Goal: Task Accomplishment & Management: Manage account settings

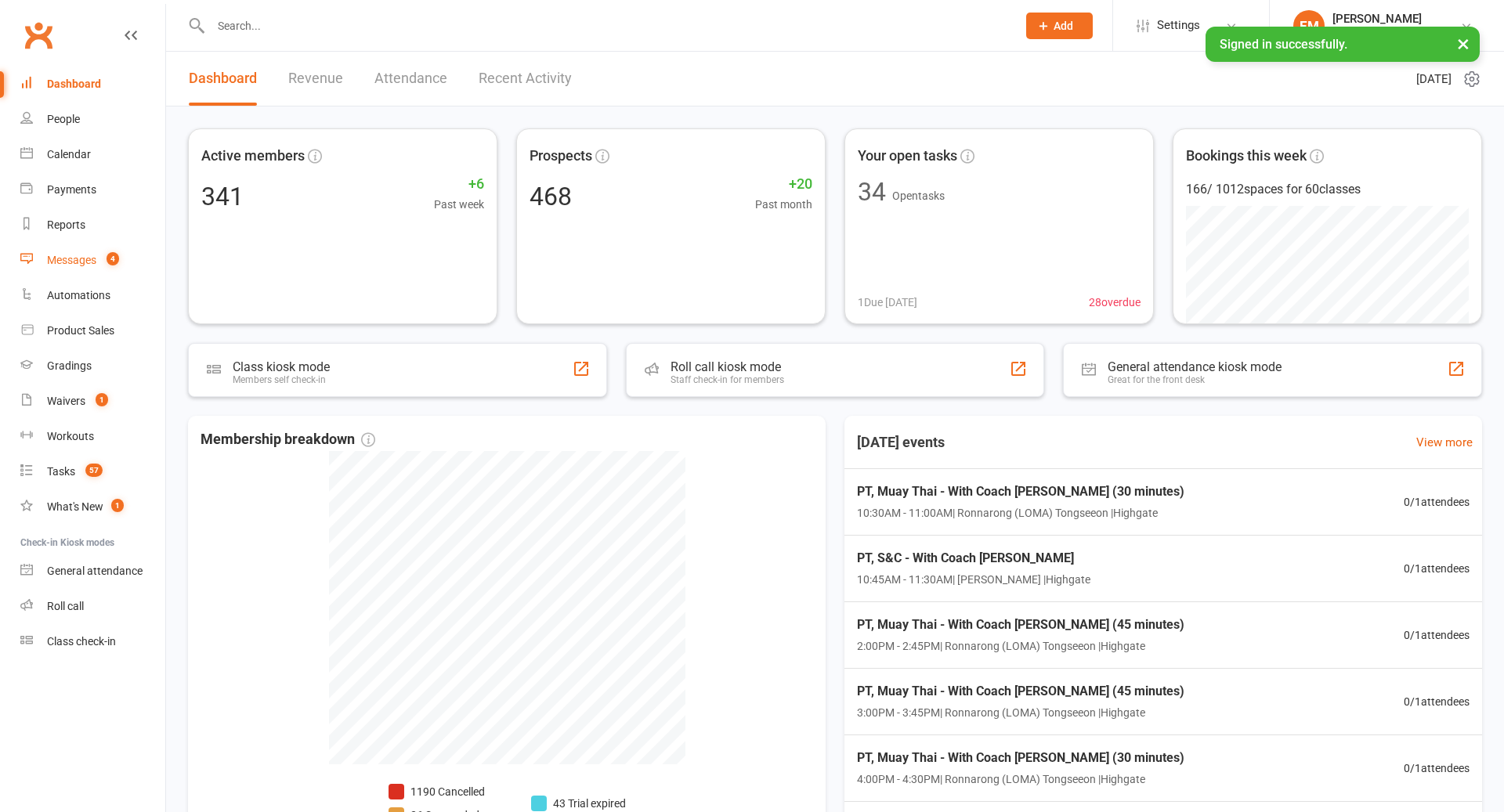
click at [97, 270] on link "Messages 4" at bounding box center [93, 260] width 145 height 35
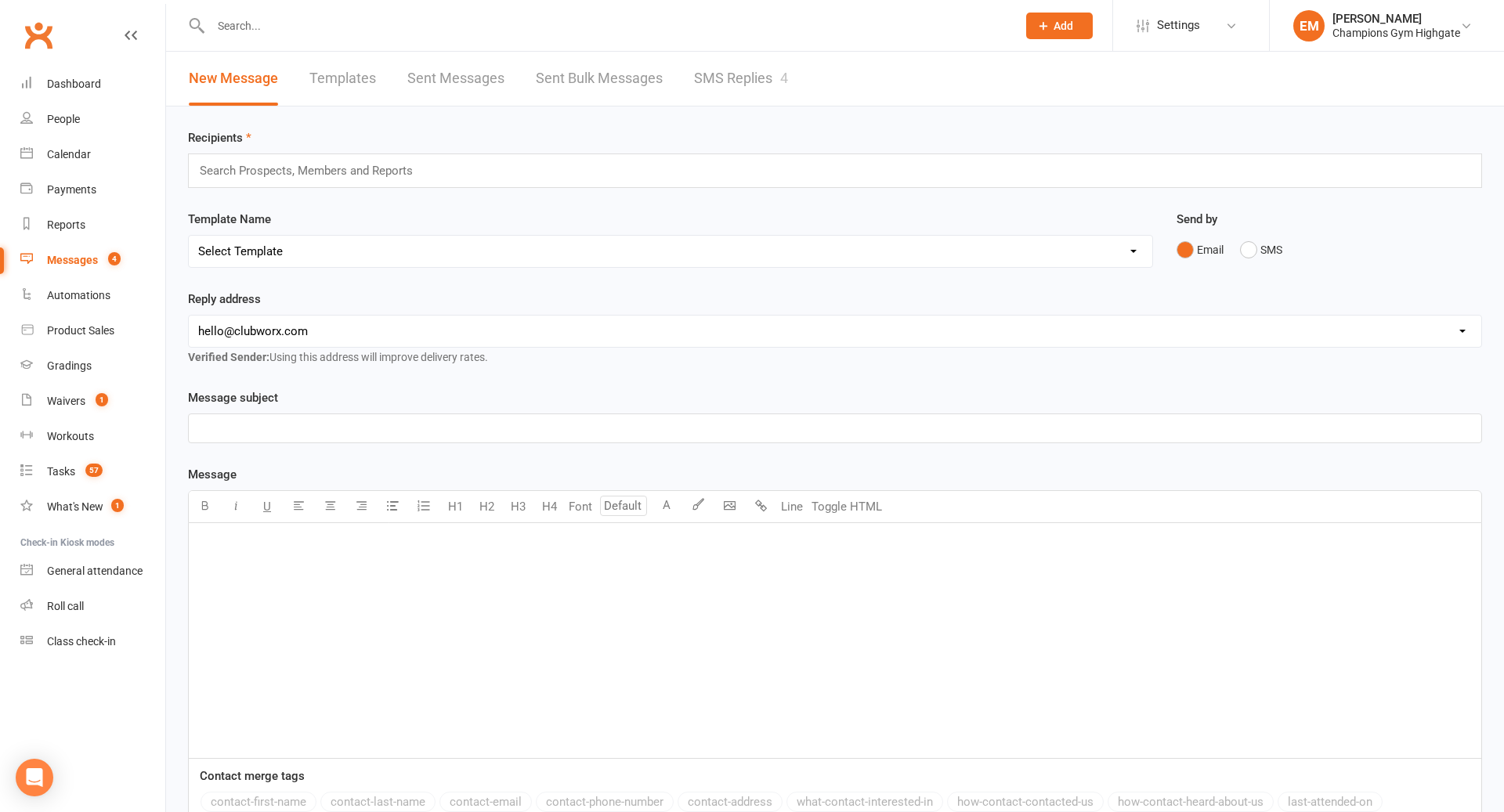
click at [749, 114] on div "Recipients Search Prospects, Members and Reports Template Name Select Template …" at bounding box center [835, 538] width 1338 height 863
click at [751, 99] on link "SMS Replies 4" at bounding box center [741, 78] width 94 height 54
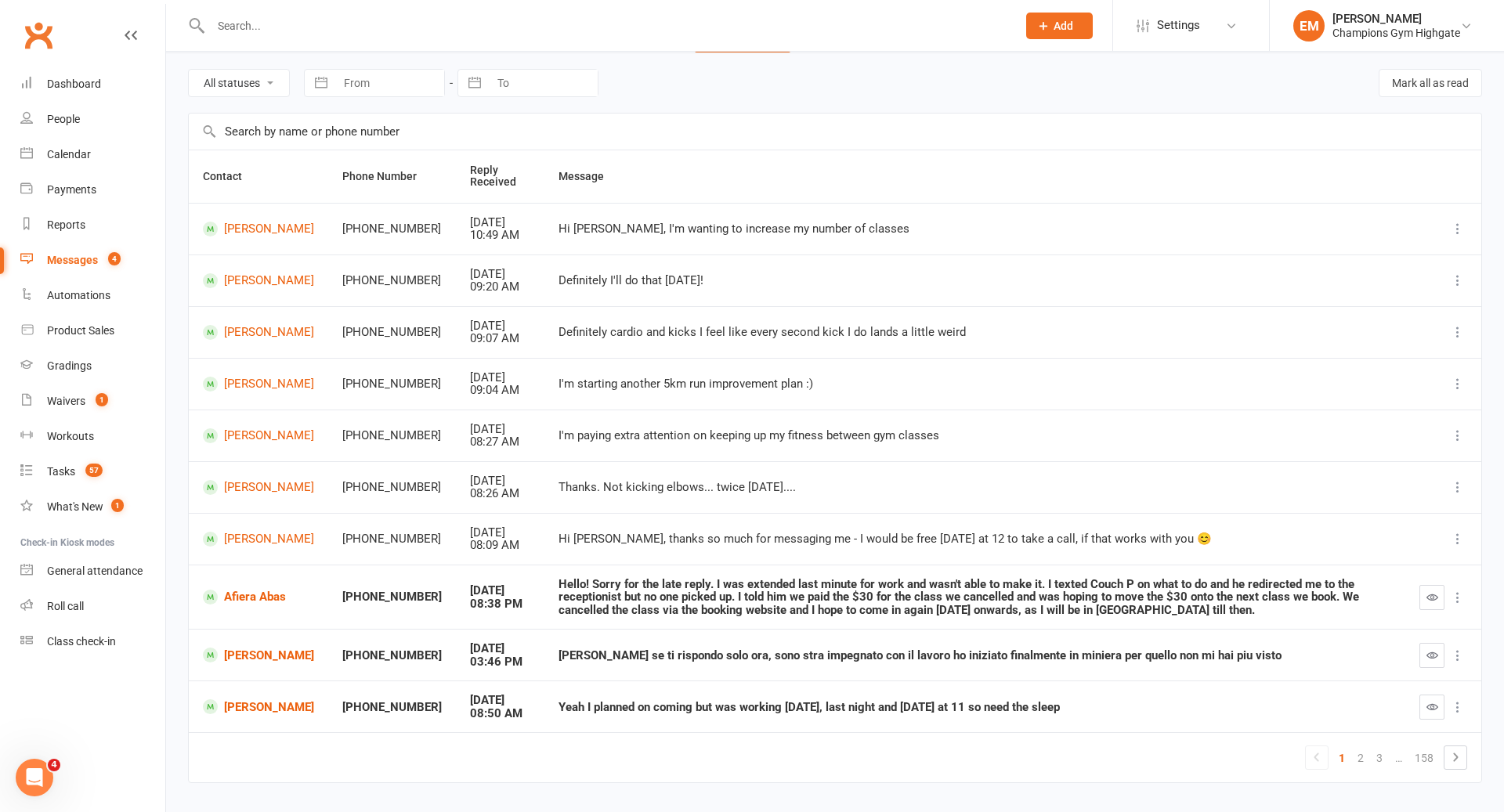
scroll to position [60, 0]
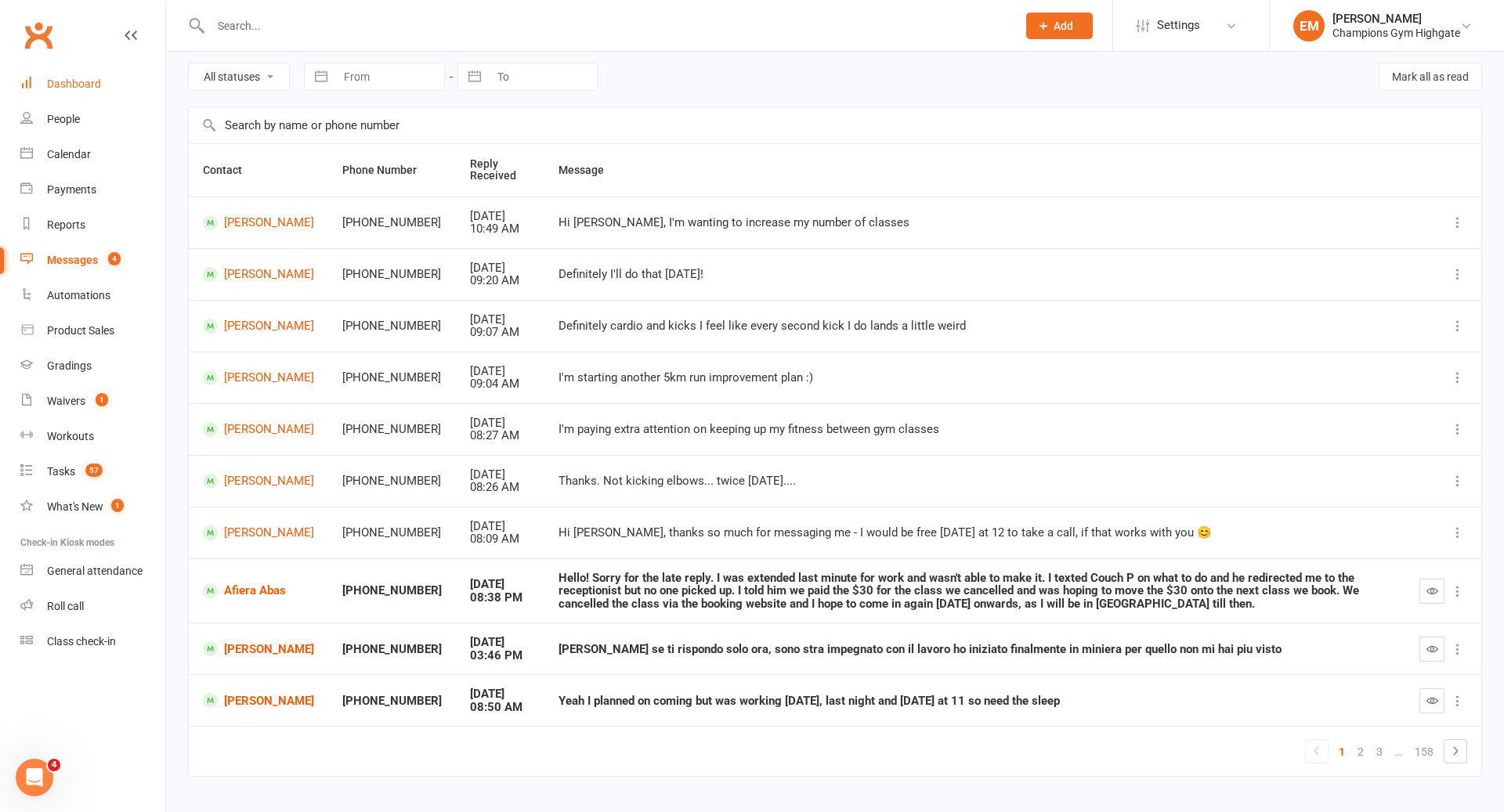
click at [86, 73] on link "Dashboard" at bounding box center [93, 83] width 145 height 35
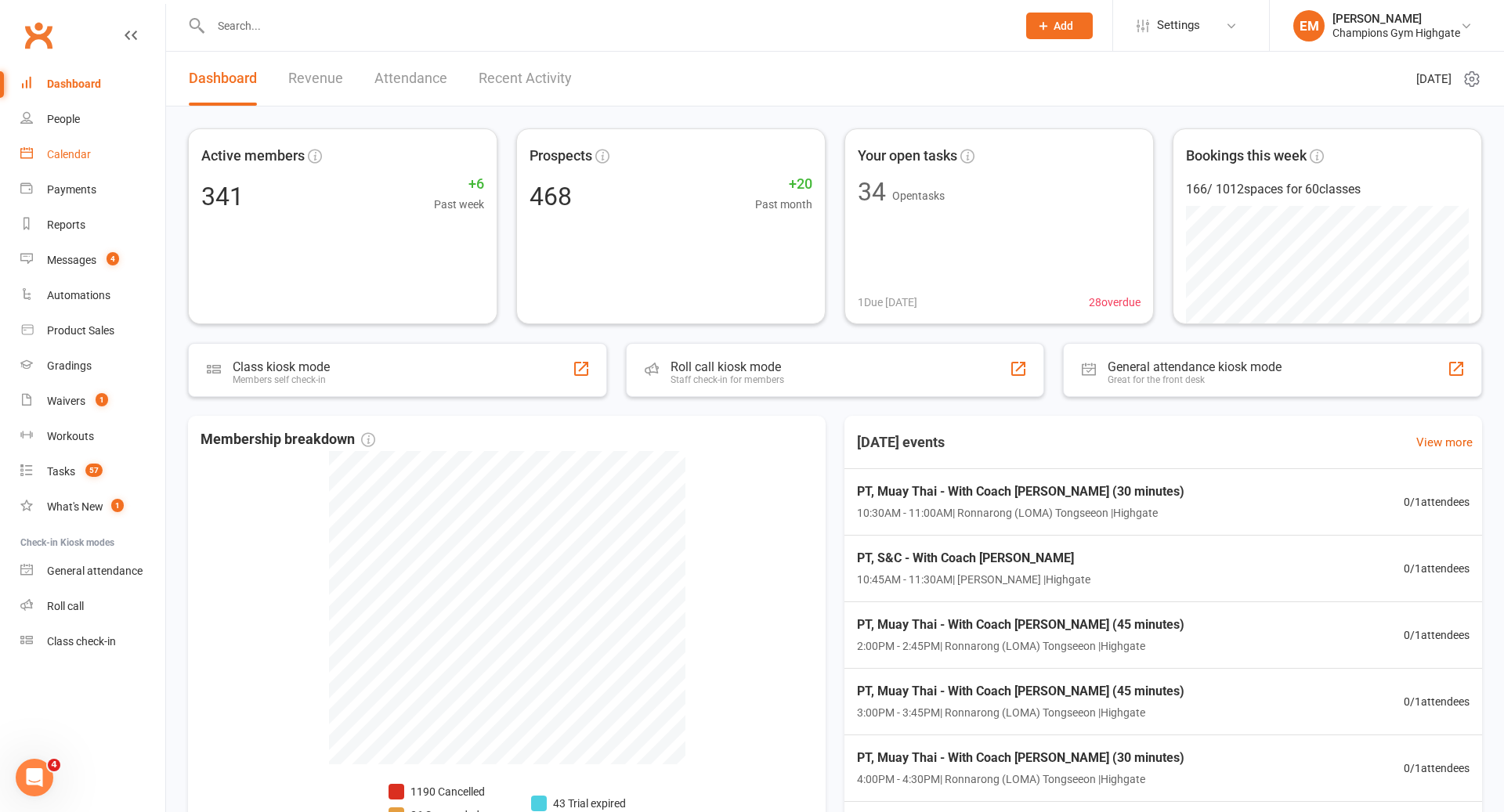
click at [44, 145] on link "Calendar" at bounding box center [93, 154] width 145 height 35
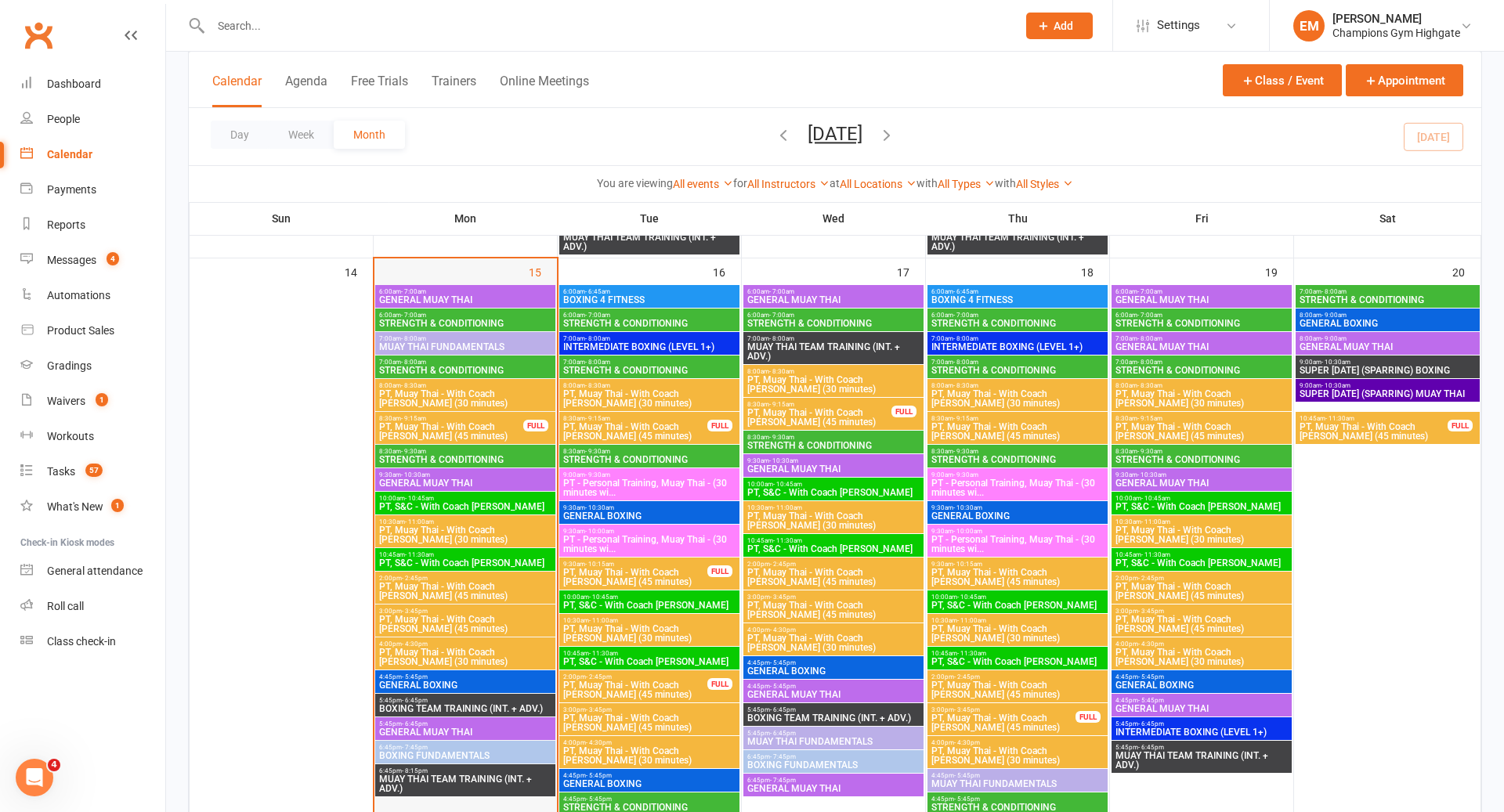
scroll to position [1395, 0]
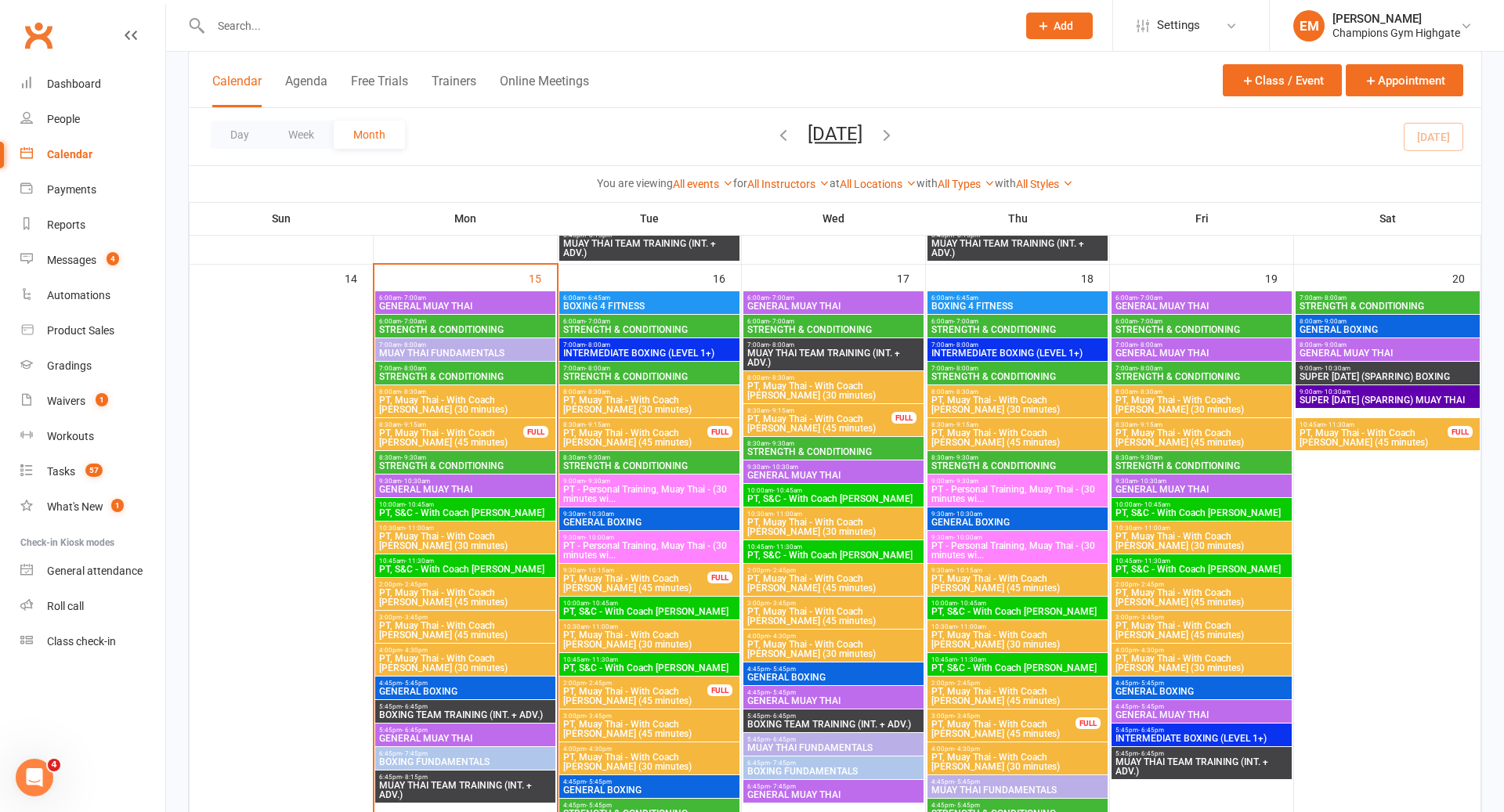
click at [510, 421] on span "8:30am - 9:15am" at bounding box center [451, 425] width 146 height 7
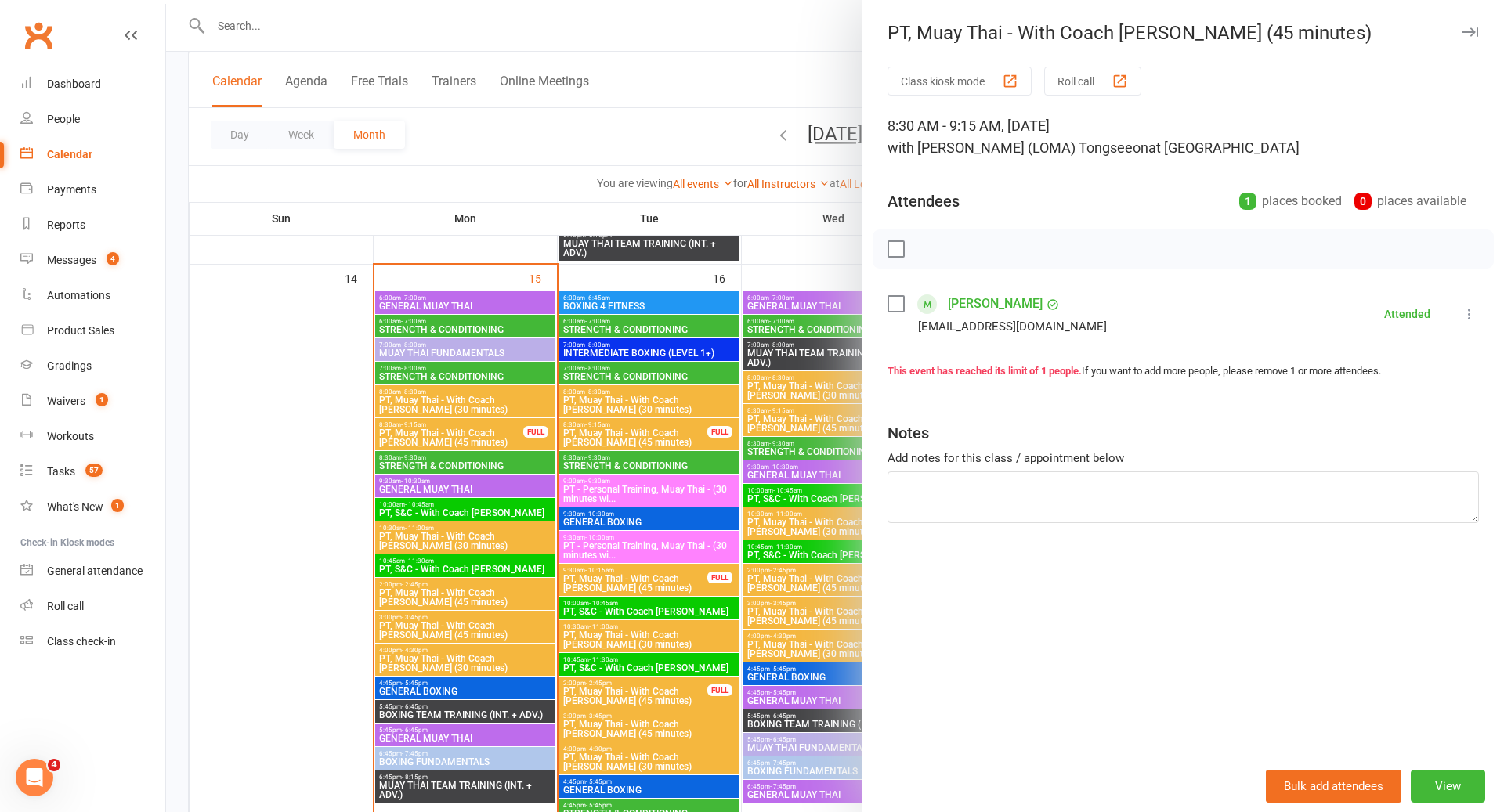
click at [510, 420] on div at bounding box center [835, 406] width 1338 height 812
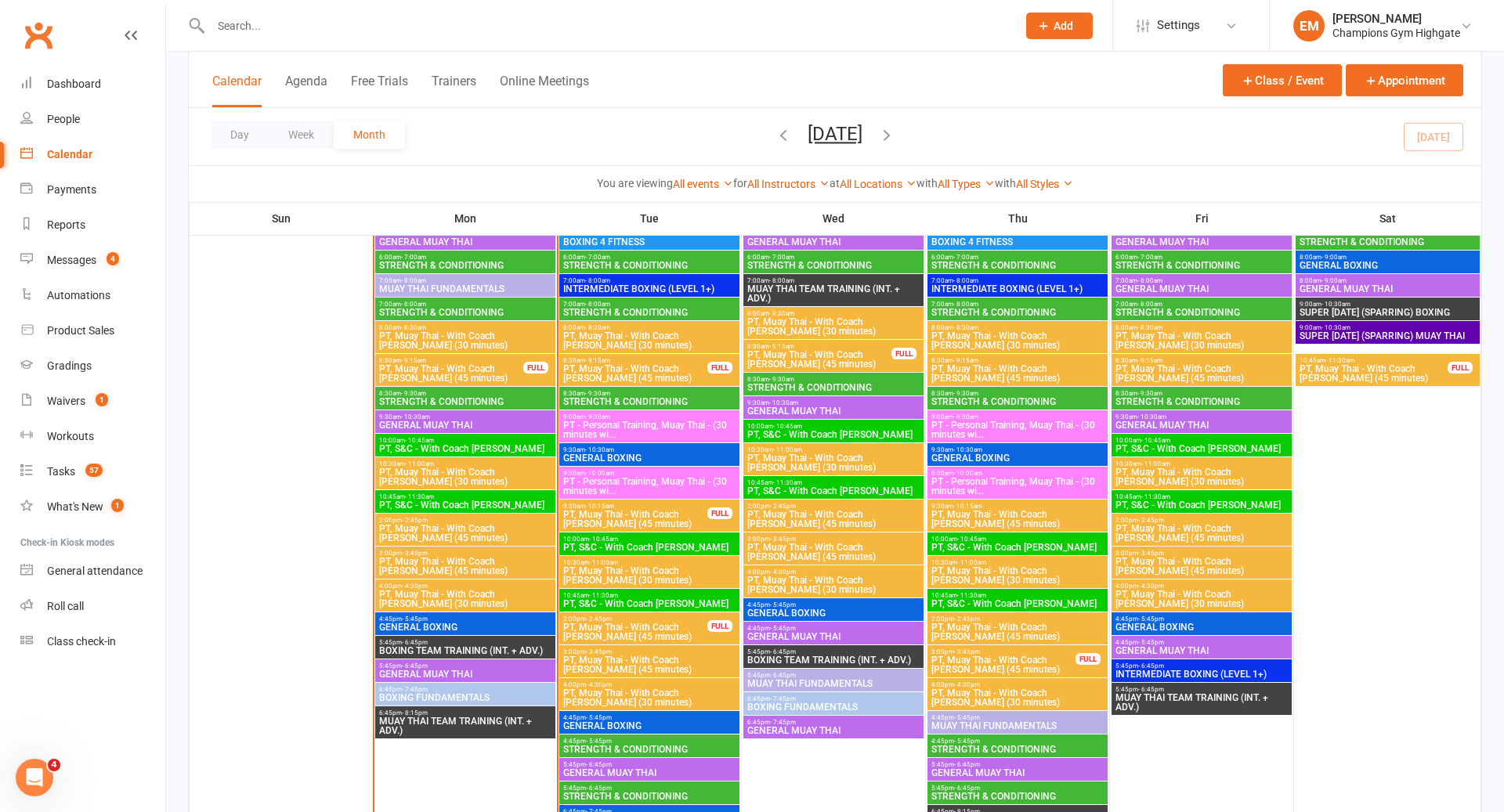
scroll to position [1466, 0]
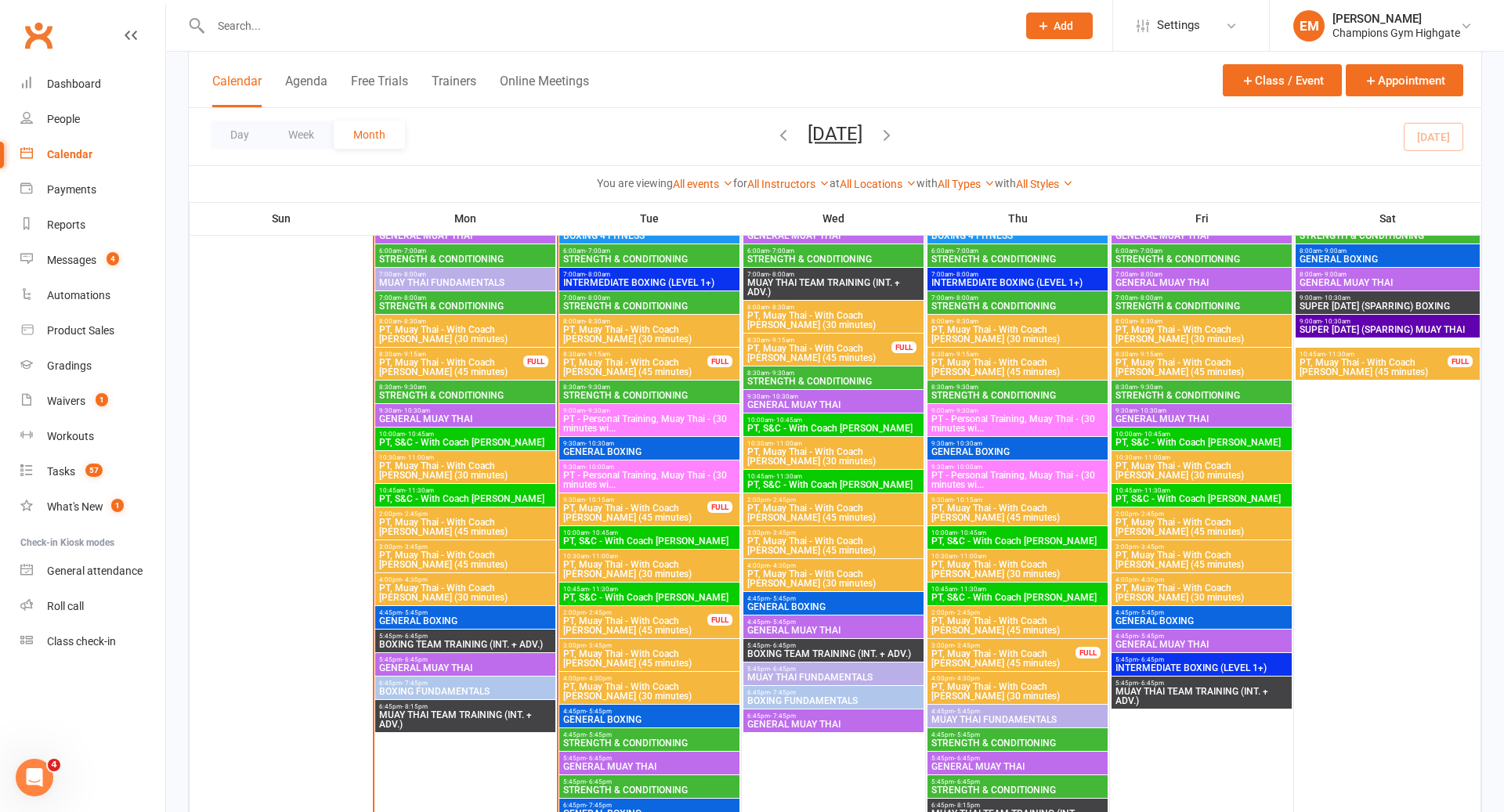
click at [492, 623] on span "GENERAL BOXING" at bounding box center [465, 620] width 174 height 9
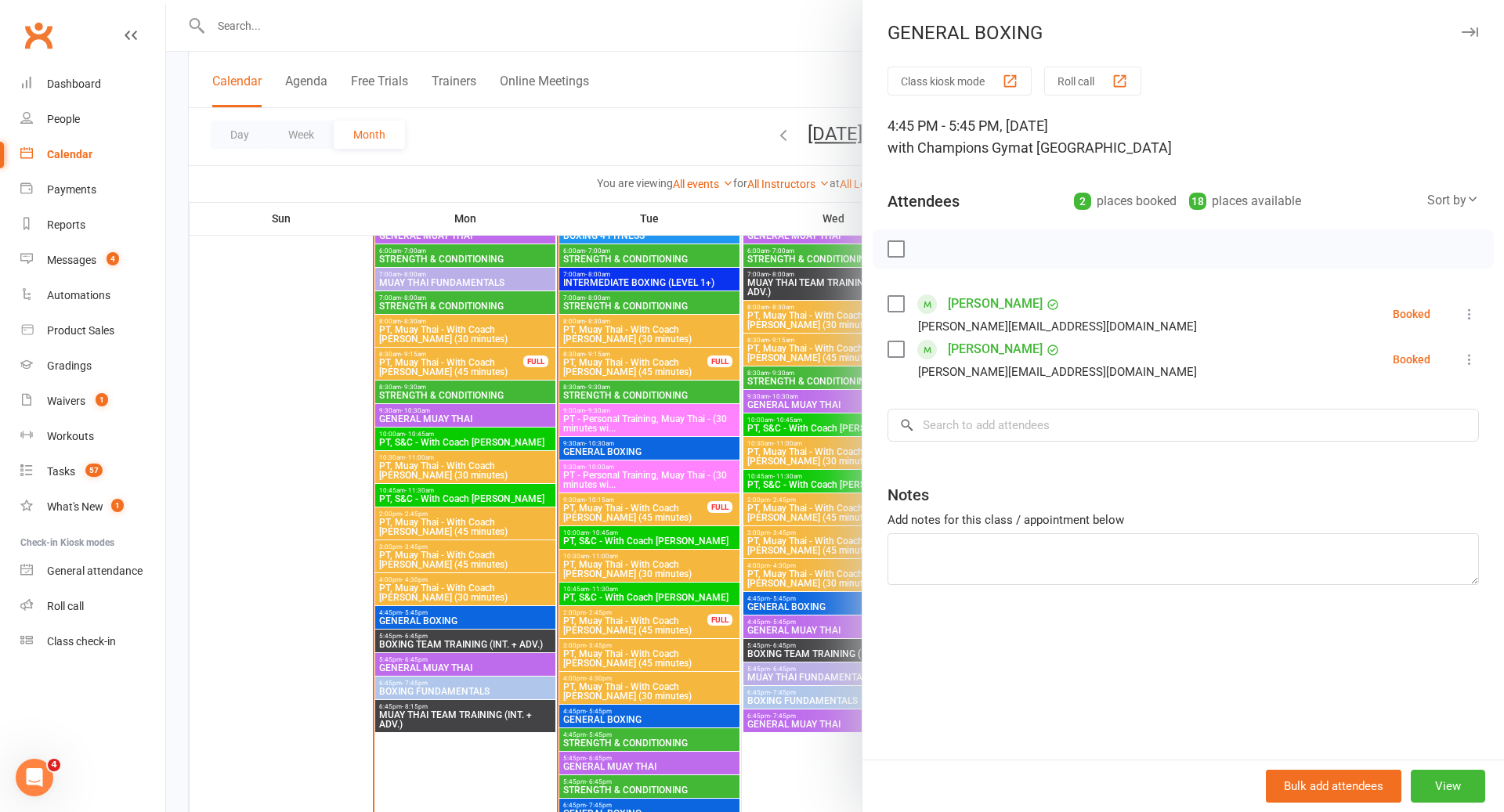
click at [492, 623] on div at bounding box center [835, 406] width 1338 height 812
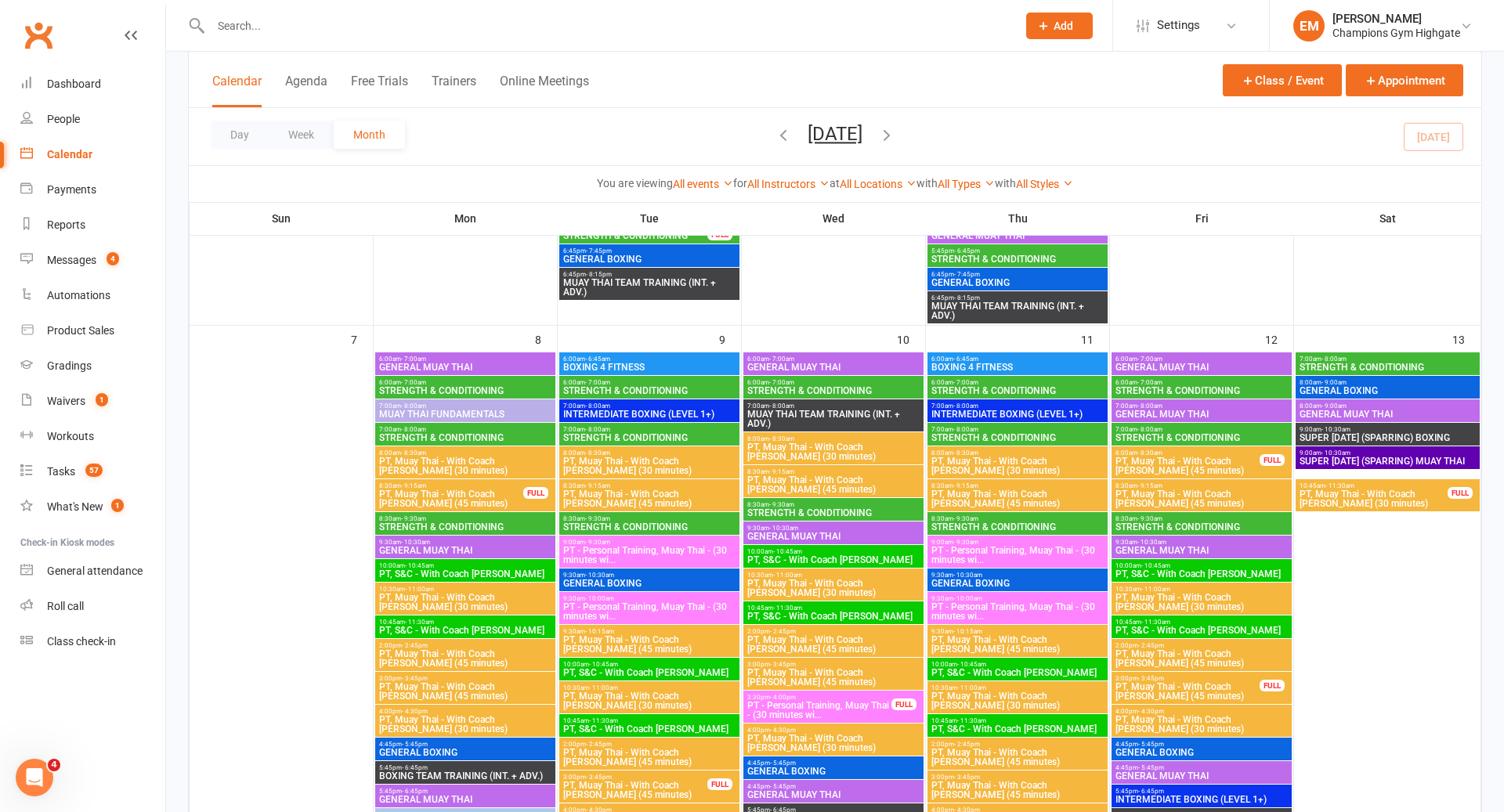
scroll to position [608, 0]
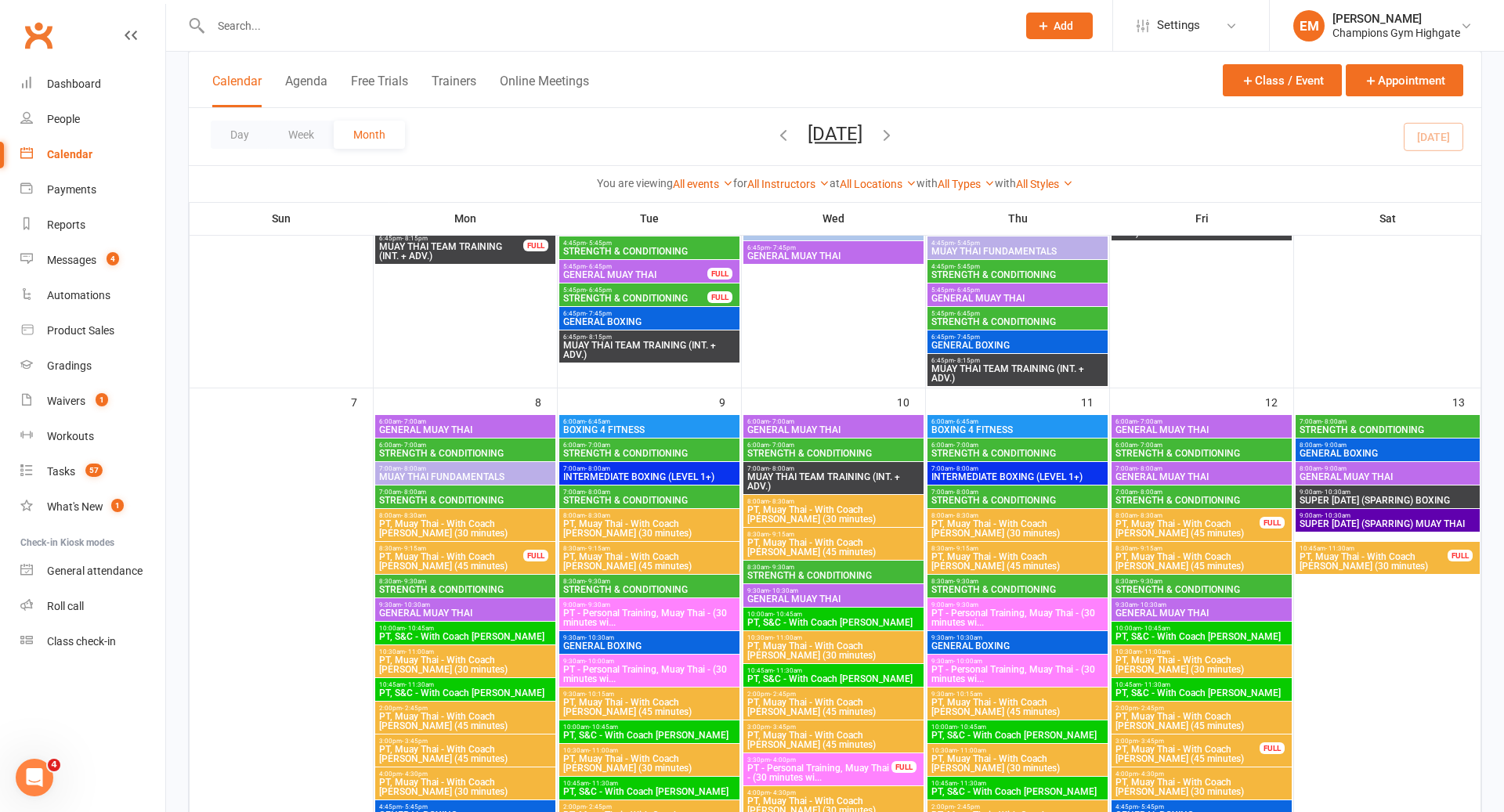
click at [1345, 459] on div "8:00am - 9:00am GENERAL BOXING" at bounding box center [1387, 449] width 184 height 23
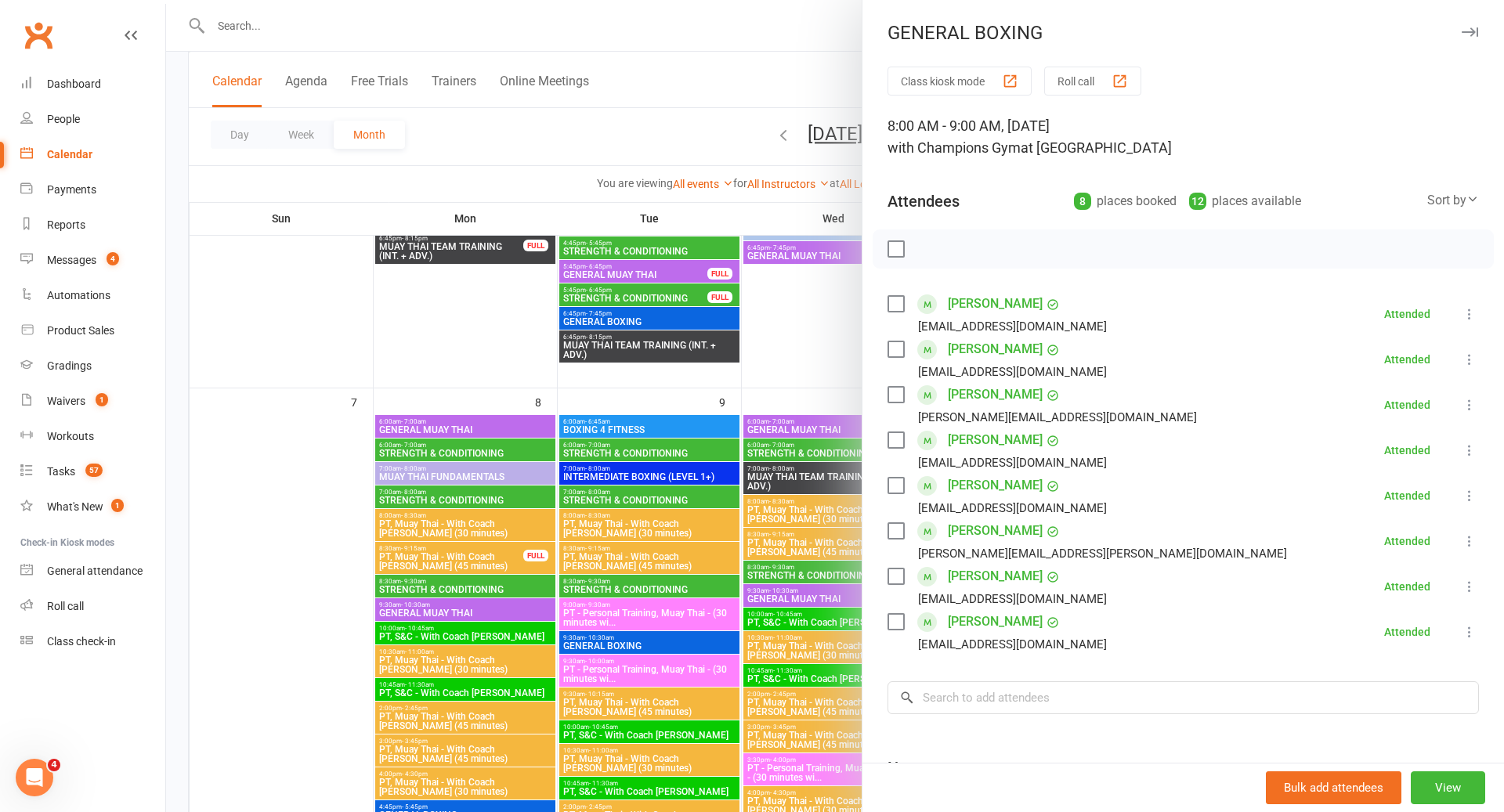
click at [744, 473] on div at bounding box center [835, 406] width 1338 height 812
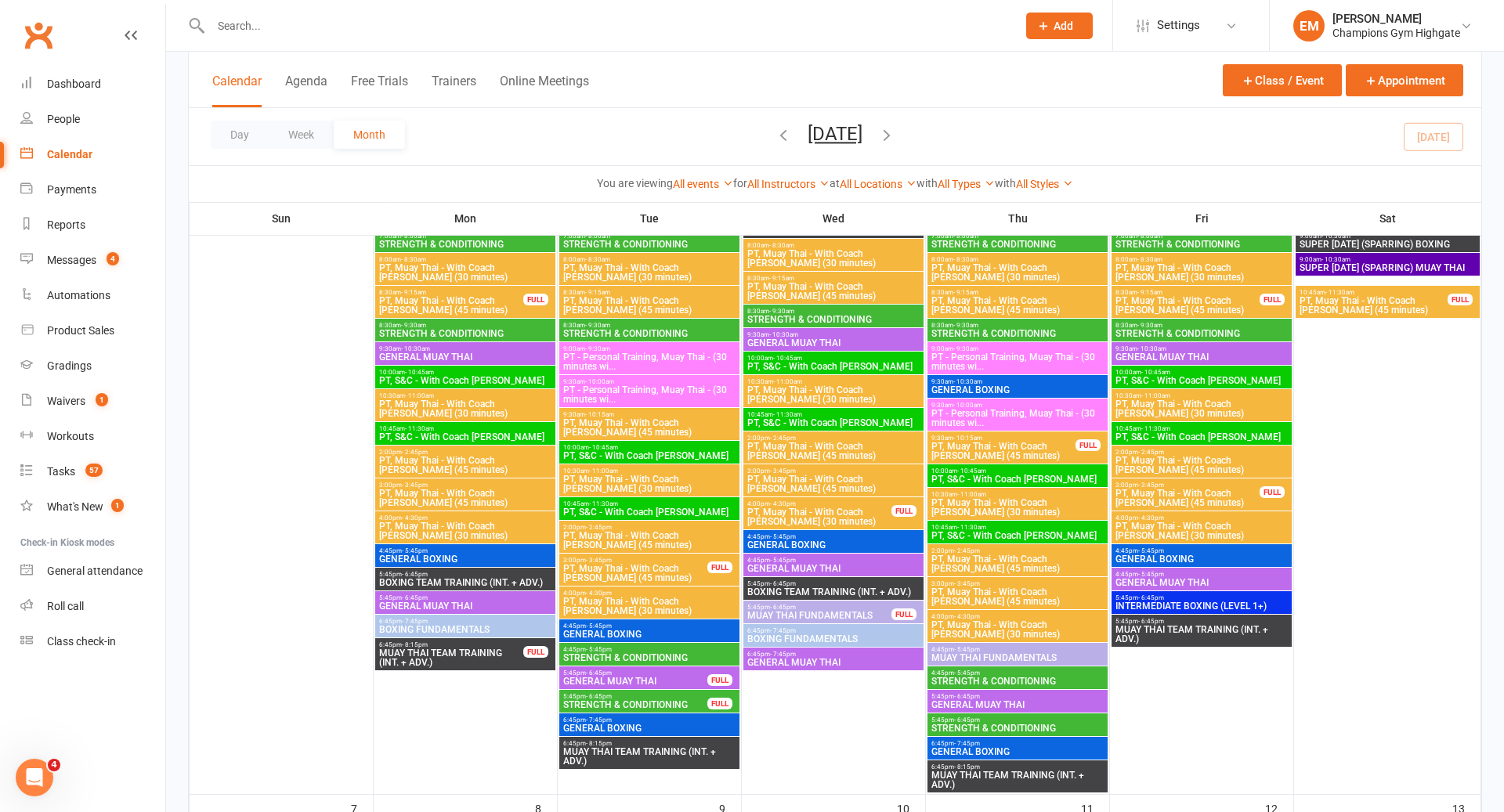
scroll to position [196, 0]
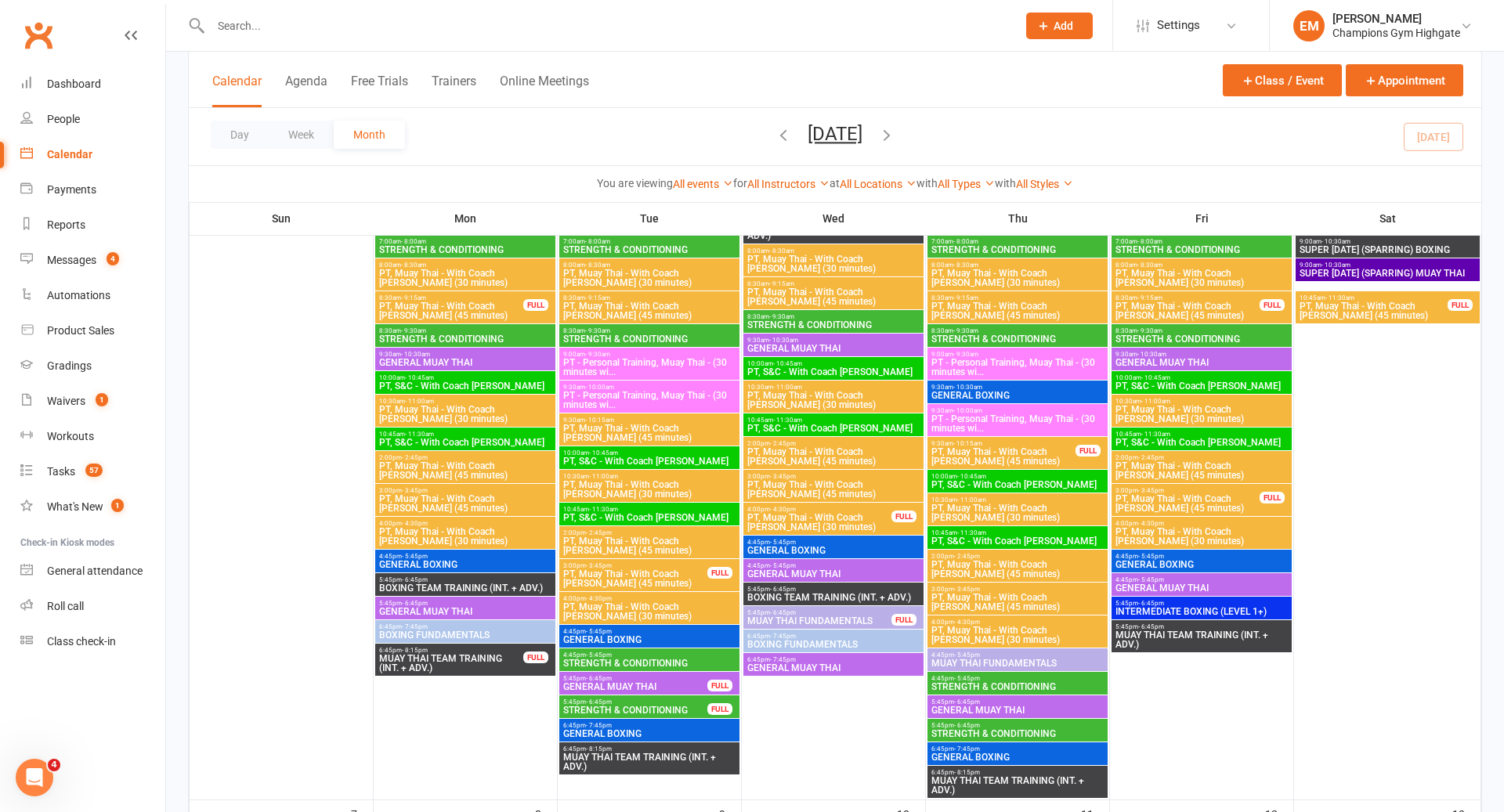
click at [784, 28] on input "text" at bounding box center [606, 26] width 800 height 22
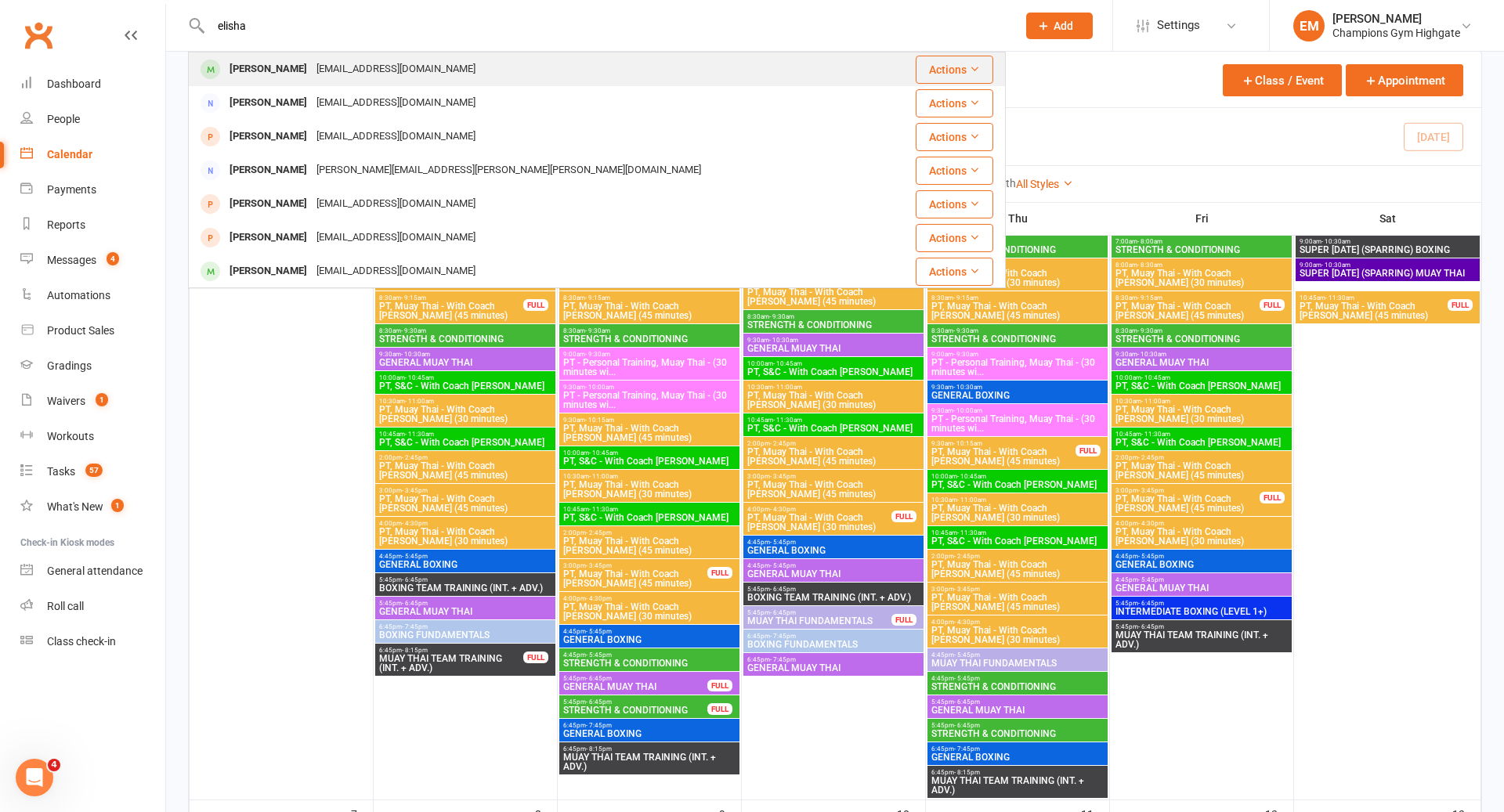
type input "elisha"
click at [497, 71] on div "[PERSON_NAME] [EMAIL_ADDRESS][DOMAIN_NAME]" at bounding box center [537, 70] width 695 height 32
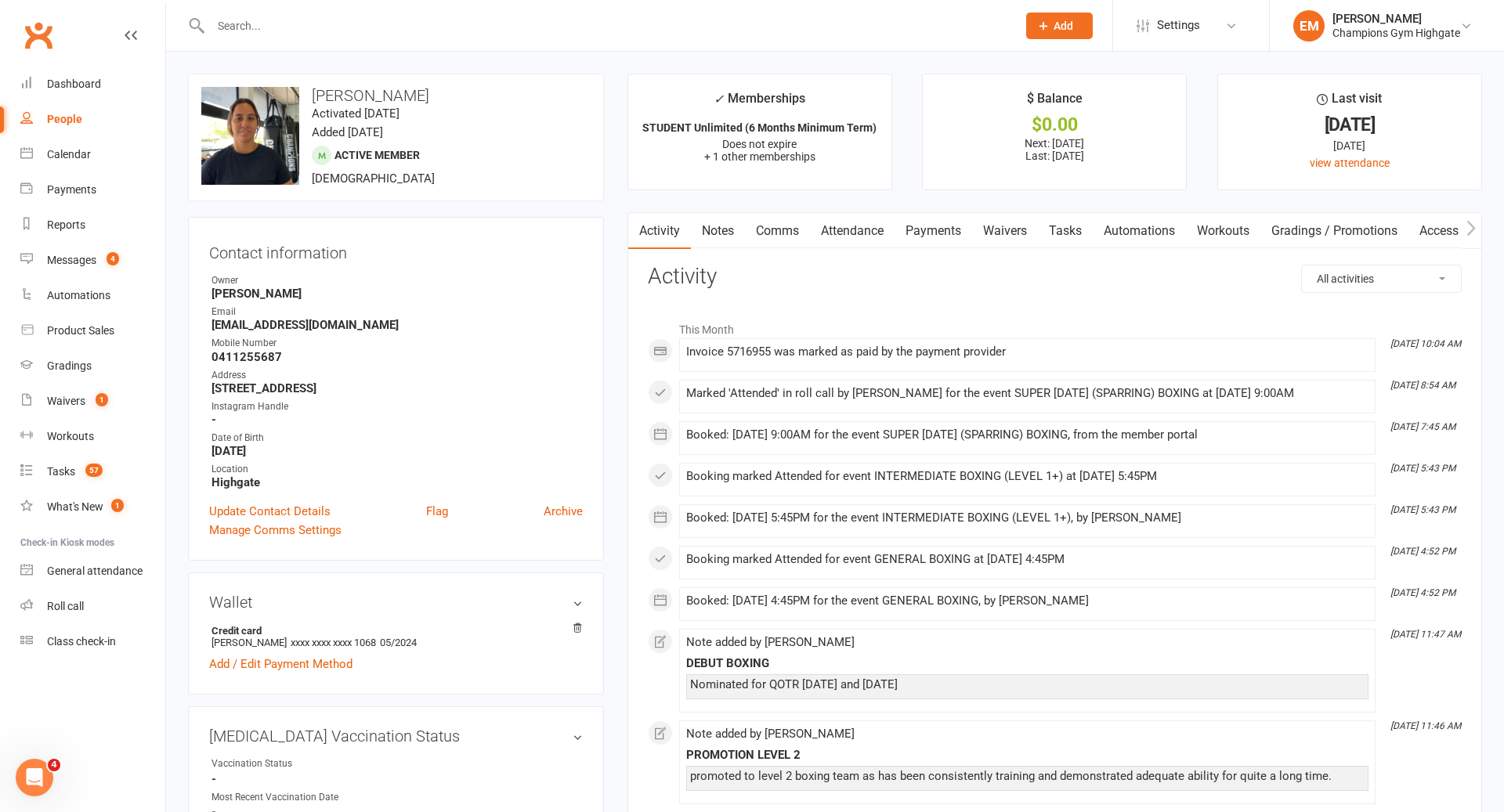
click at [794, 227] on link "Comms" at bounding box center [778, 231] width 65 height 36
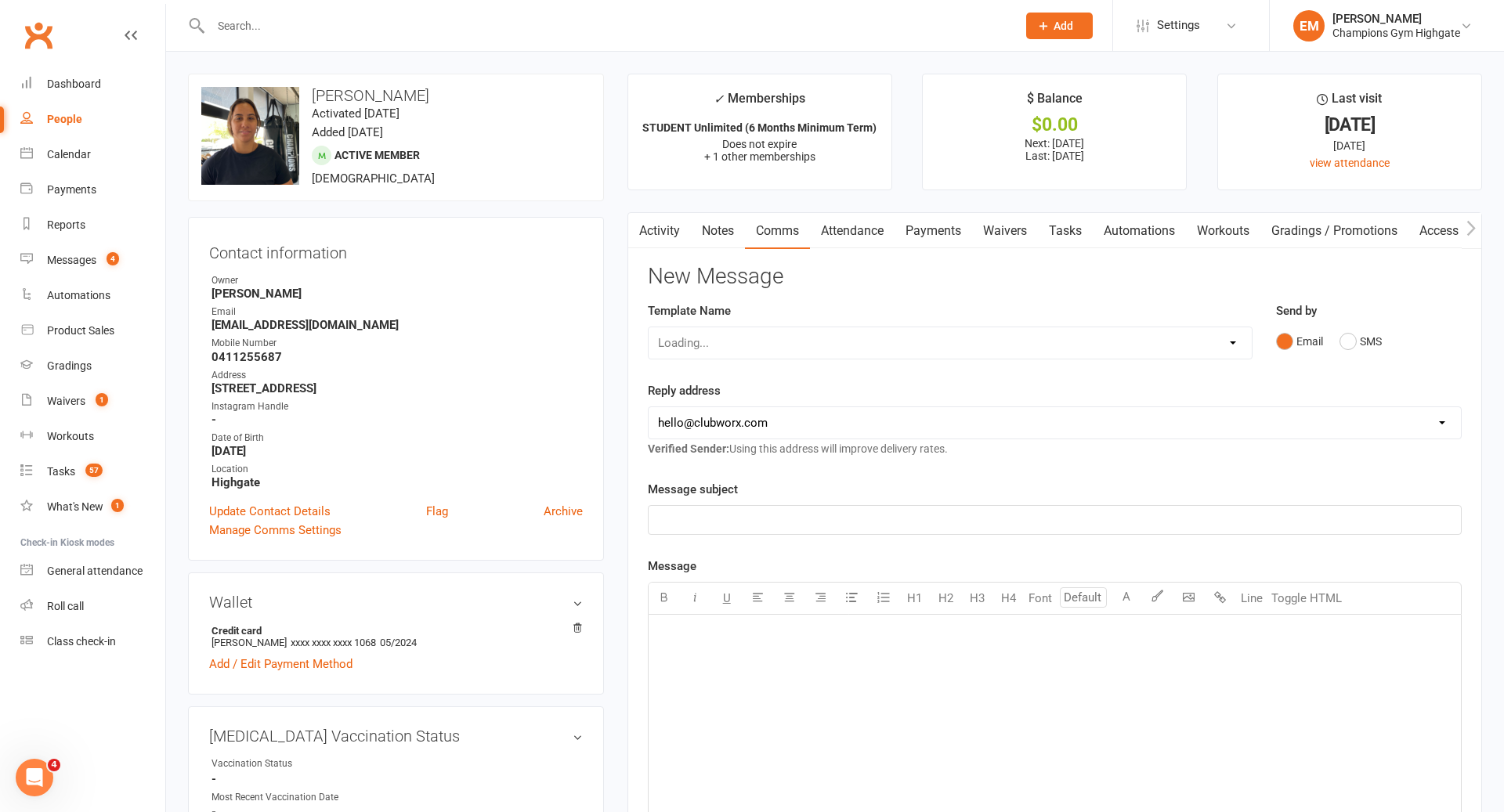
click at [1390, 351] on div "Email SMS" at bounding box center [1369, 341] width 186 height 30
click at [1374, 351] on button "SMS" at bounding box center [1361, 341] width 43 height 30
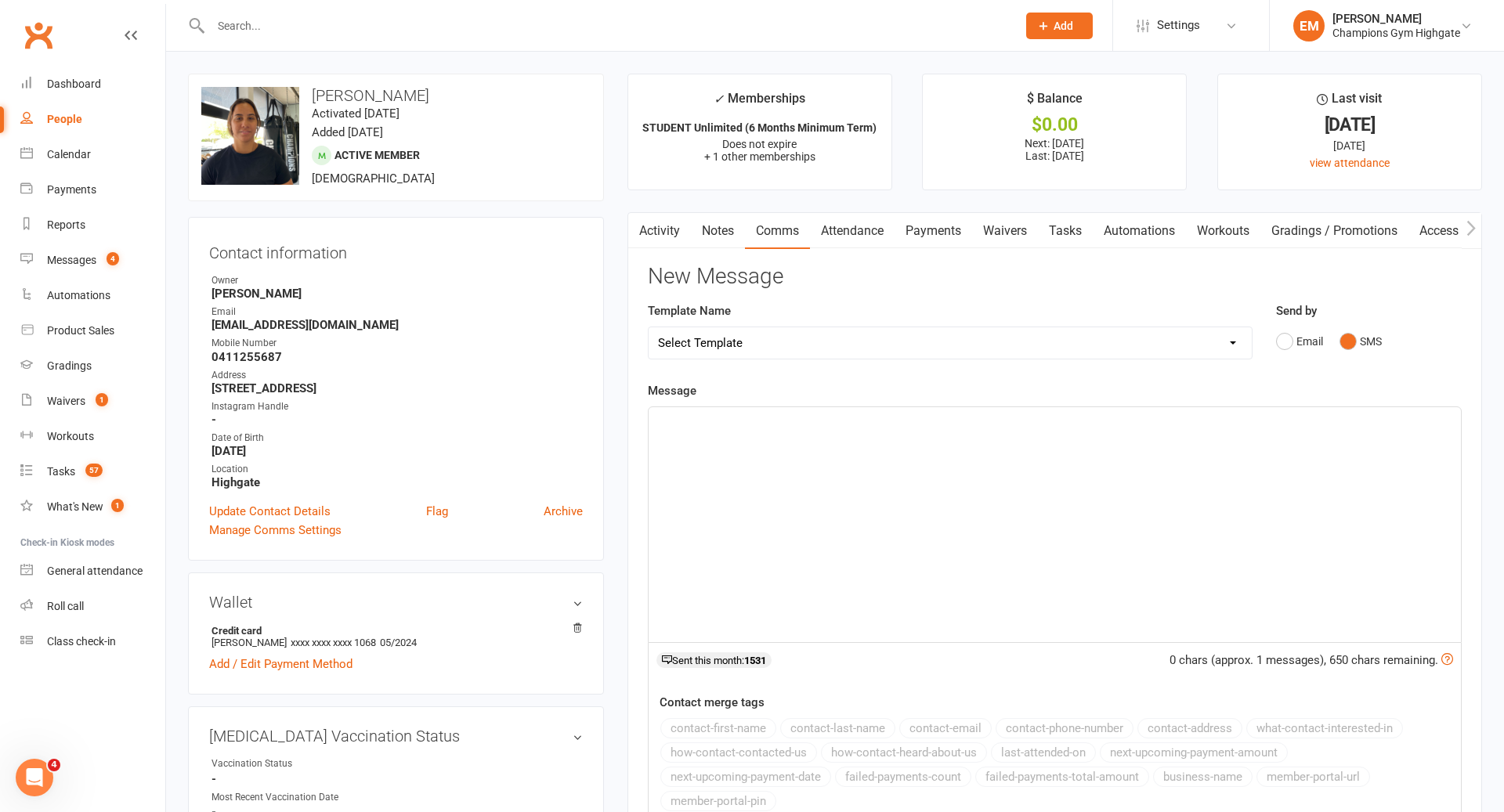
click at [1183, 464] on div "﻿" at bounding box center [1054, 524] width 812 height 235
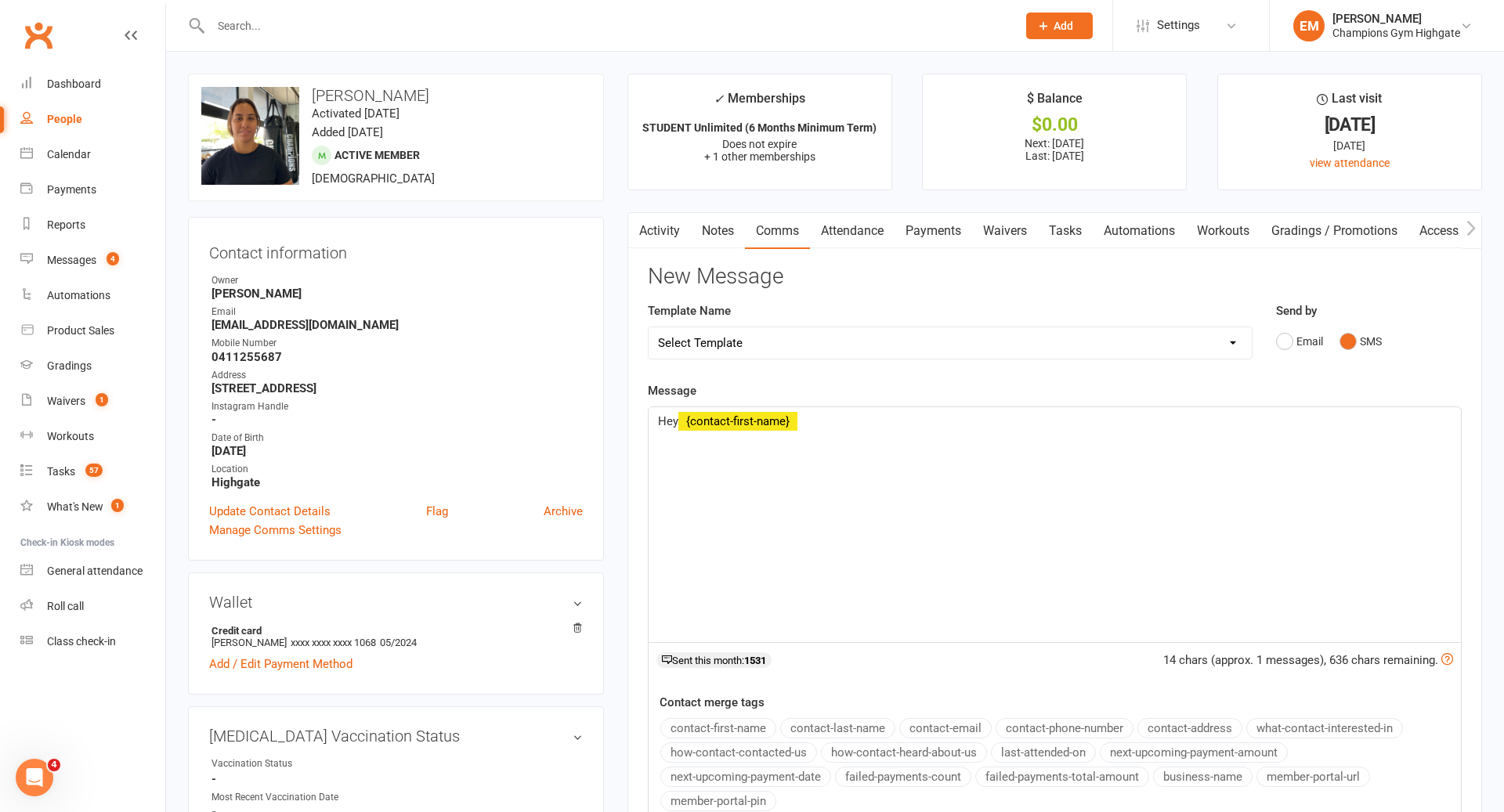
click at [731, 725] on button "contact-first-name" at bounding box center [718, 728] width 116 height 20
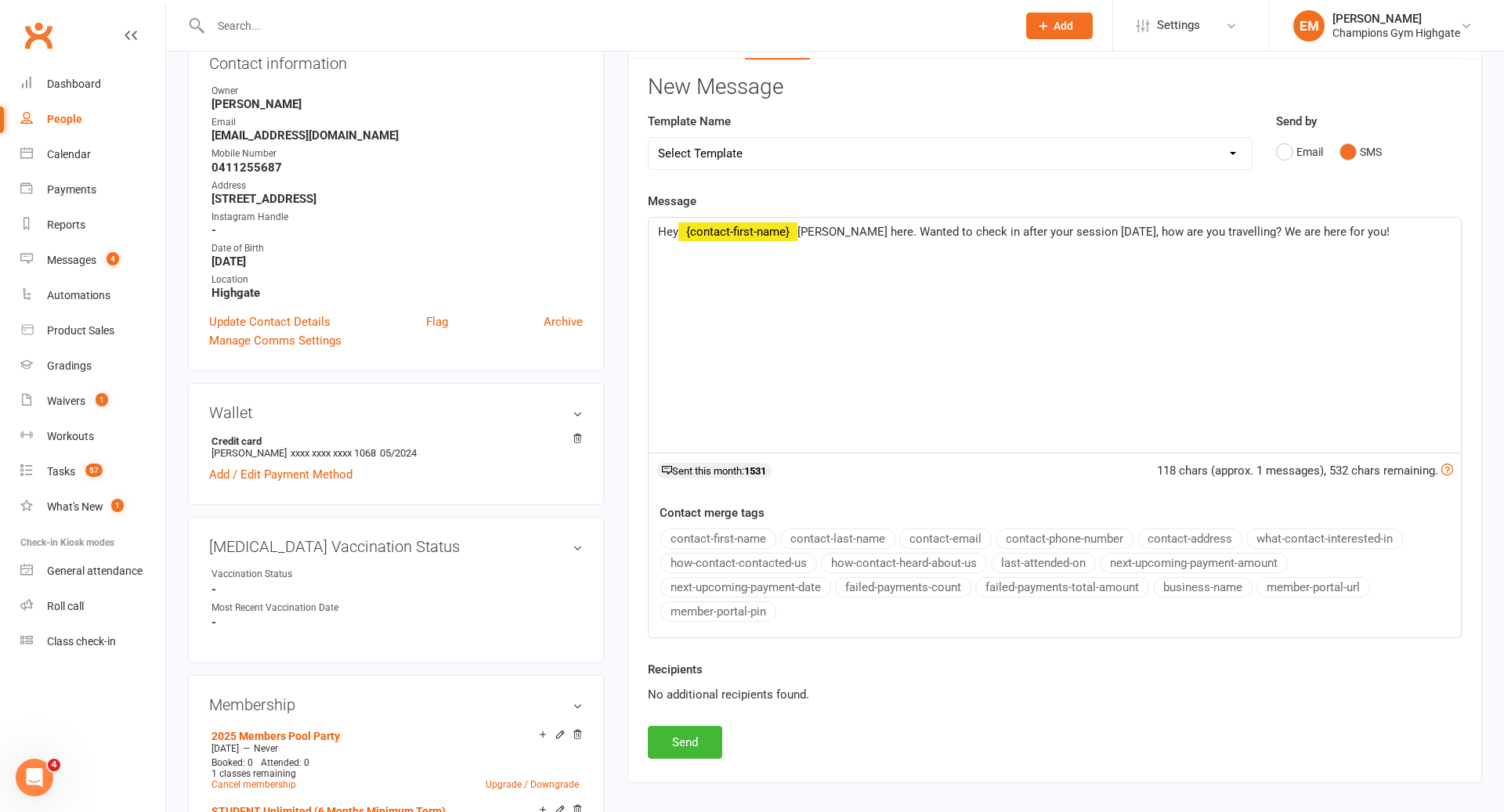
scroll to position [192, 0]
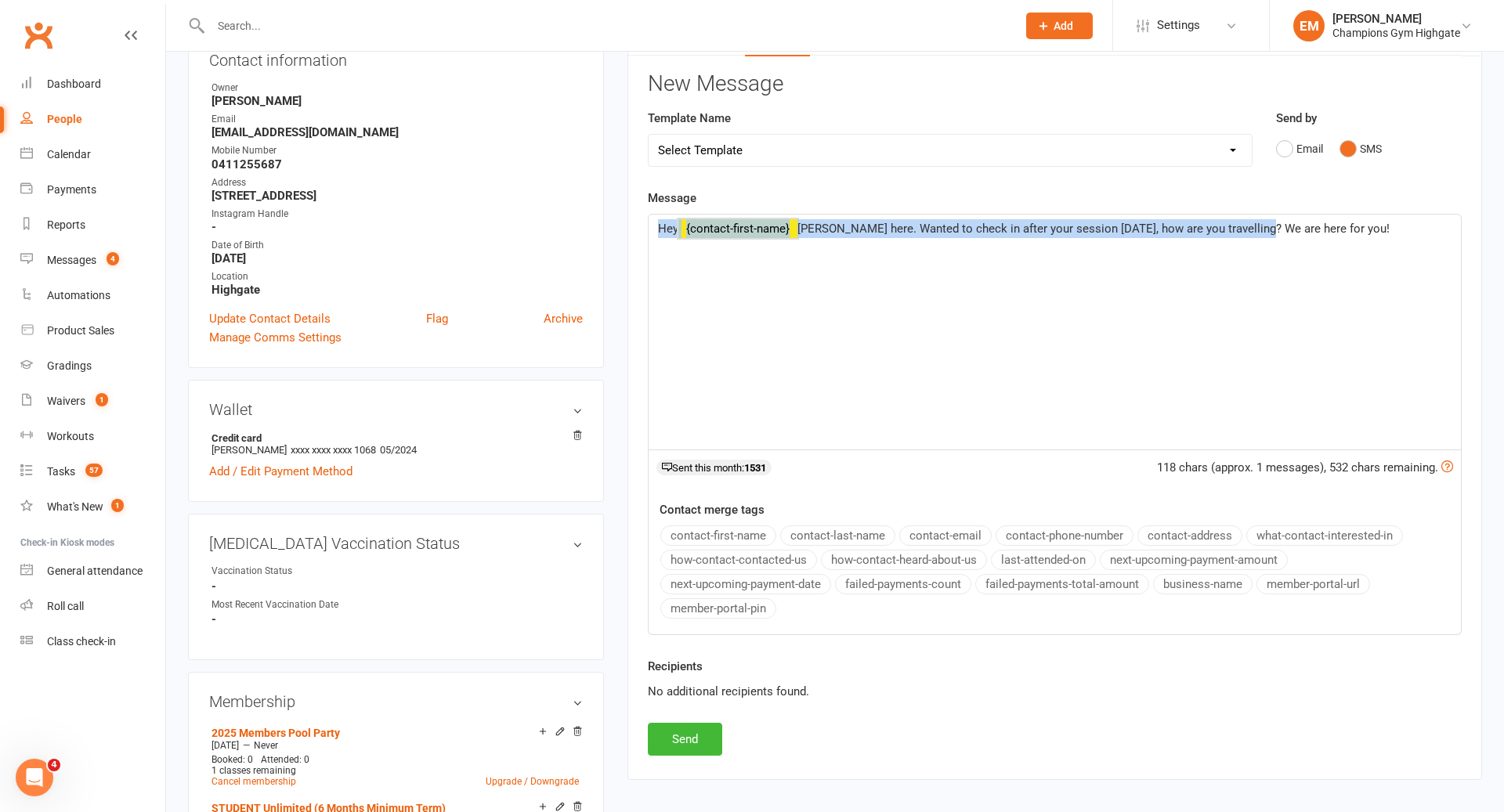
drag, startPoint x: 1370, startPoint y: 215, endPoint x: 1268, endPoint y: 219, distance: 102.1
click at [1266, 219] on div "Hey ﻿ {contact-first-name} [PERSON_NAME] here. Wanted to check in after your se…" at bounding box center [1054, 332] width 812 height 235
click at [1268, 220] on p "Hey ﻿ {contact-first-name} [PERSON_NAME] here. Wanted to check in after your se…" at bounding box center [1055, 229] width 794 height 19
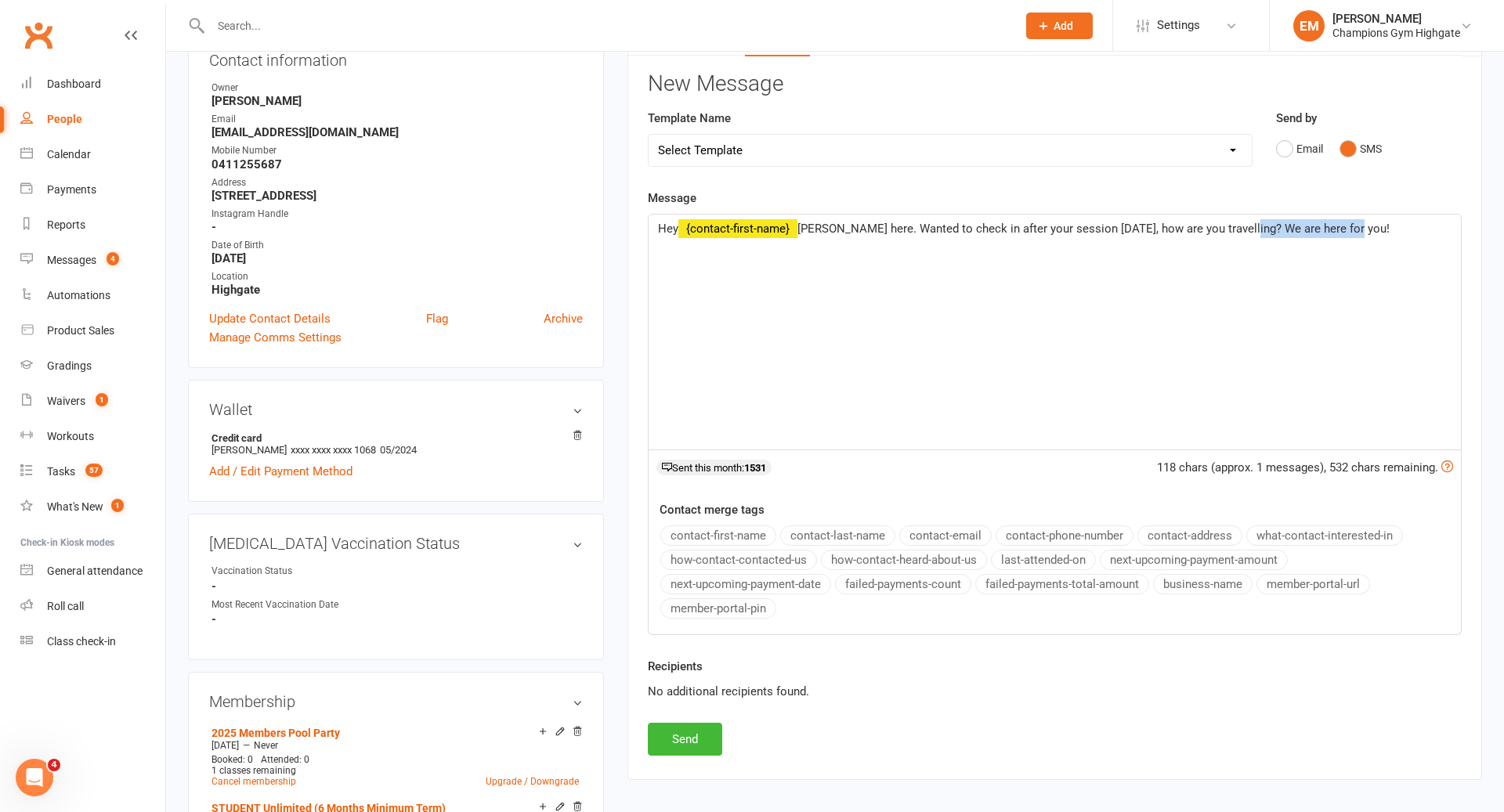
drag, startPoint x: 1345, startPoint y: 219, endPoint x: 1243, endPoint y: 223, distance: 102.1
click at [1243, 223] on p "Hey ﻿ {contact-first-name} [PERSON_NAME] here. Wanted to check in after your se…" at bounding box center [1055, 229] width 794 height 19
click at [697, 730] on button "Send" at bounding box center [685, 739] width 74 height 33
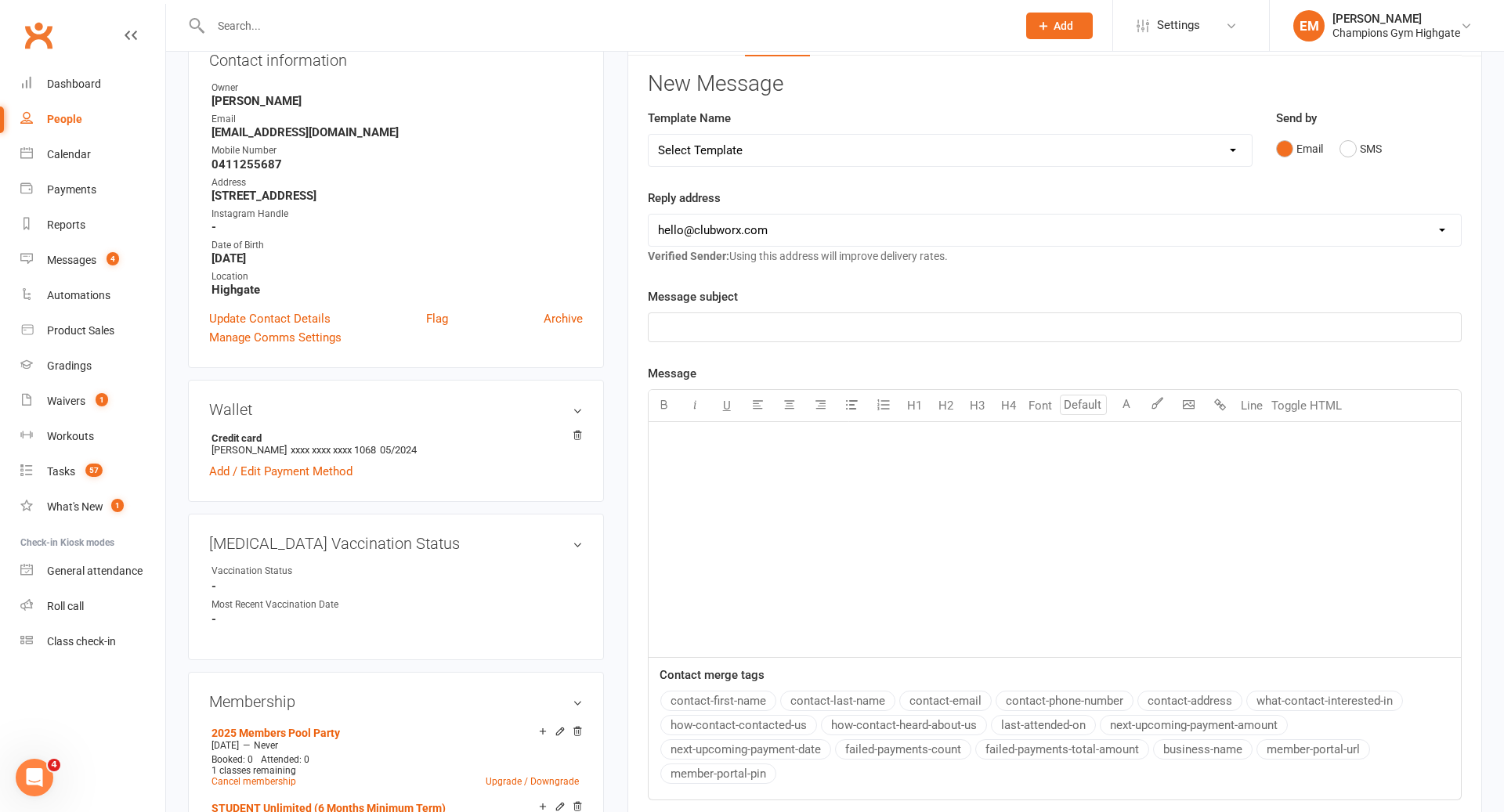
scroll to position [0, 0]
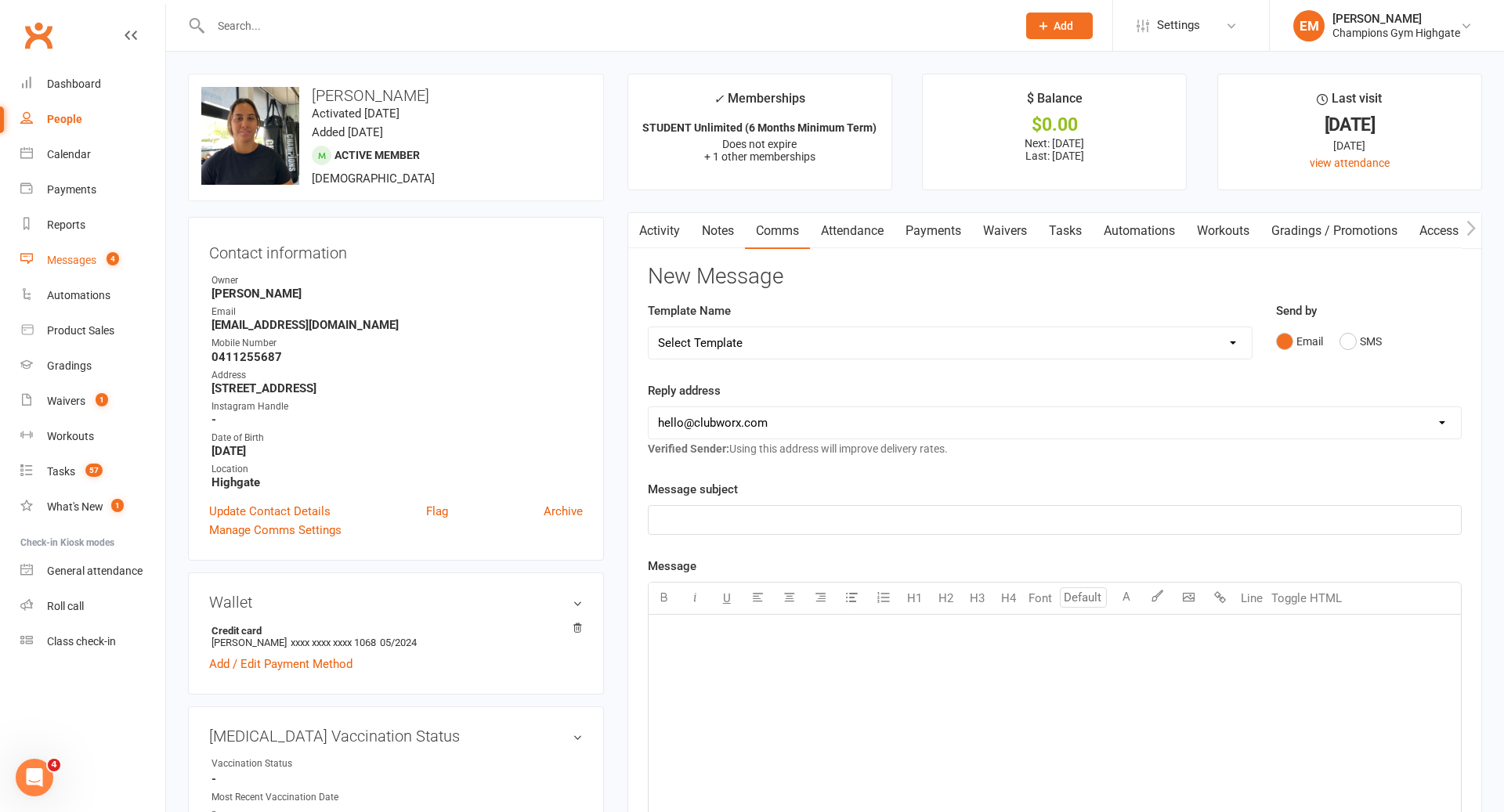
click at [95, 259] on div "Messages" at bounding box center [72, 260] width 49 height 13
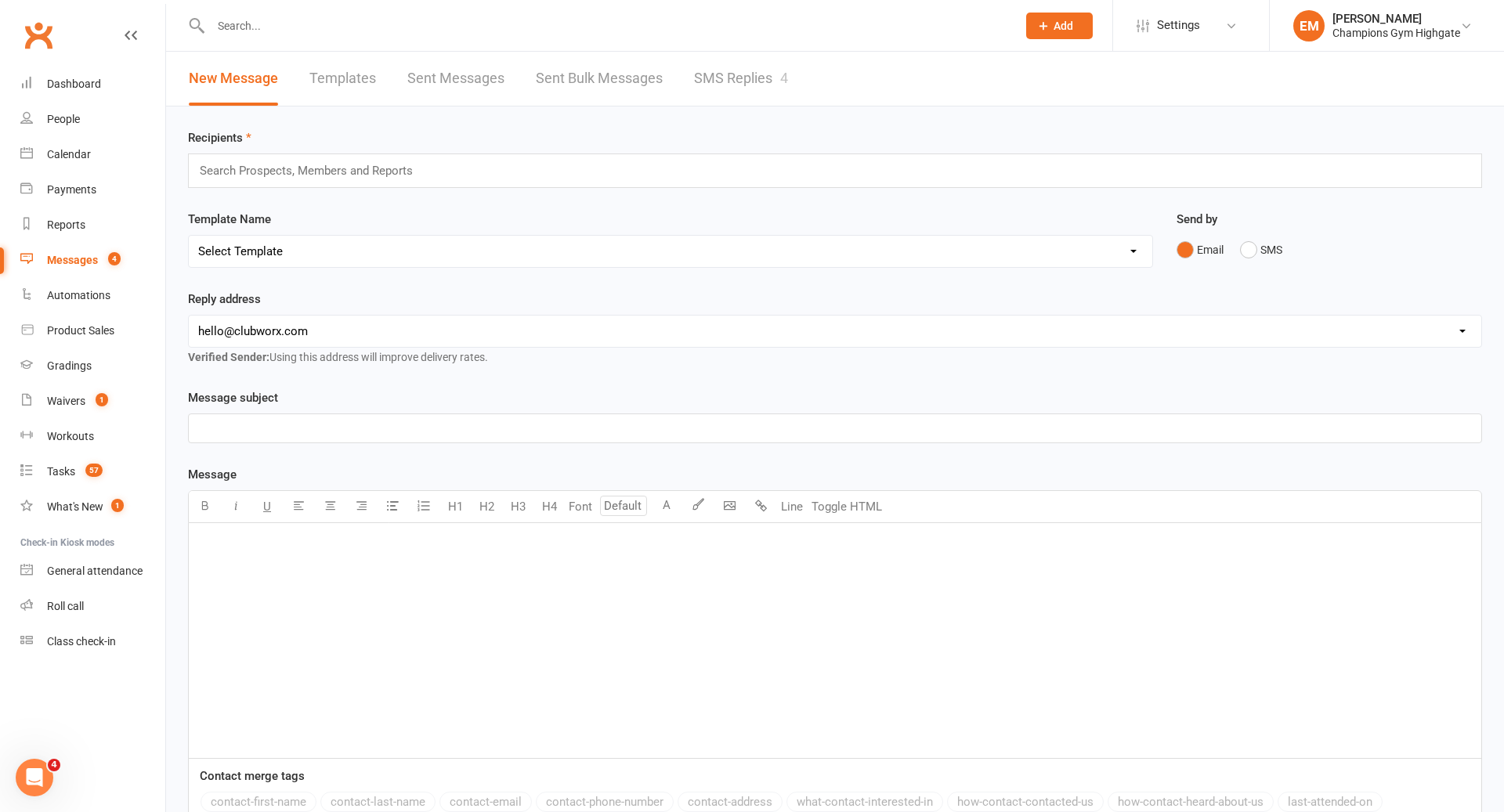
click at [703, 74] on link "SMS Replies 4" at bounding box center [741, 78] width 94 height 54
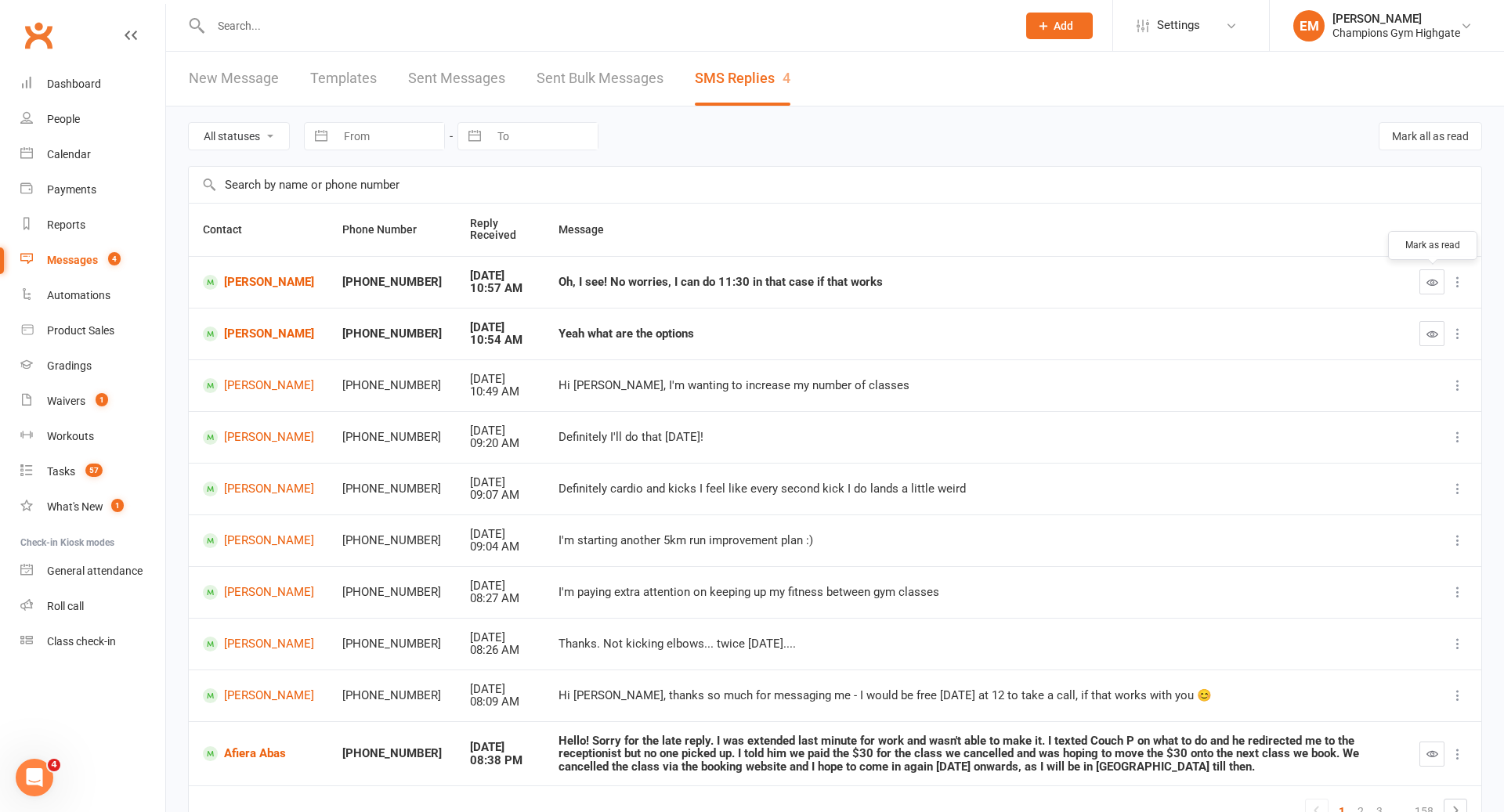
click at [1420, 279] on button "button" at bounding box center [1431, 281] width 25 height 25
click at [268, 288] on link "[PERSON_NAME]" at bounding box center [258, 282] width 112 height 14
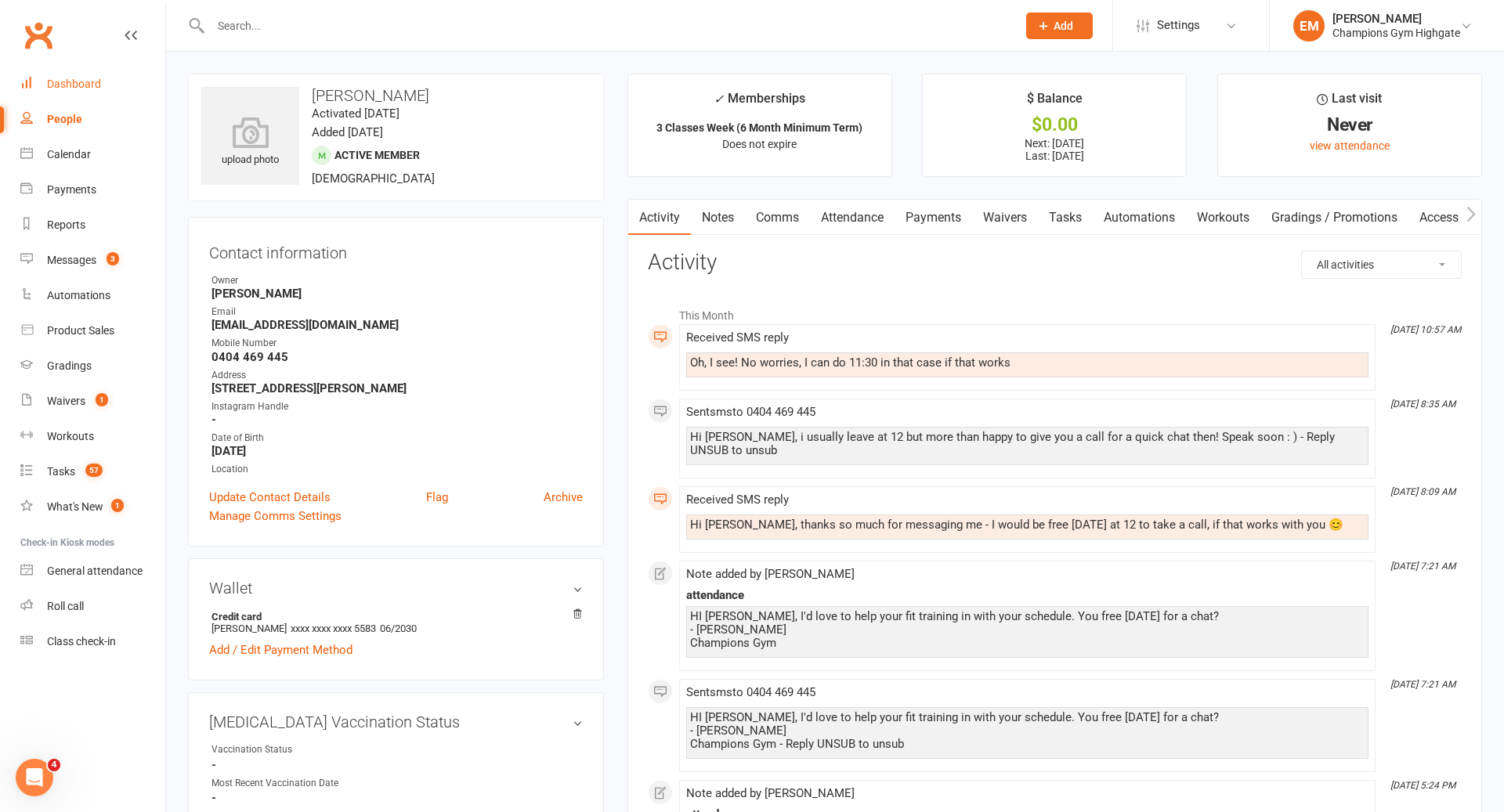
click at [54, 68] on link "Dashboard" at bounding box center [93, 83] width 145 height 35
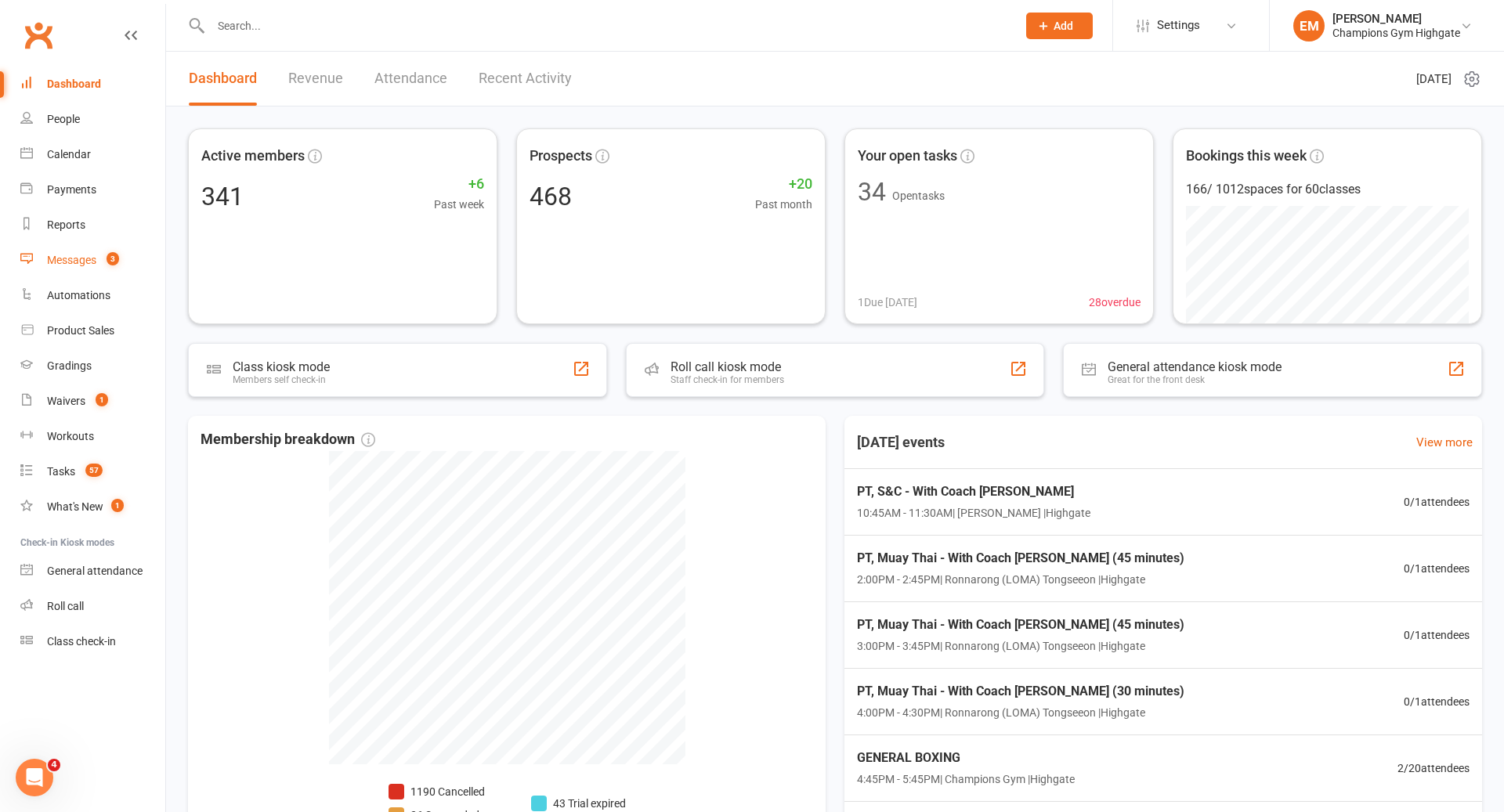
click at [102, 249] on link "Messages 3" at bounding box center [93, 260] width 145 height 35
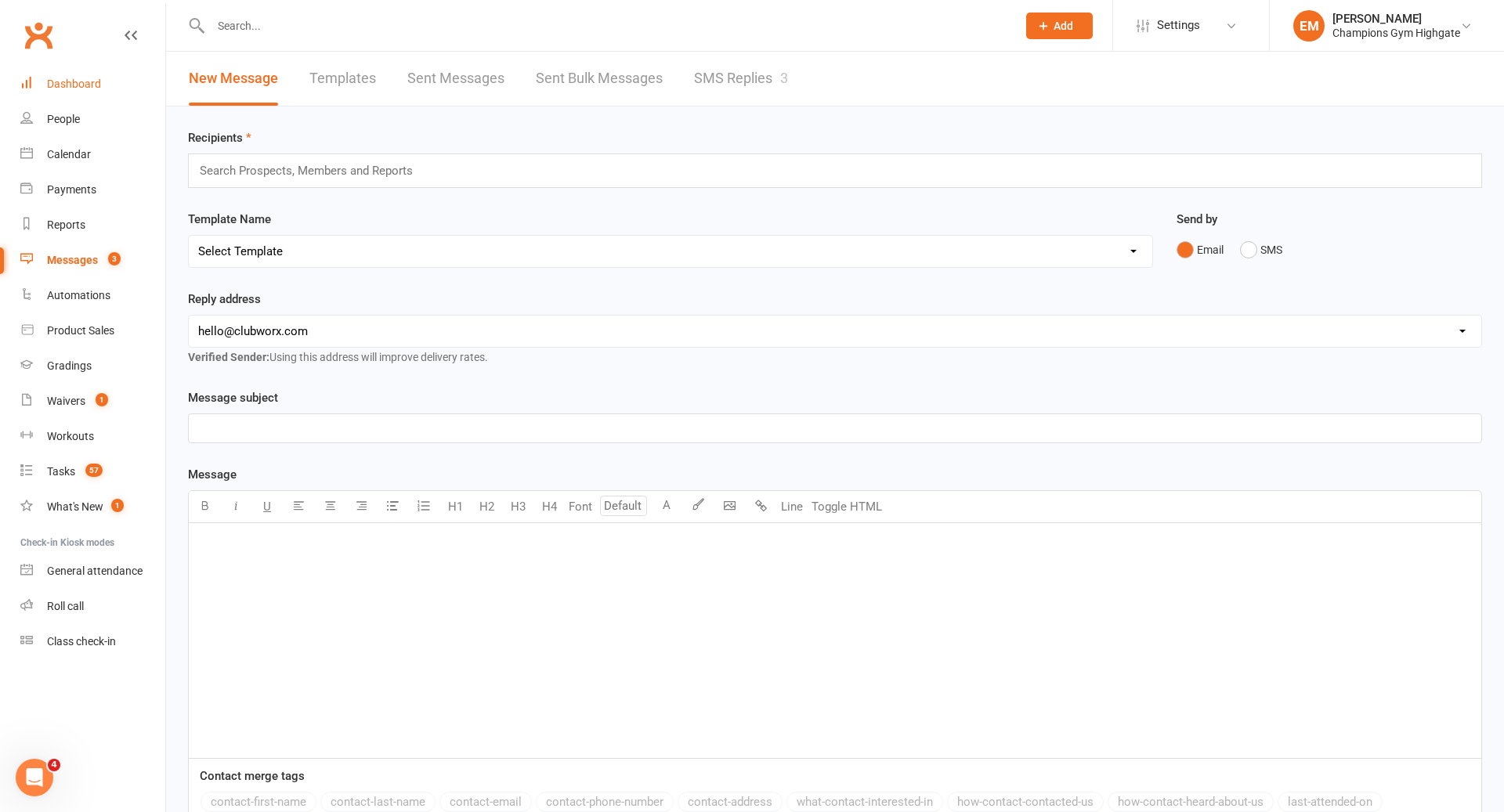
click at [93, 89] on div "Dashboard" at bounding box center [73, 83] width 54 height 13
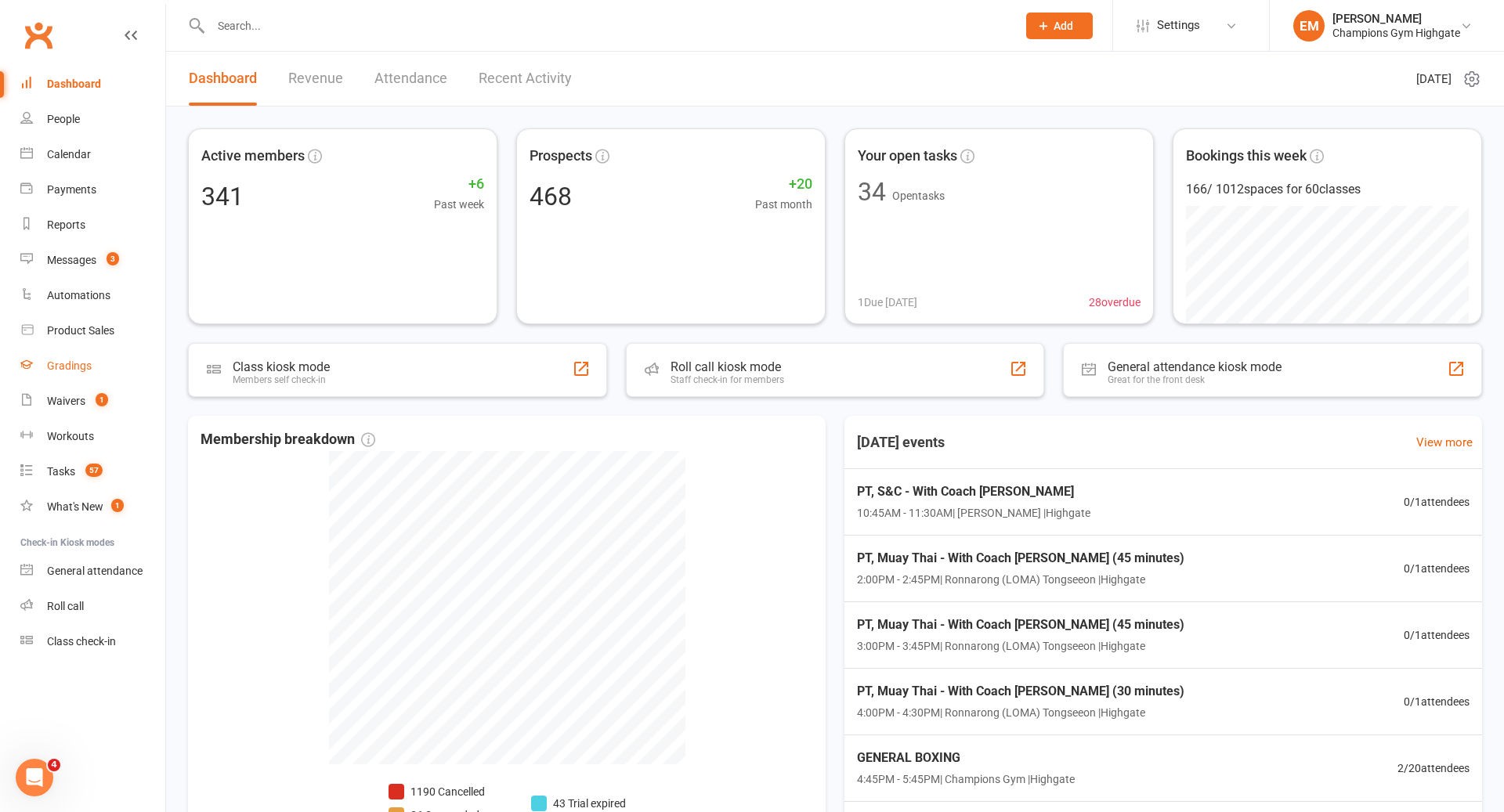
click at [67, 379] on link "Gradings" at bounding box center [93, 365] width 145 height 35
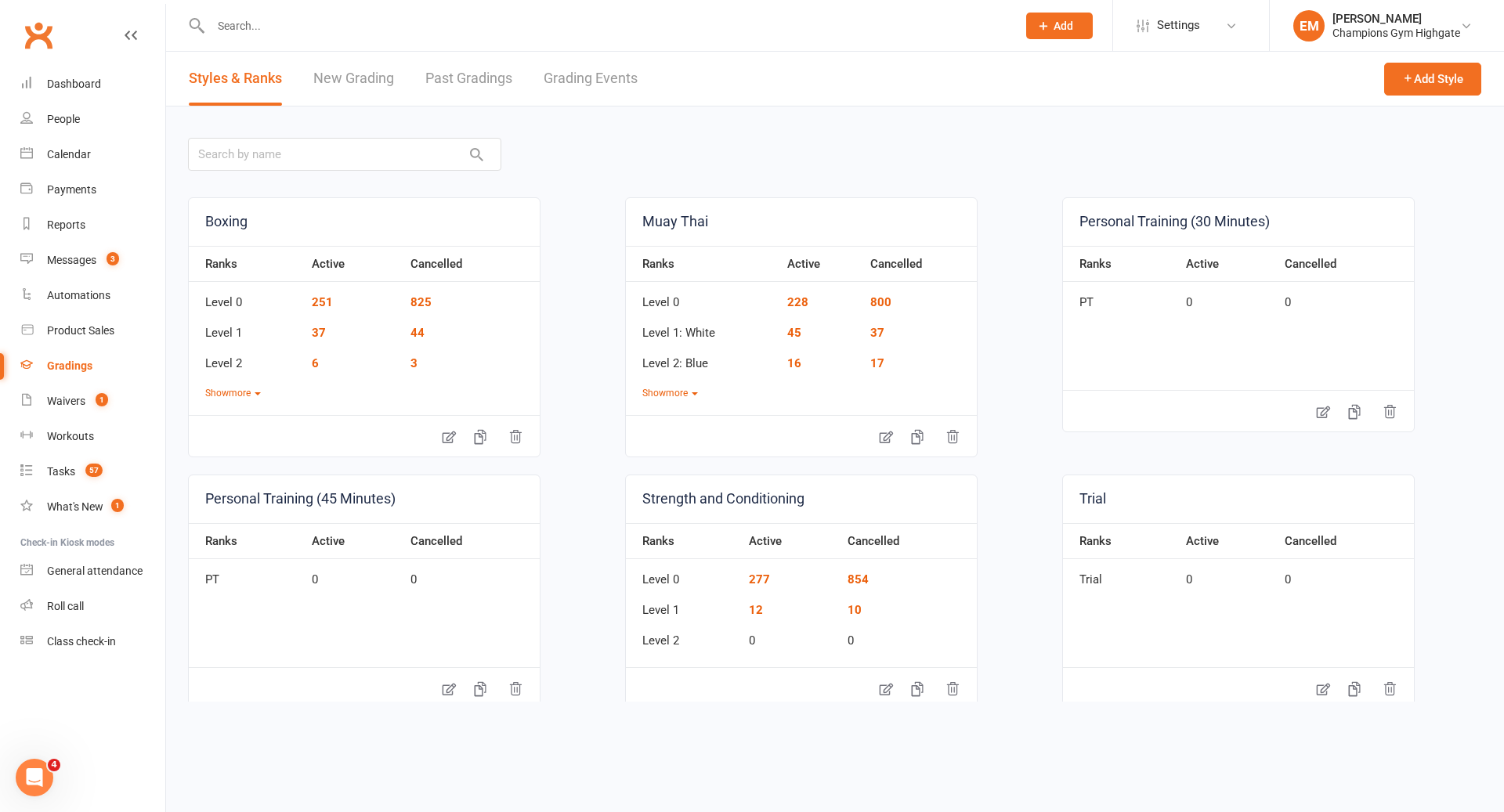
click at [615, 100] on link "Grading Events" at bounding box center [590, 78] width 94 height 54
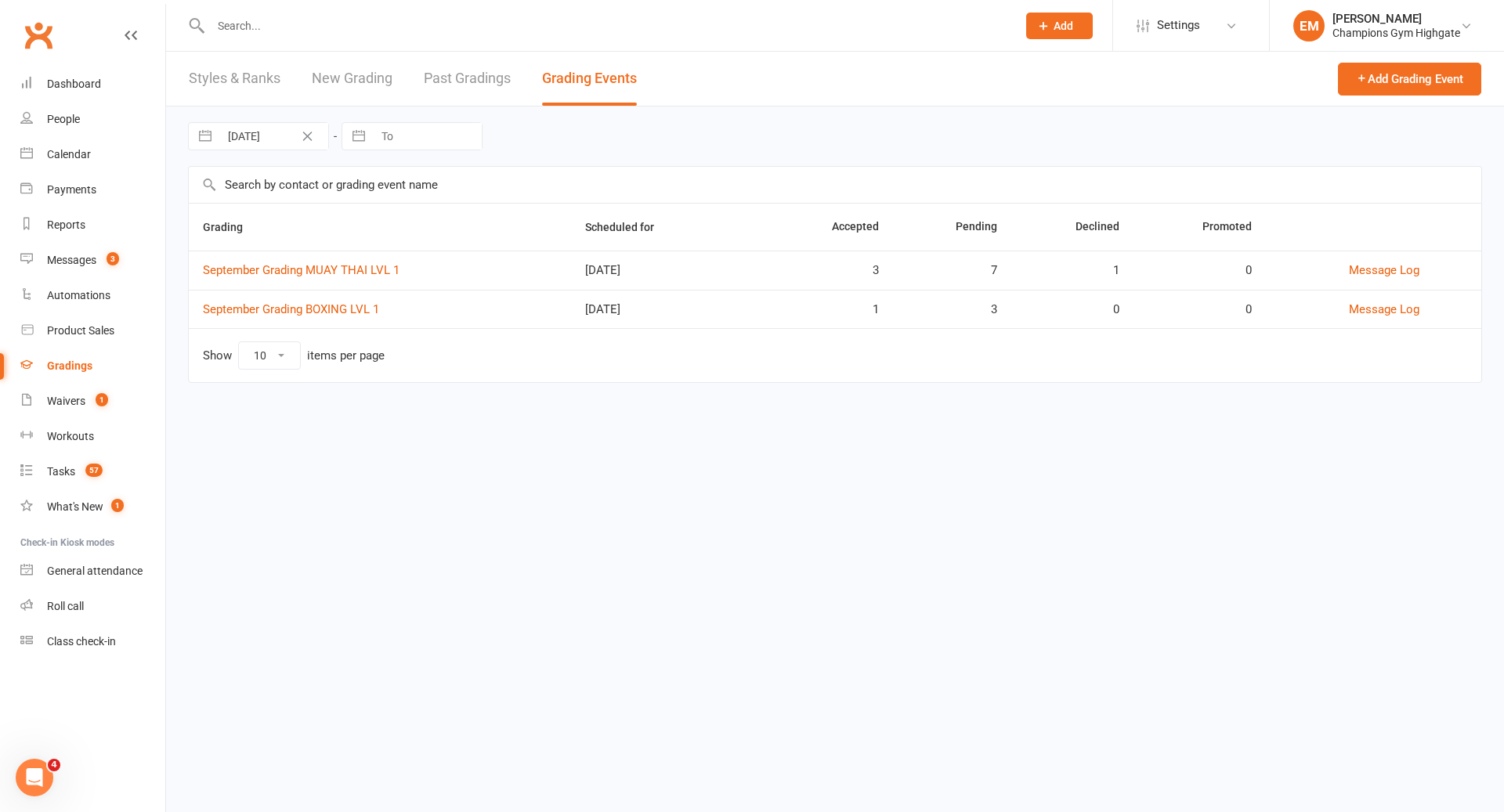
click at [307, 130] on button "Clear Date" at bounding box center [307, 136] width 27 height 19
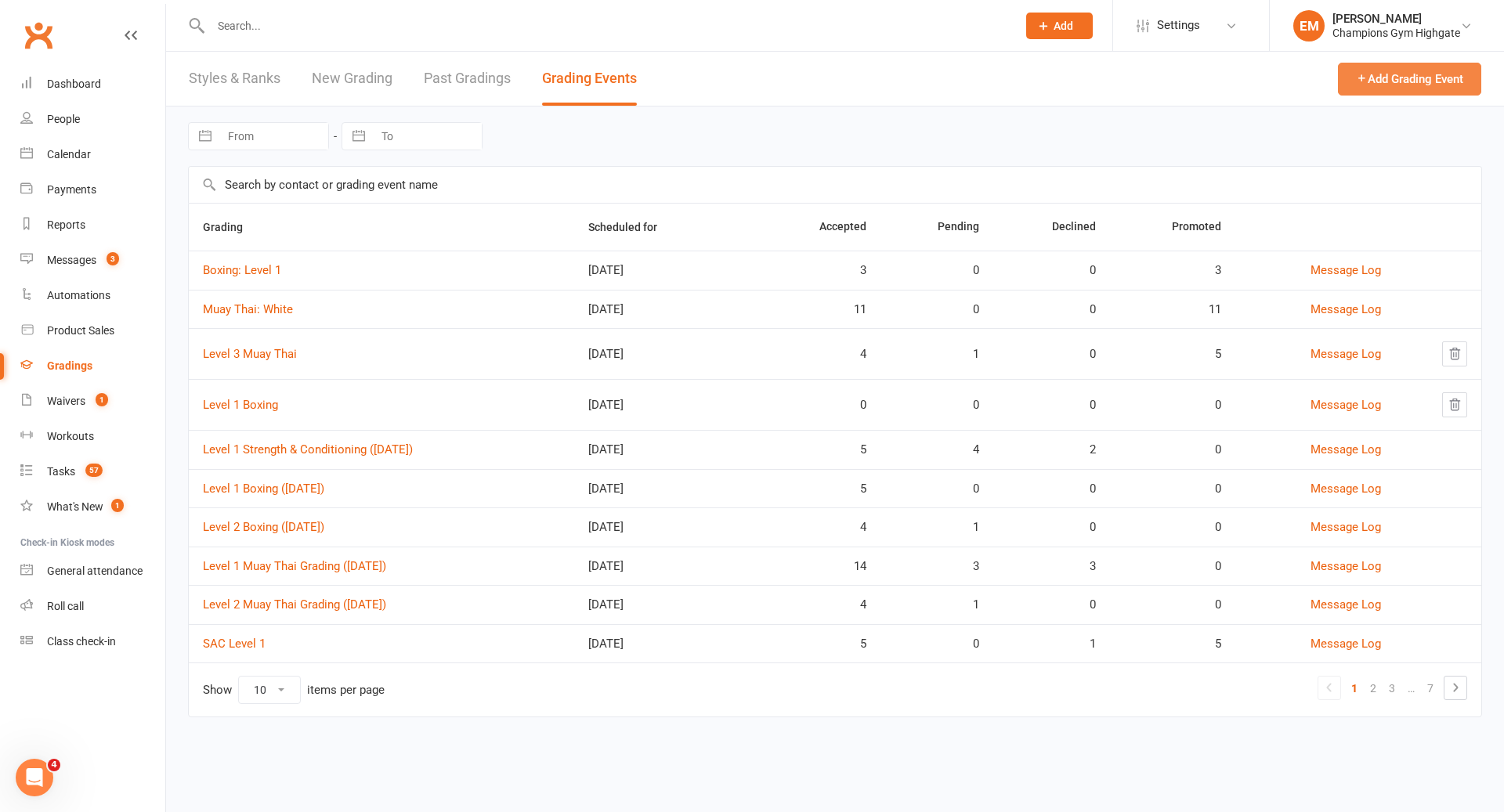
click at [1378, 75] on button "Add Grading Event" at bounding box center [1409, 79] width 143 height 33
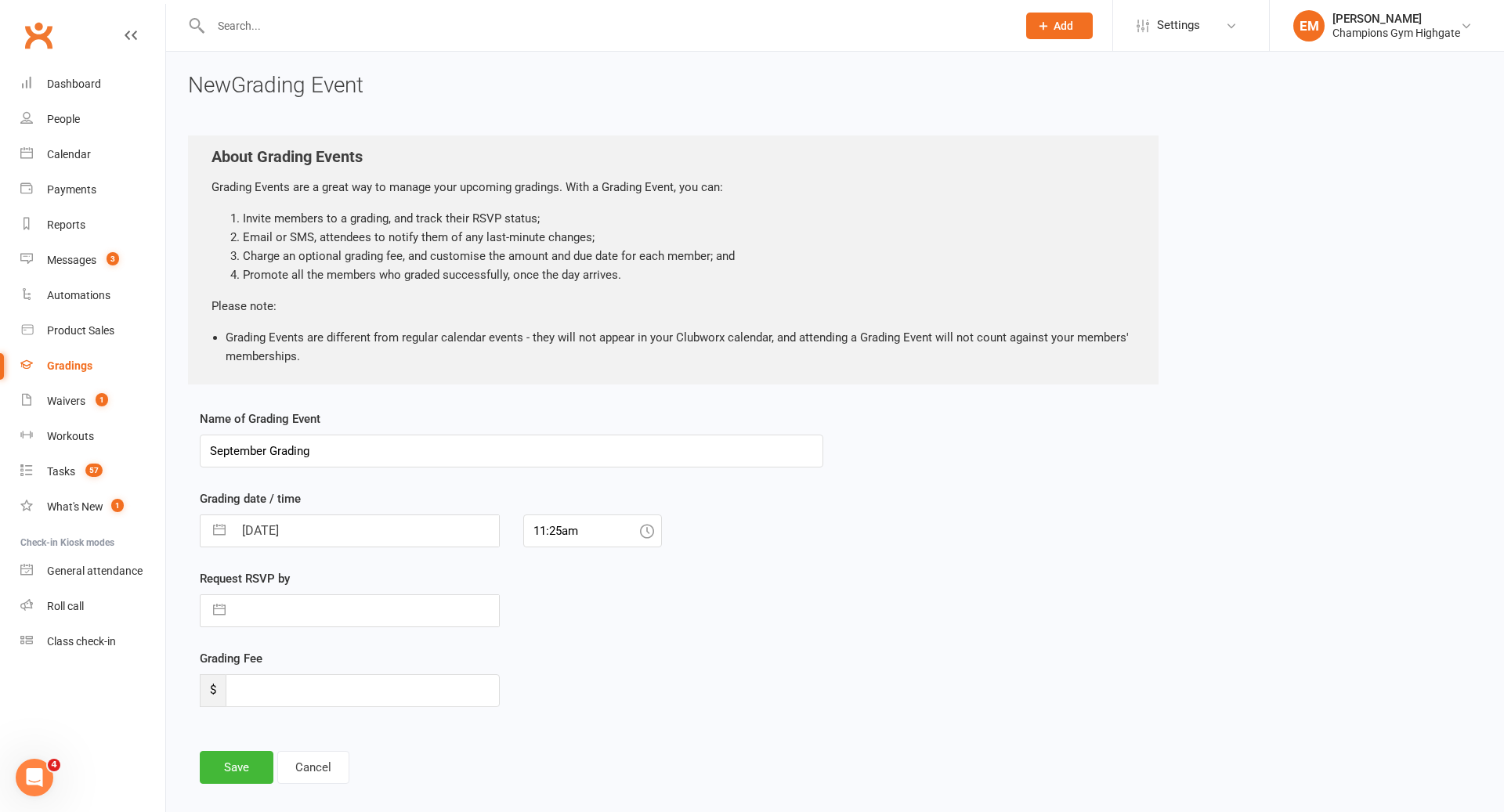
click at [433, 521] on input "[DATE]" at bounding box center [366, 530] width 266 height 31
select select "7"
select select "2025"
select select "8"
select select "2025"
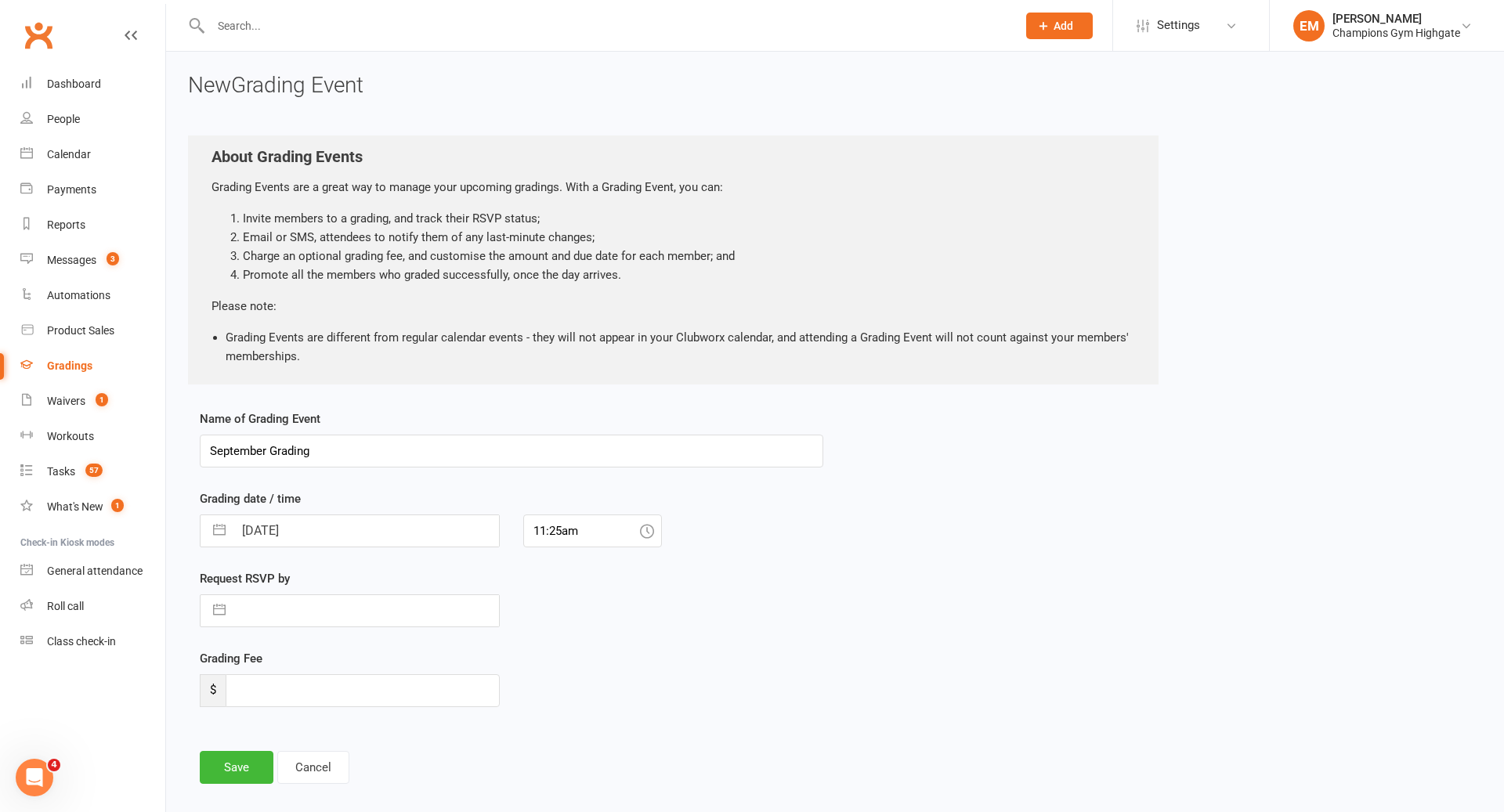
select select "9"
select select "2025"
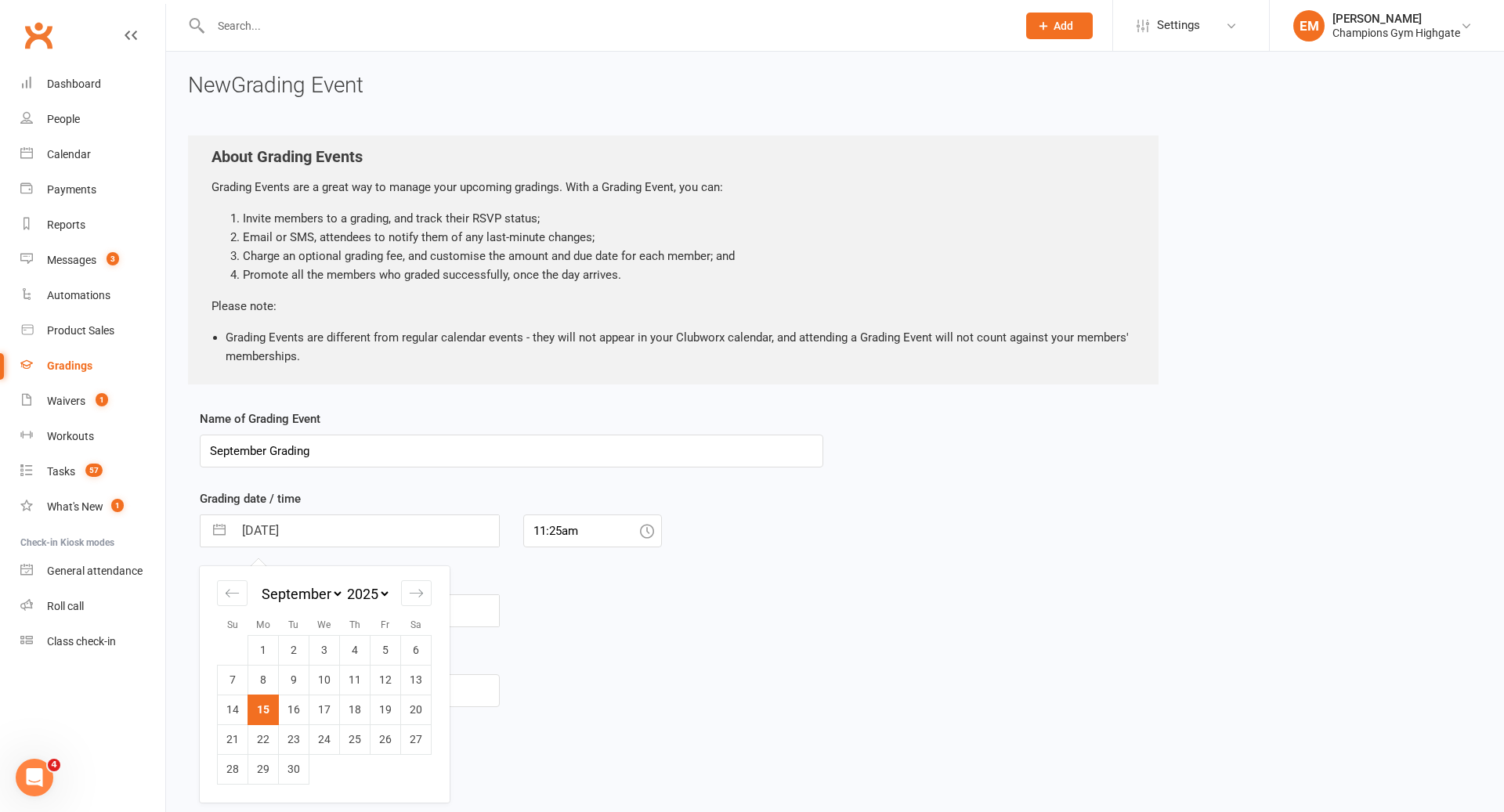
scroll to position [38, 0]
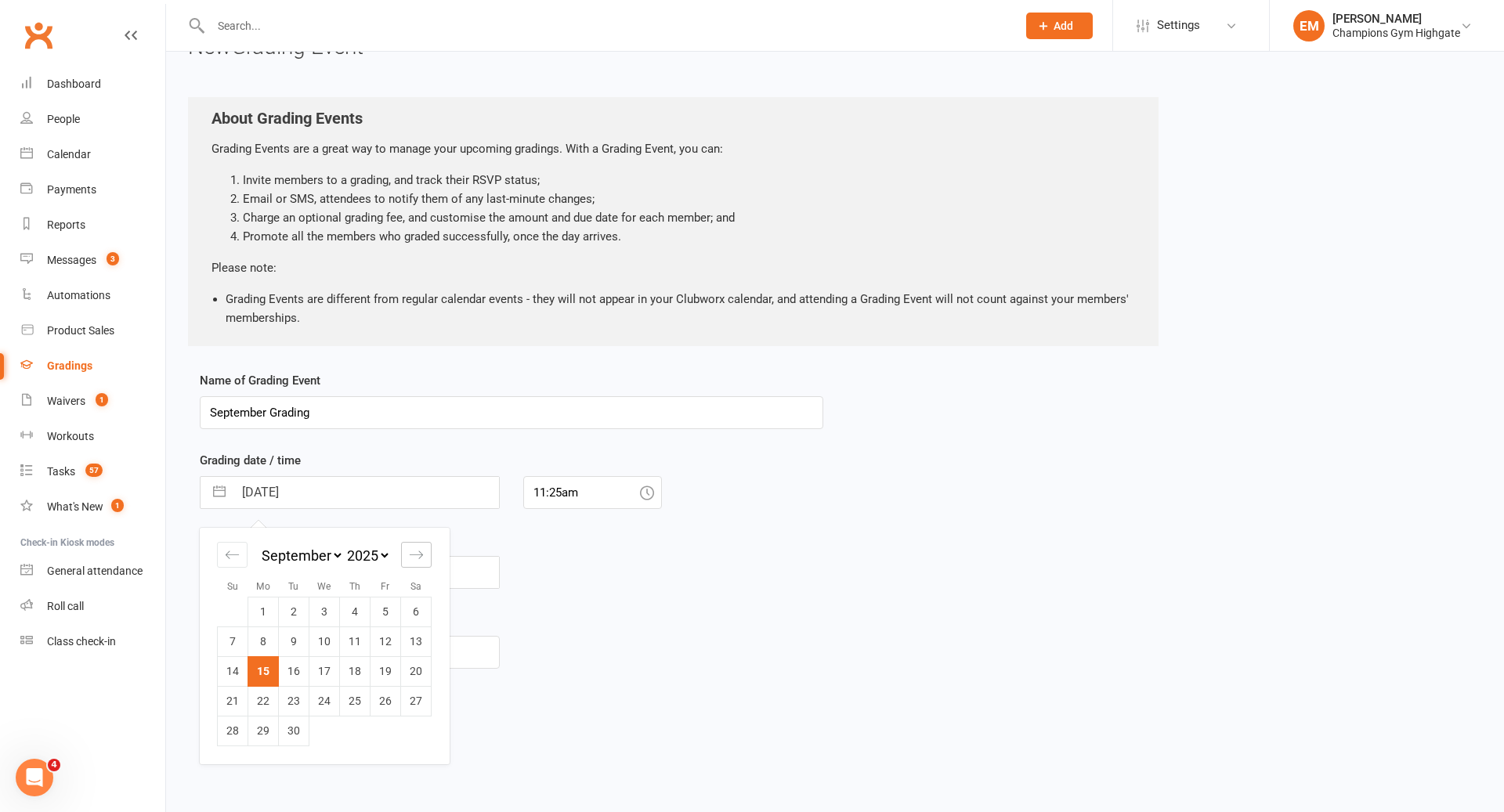
click at [421, 560] on div "Move forward to switch to the next month." at bounding box center [416, 554] width 31 height 26
select select "10"
select select "2025"
click at [387, 706] on td "24" at bounding box center [386, 700] width 31 height 30
type input "[DATE]"
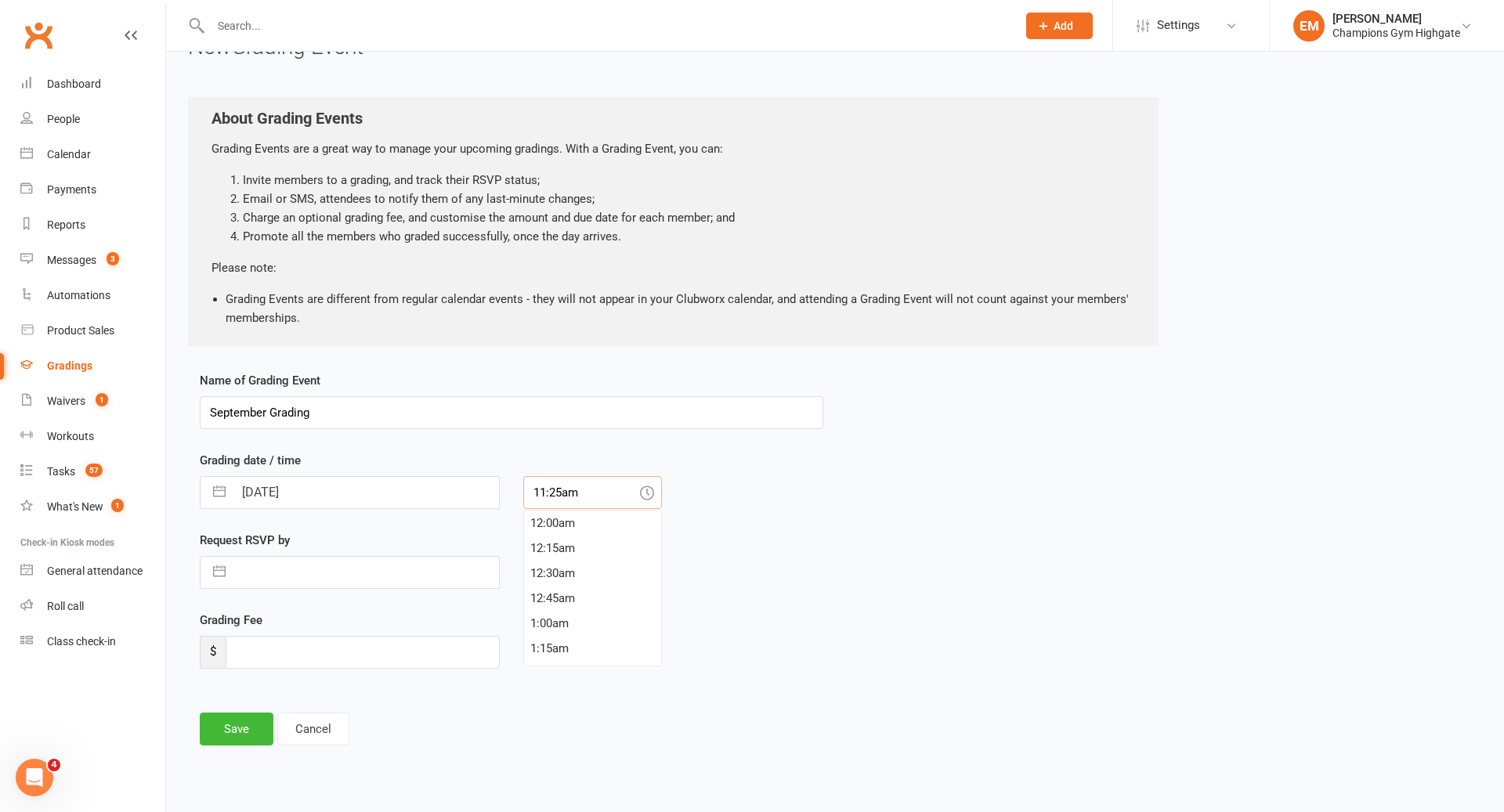
click at [606, 485] on input "11:25am" at bounding box center [592, 492] width 139 height 33
click at [571, 560] on div "5:45pm" at bounding box center [592, 562] width 137 height 25
type input "5:45pm"
click at [327, 564] on input "text" at bounding box center [366, 572] width 266 height 31
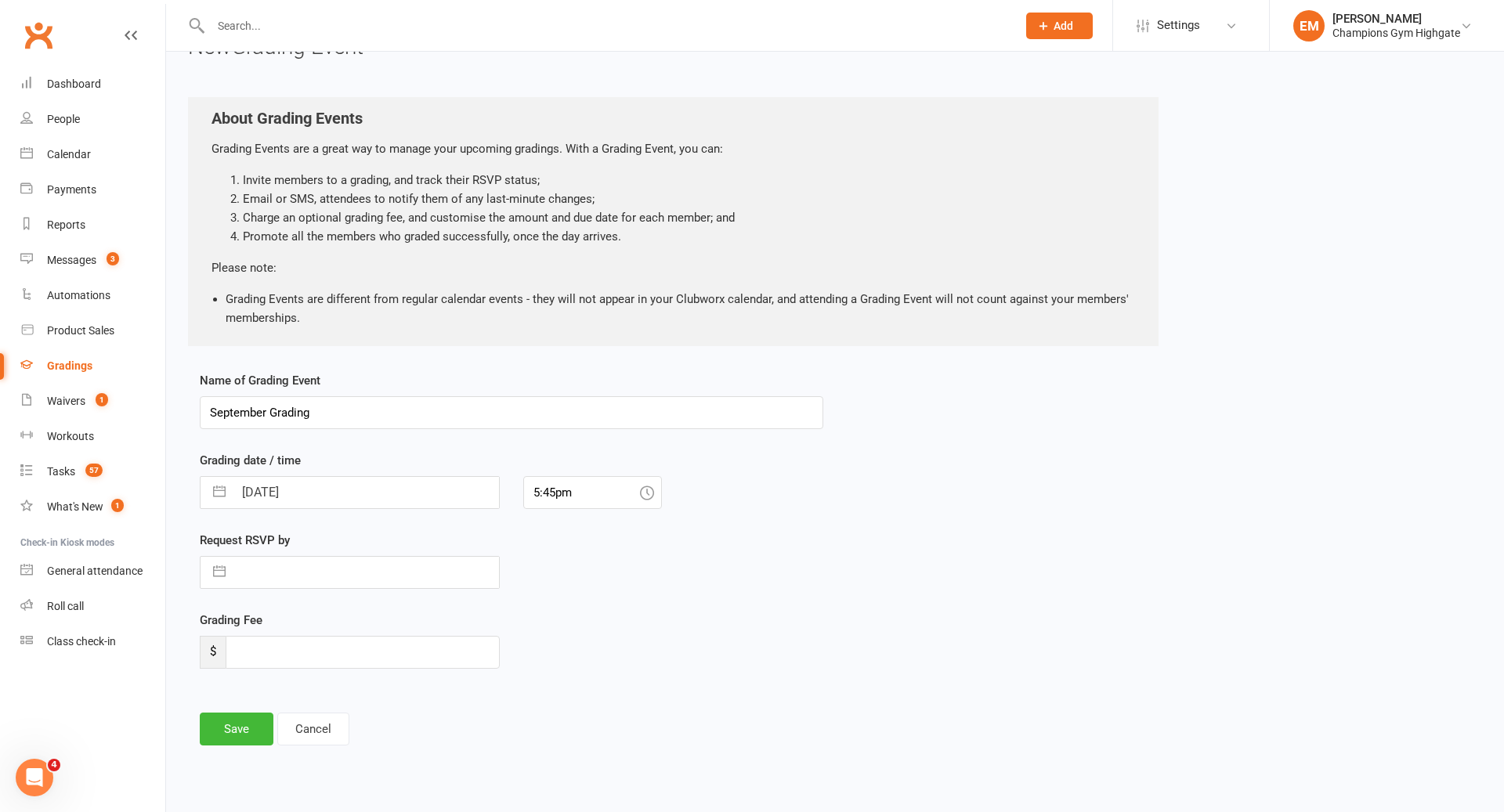
select select "7"
select select "2025"
select select "8"
select select "2025"
select select "9"
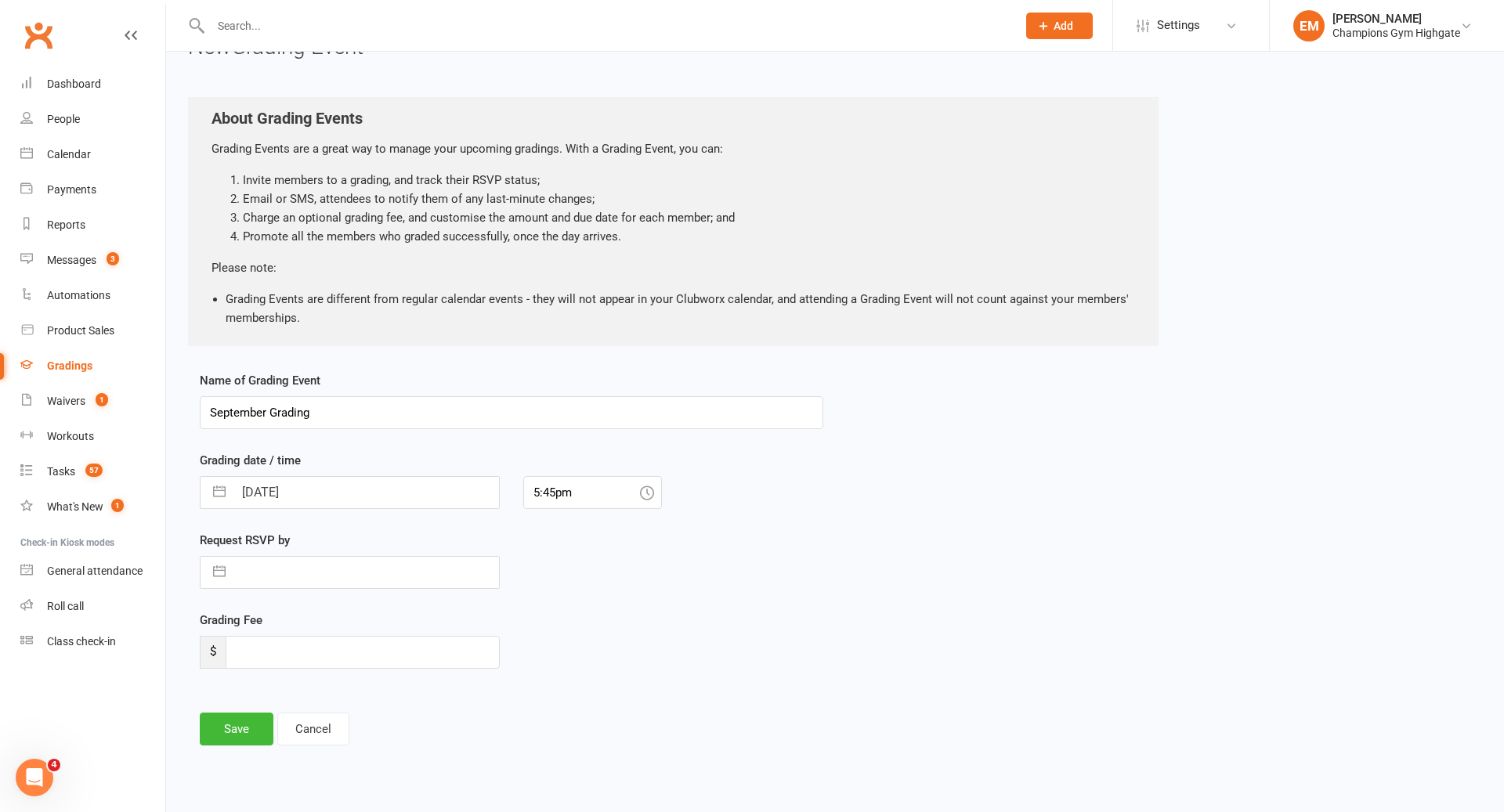
select select "2025"
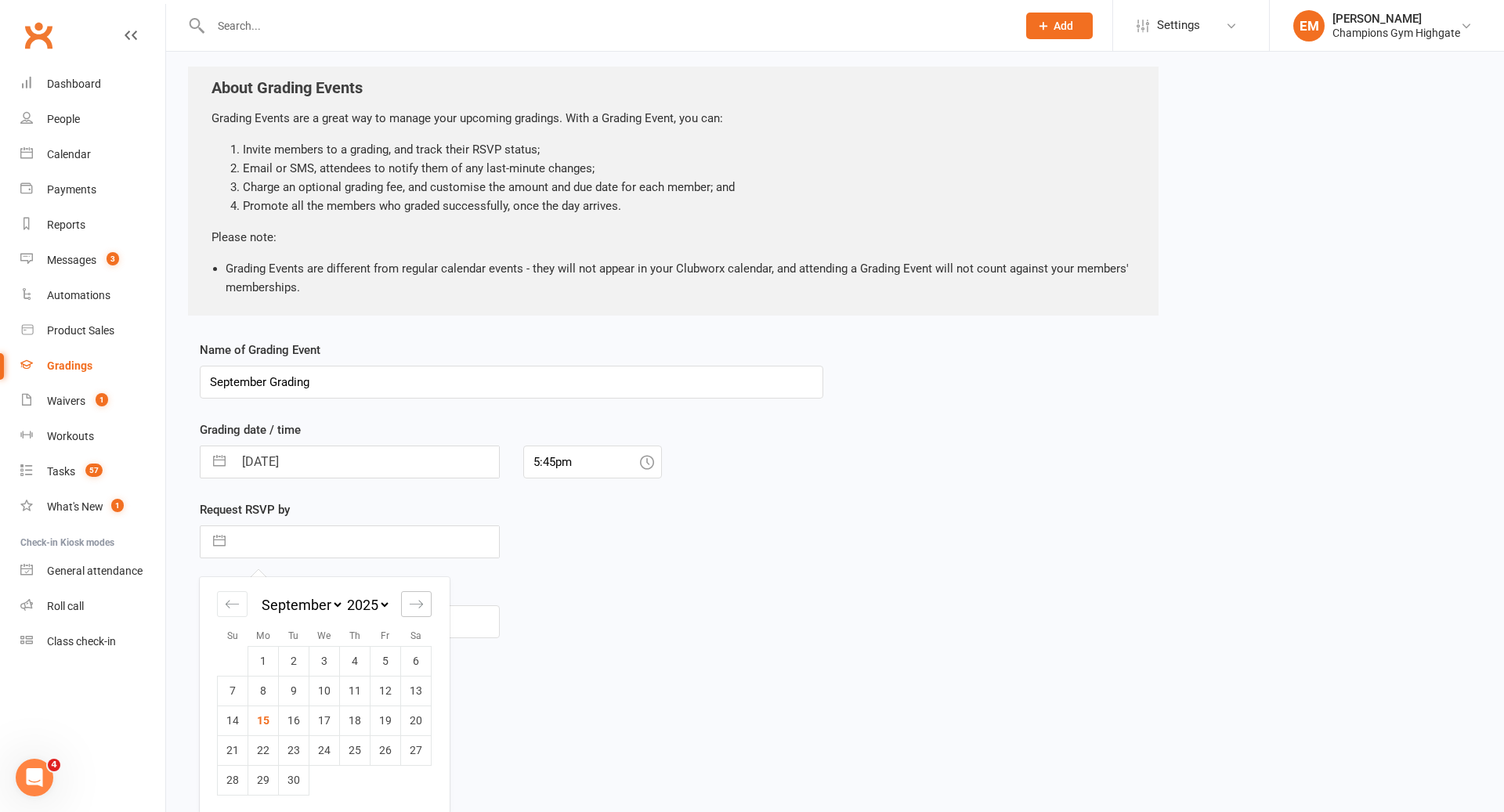
click at [428, 602] on div "Move forward to switch to the next month." at bounding box center [416, 603] width 31 height 26
select select "10"
select select "2025"
click at [256, 721] on td "13" at bounding box center [264, 720] width 31 height 30
type input "[DATE]"
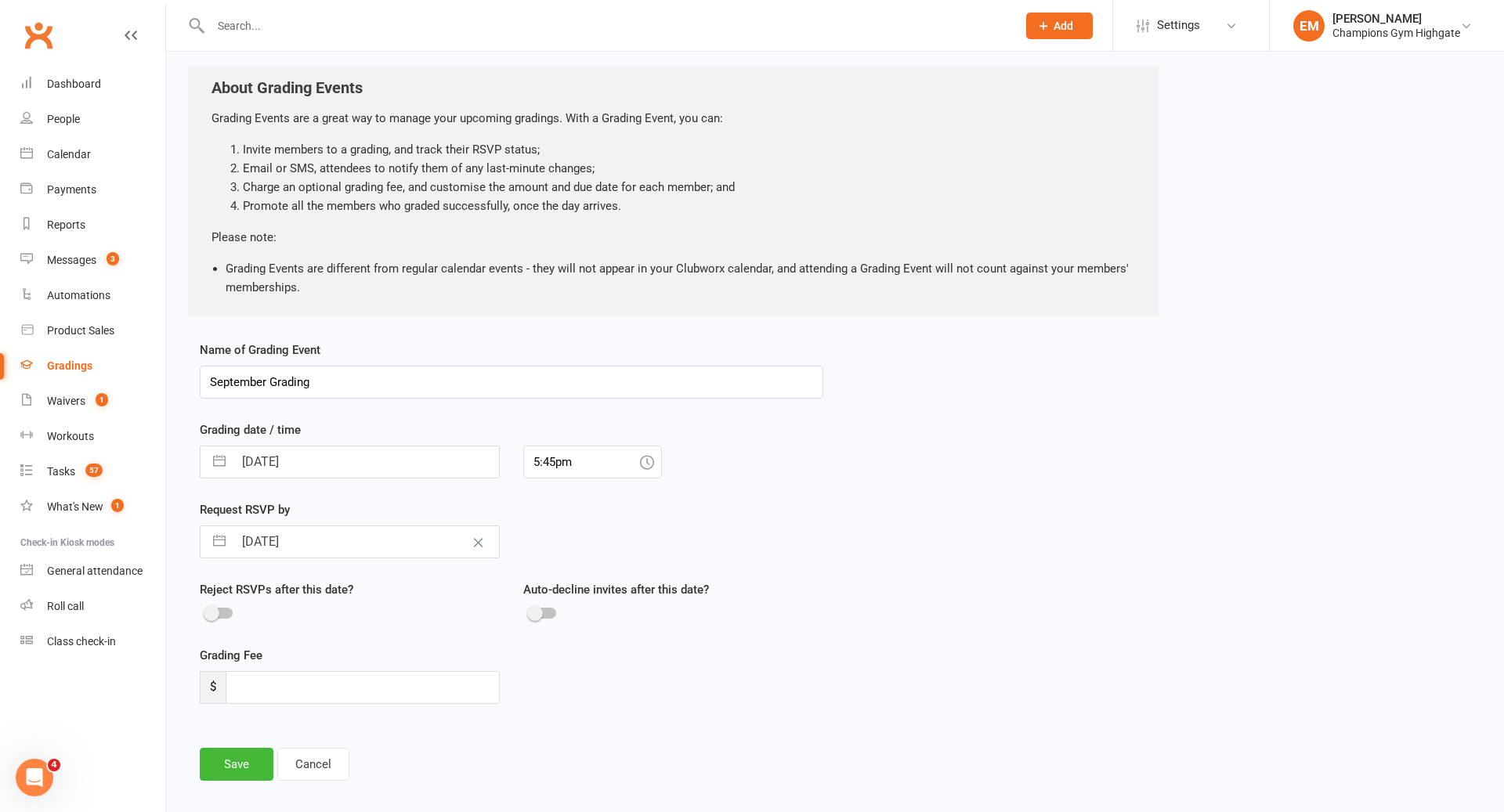
click at [346, 724] on div "Name of Grading Event September Grading Grading date / time [DATE] Navigate for…" at bounding box center [512, 571] width 647 height 462
click at [350, 693] on input "number" at bounding box center [363, 687] width 274 height 33
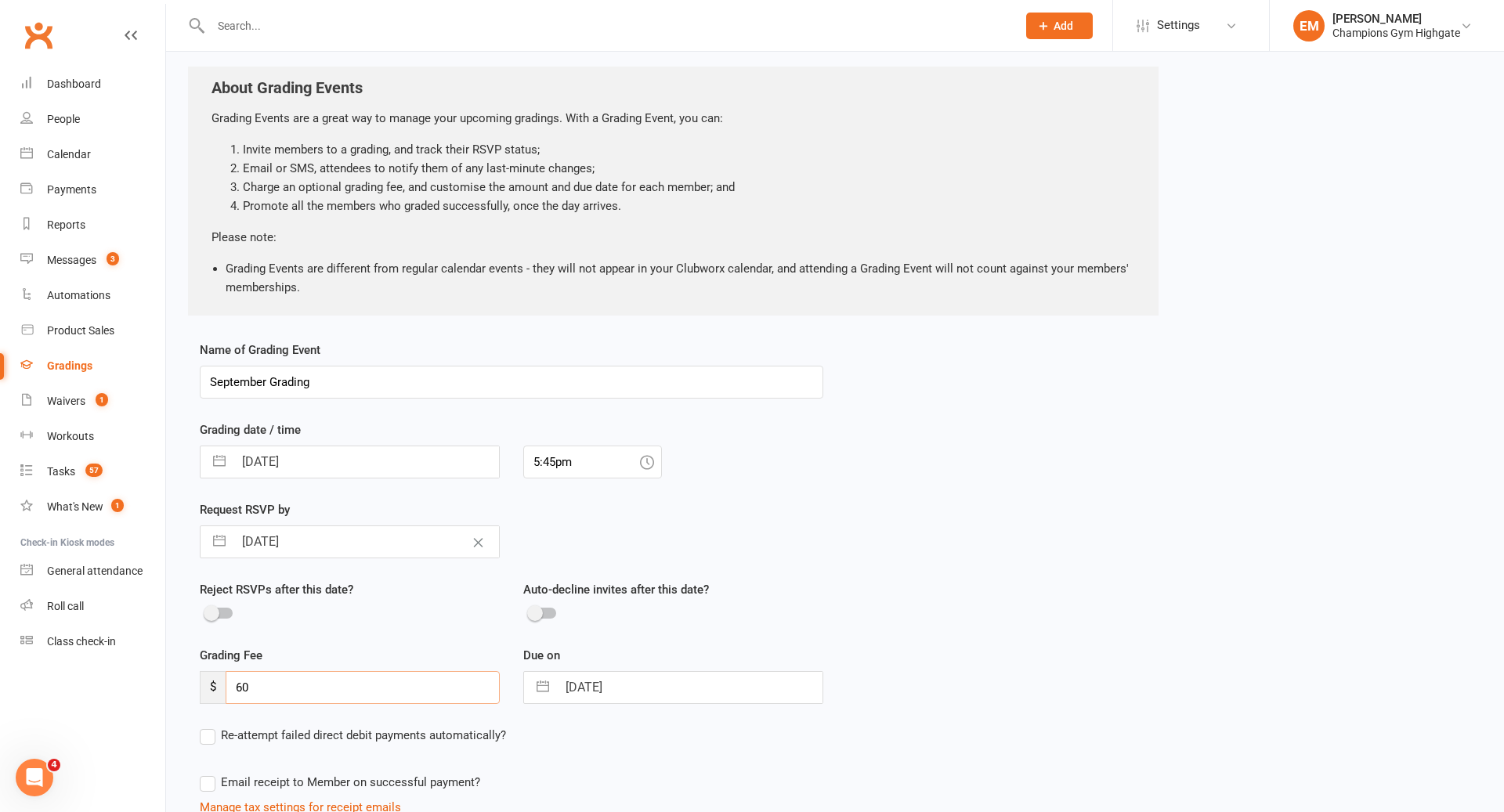
scroll to position [195, 0]
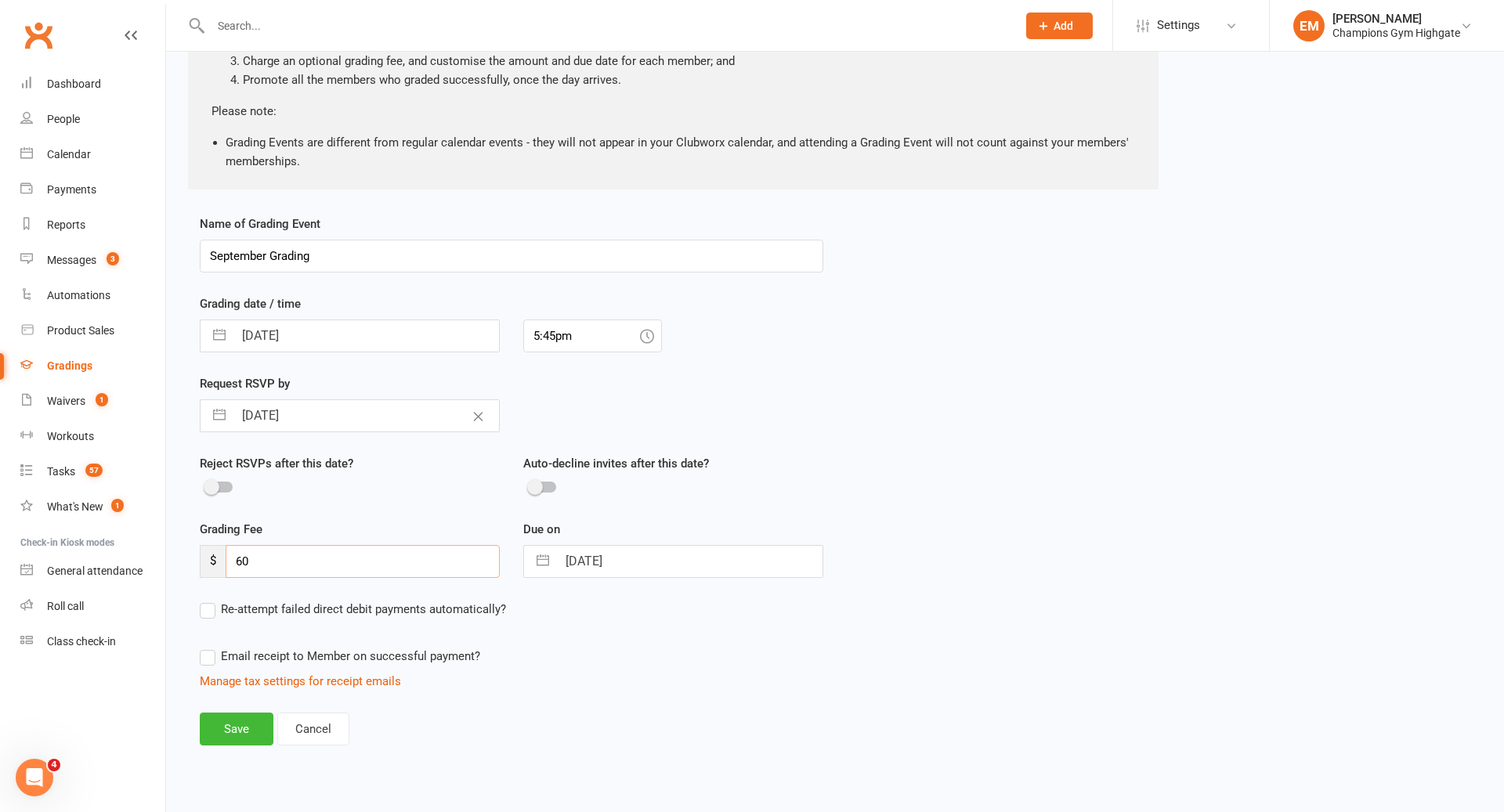
type input "60"
click at [380, 246] on input "September Grading" at bounding box center [512, 255] width 623 height 33
drag, startPoint x: 263, startPoint y: 250, endPoint x: 151, endPoint y: 250, distance: 112.0
click at [151, 250] on ui-view "Prospect Member Non-attending contact Class / event Appointment Grading event T…" at bounding box center [752, 300] width 1504 height 983
click at [363, 253] on input "October Grading MUAY THAI LVL 2" at bounding box center [512, 255] width 623 height 33
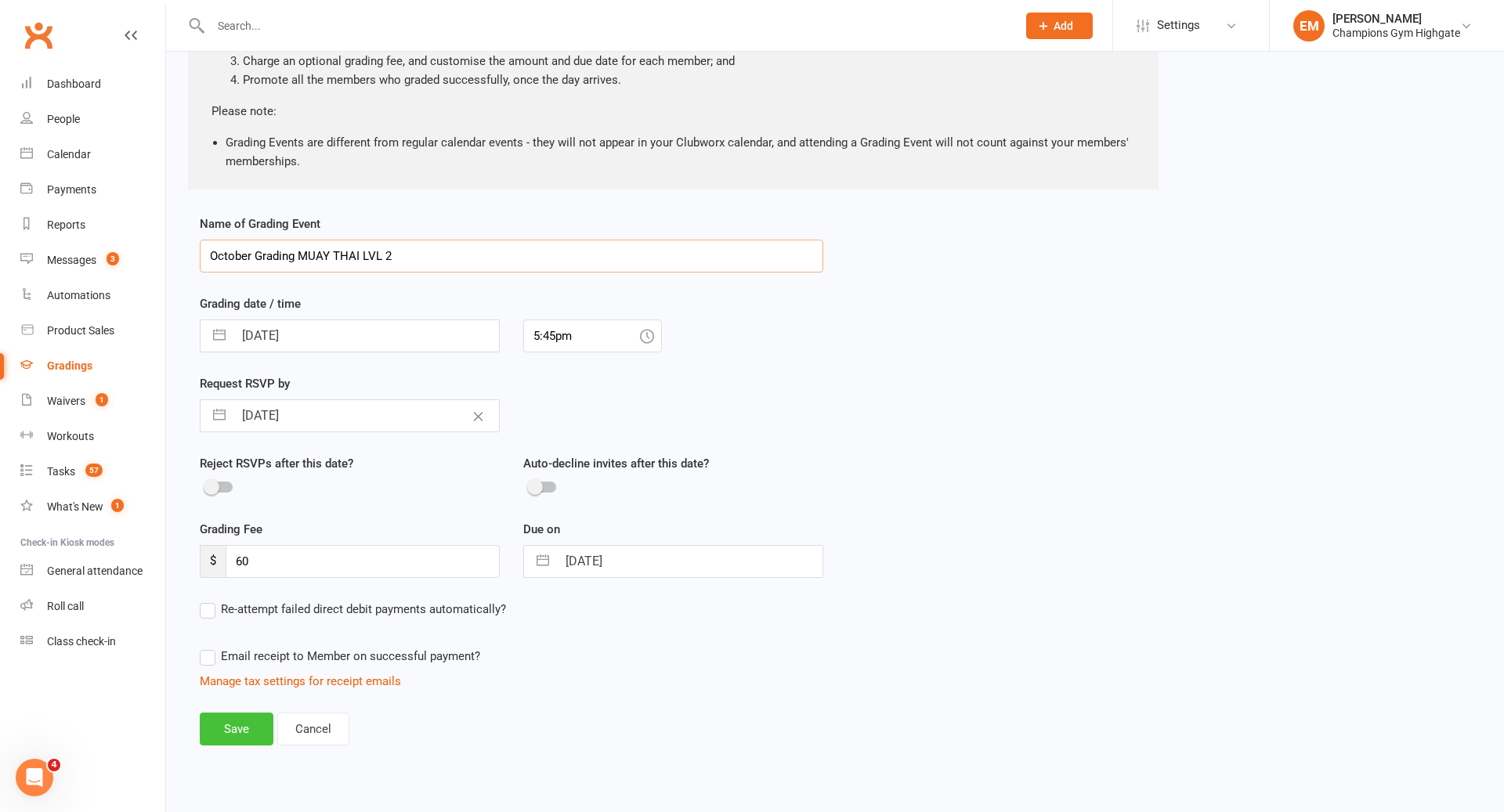
type input "October Grading MUAY THAI LVL 2"
click at [246, 718] on button "Save" at bounding box center [237, 729] width 73 height 33
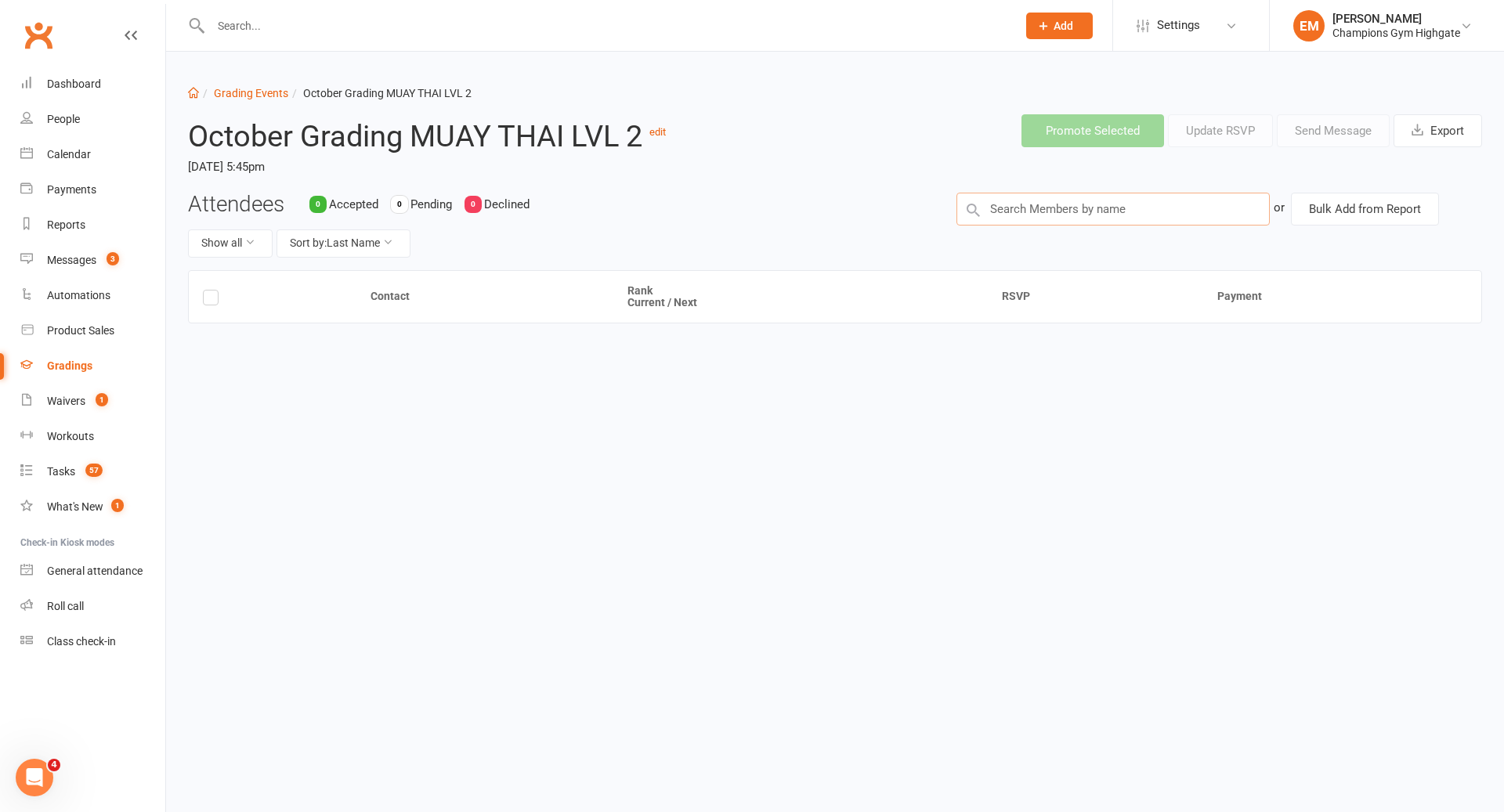
click at [1059, 209] on input "text" at bounding box center [1113, 209] width 313 height 33
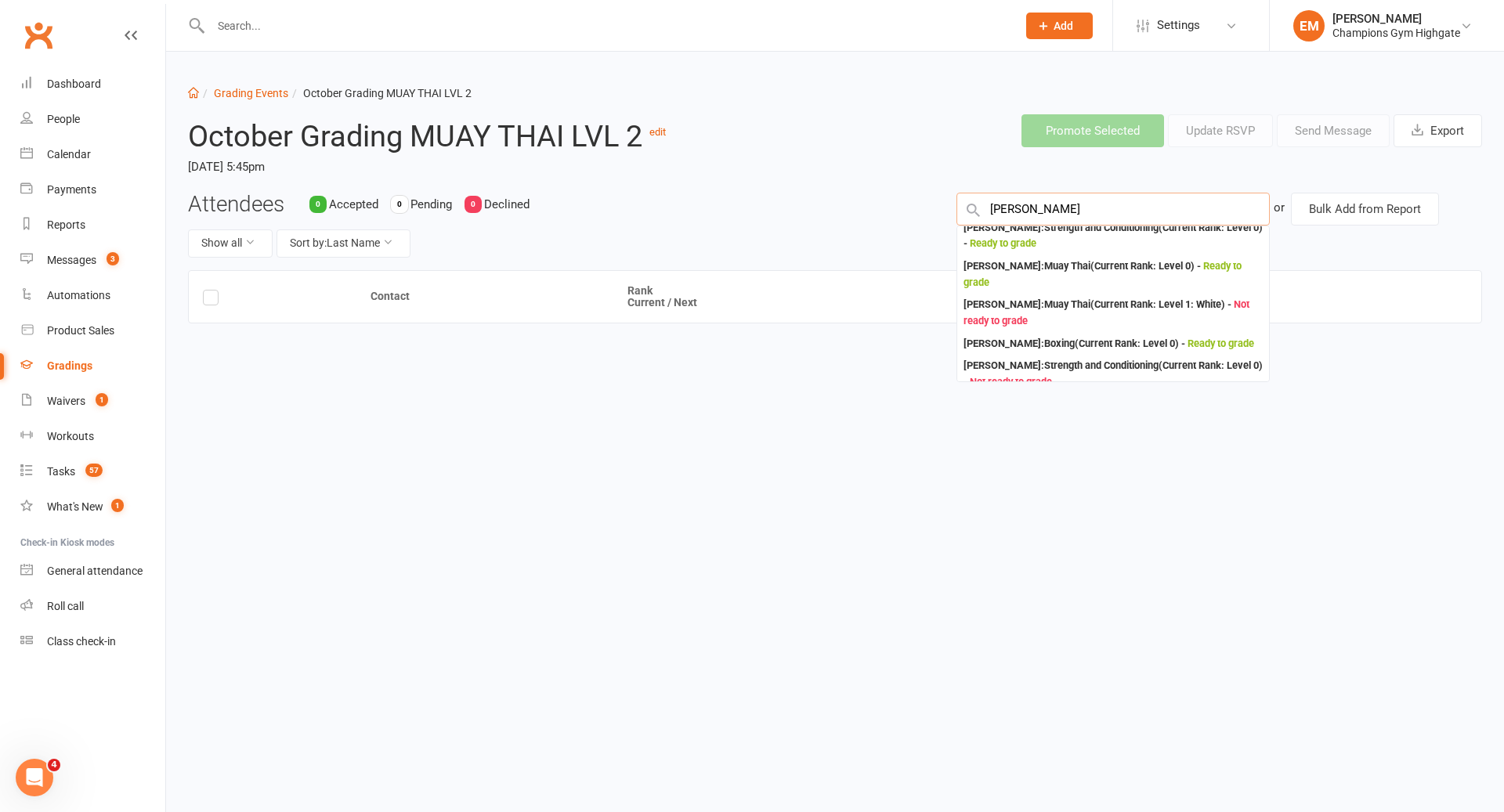
scroll to position [136, 0]
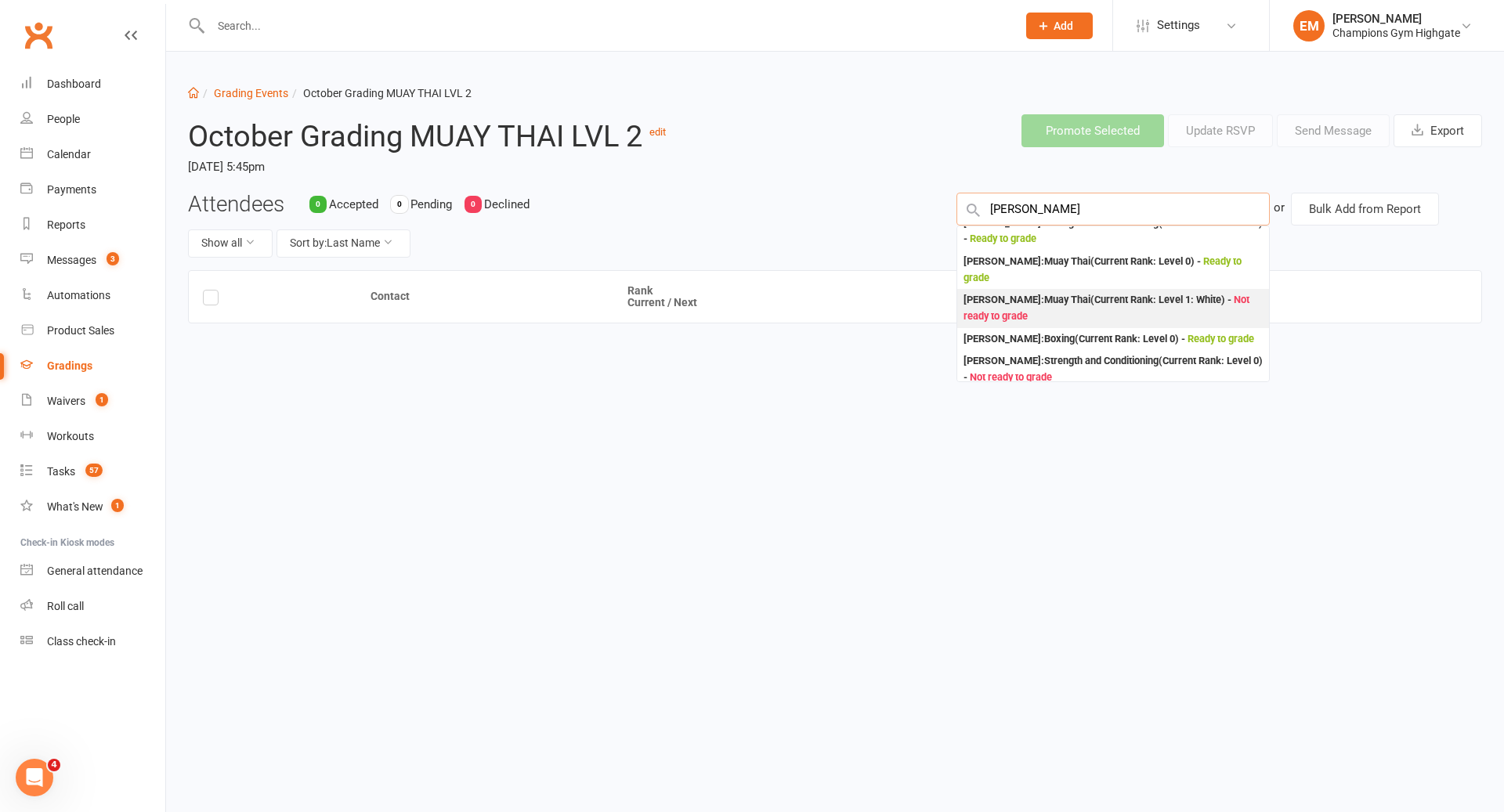
type input "[PERSON_NAME]"
click at [1163, 306] on div "[PERSON_NAME] : Muay Thai (Current Rank: Level 1: White ) - Not ready to grade" at bounding box center [1112, 308] width 299 height 32
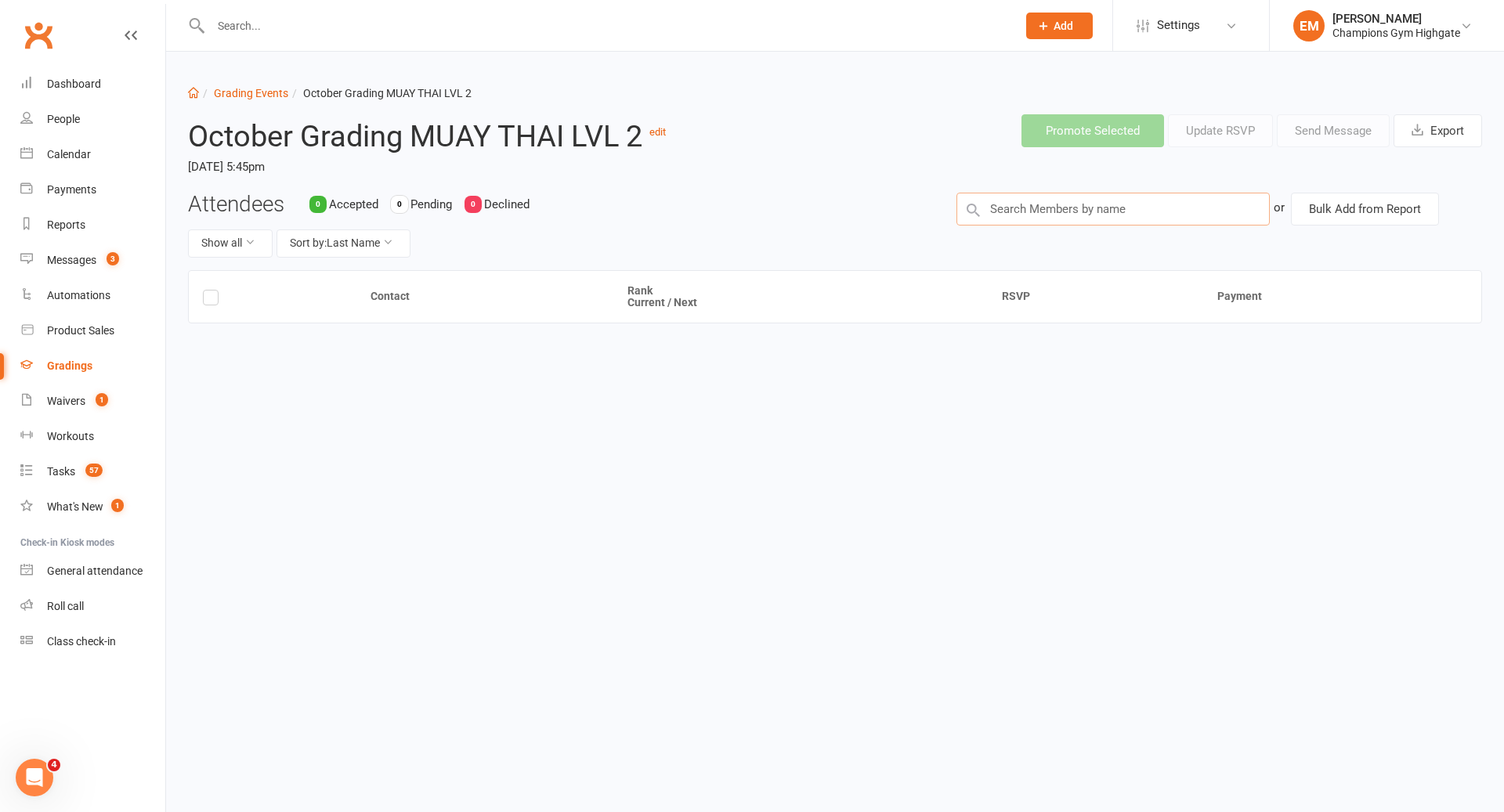
click at [1109, 204] on ui-view "Prospect Member Non-attending contact Class / event Appointment Grading event T…" at bounding box center [752, 225] width 1504 height 442
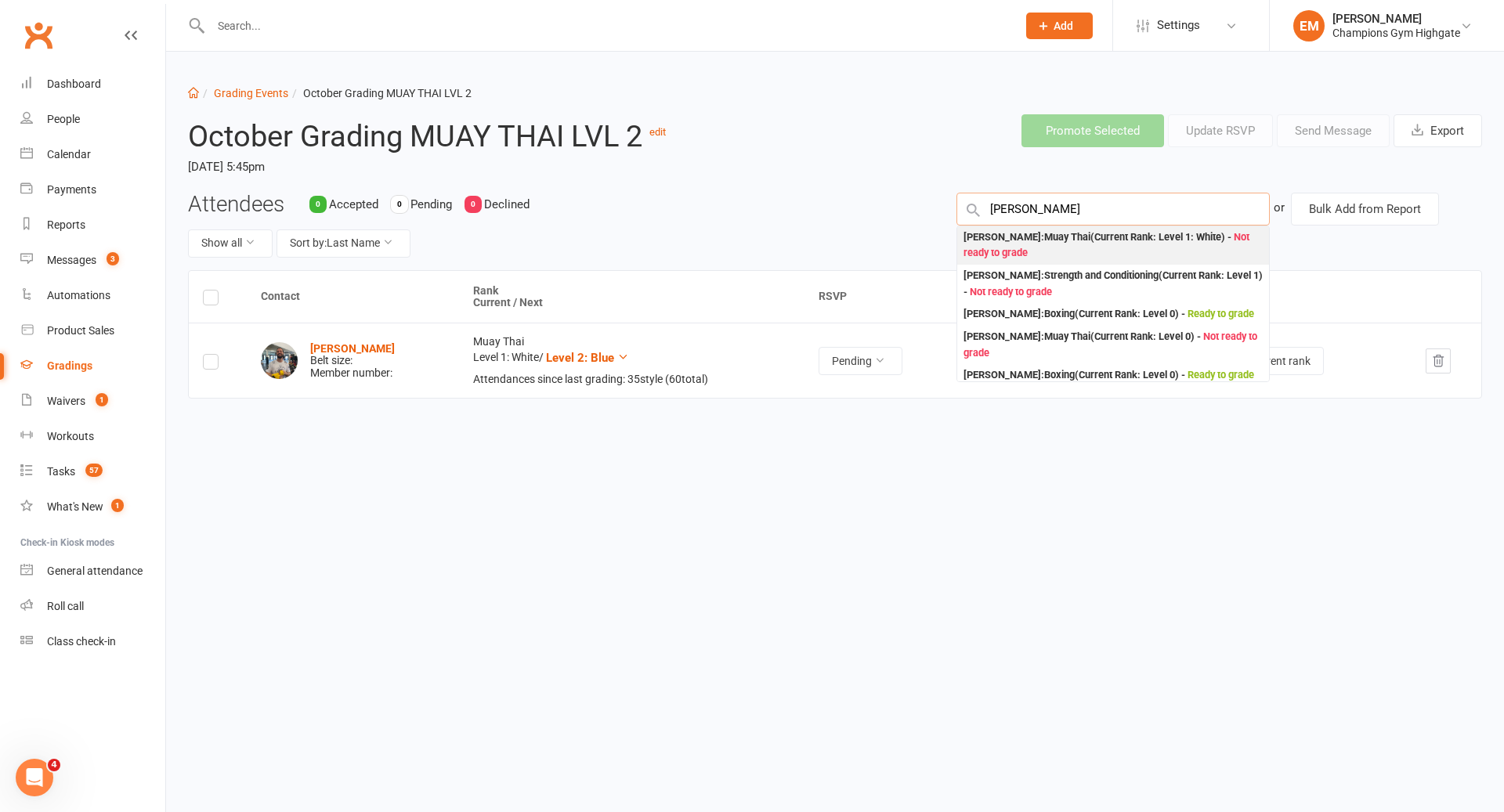
type input "[PERSON_NAME]"
click at [1107, 249] on div "[PERSON_NAME] : Muay Thai (Current Rank: Level 1: White ) - Not ready to grade" at bounding box center [1112, 245] width 299 height 32
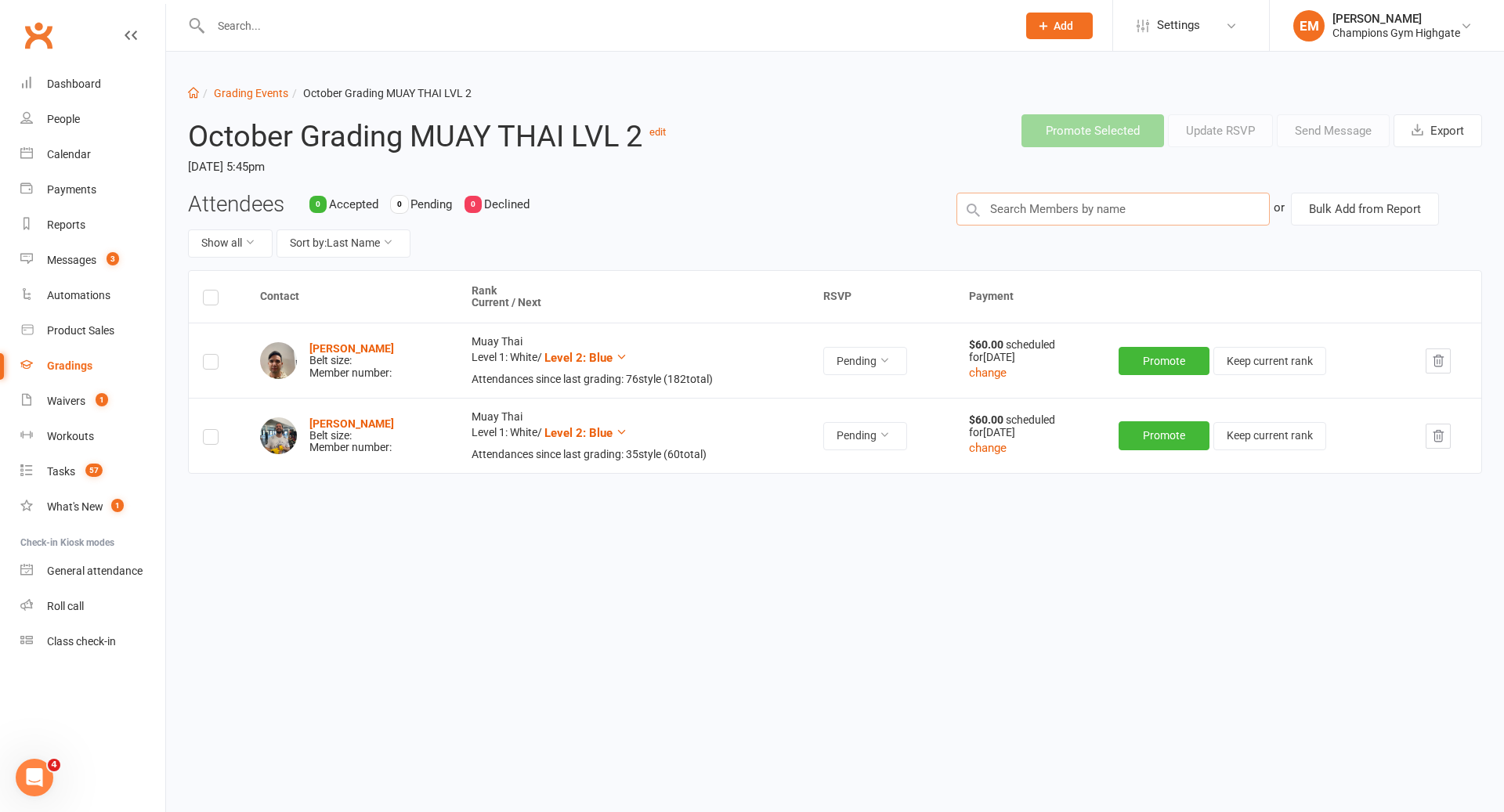
click at [1070, 212] on input "text" at bounding box center [1113, 209] width 313 height 33
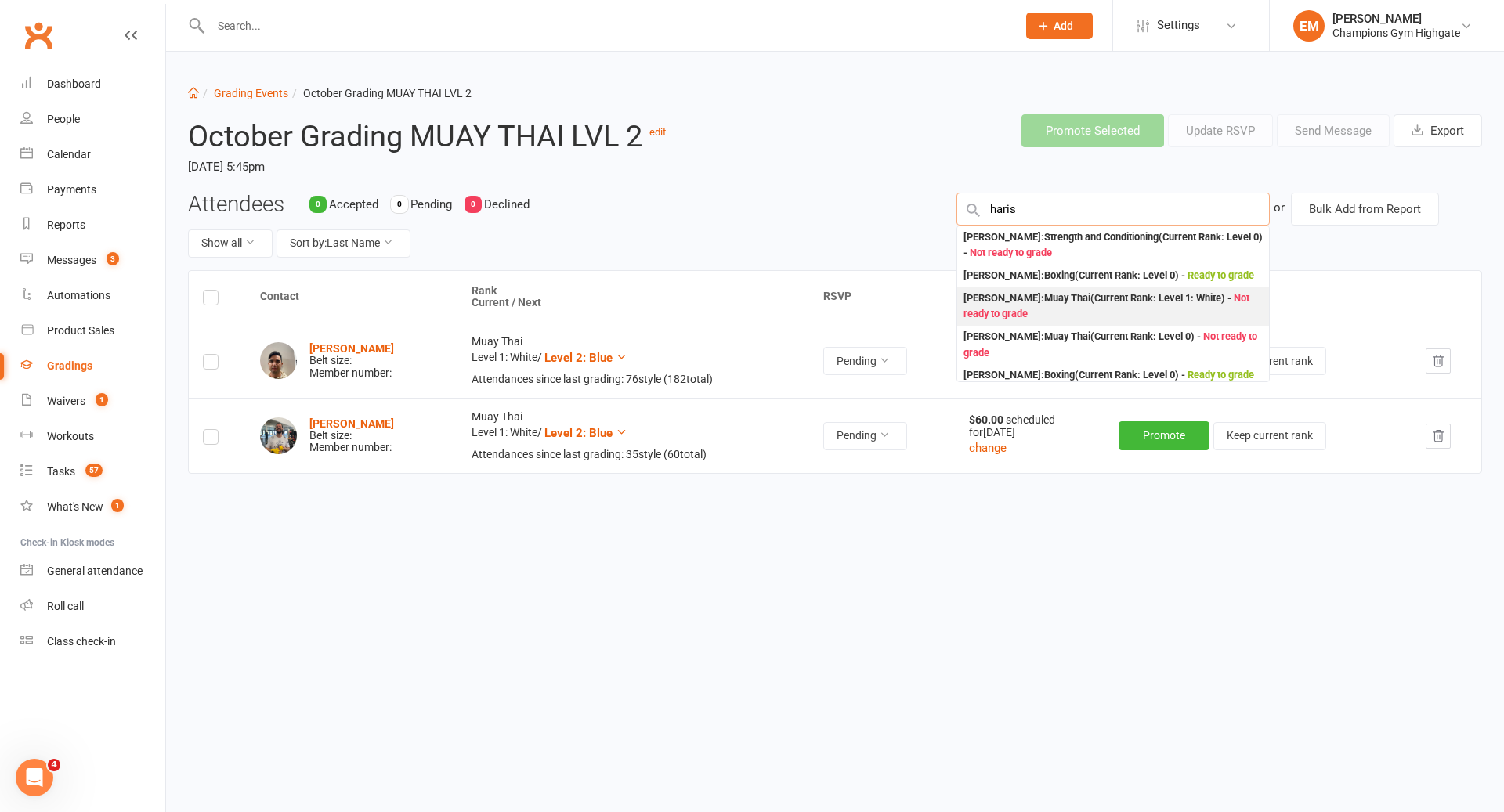
type input "haris"
click at [1077, 312] on div "[PERSON_NAME] : Muay Thai (Current Rank: Level 1: White ) - Not ready to grade" at bounding box center [1112, 306] width 299 height 32
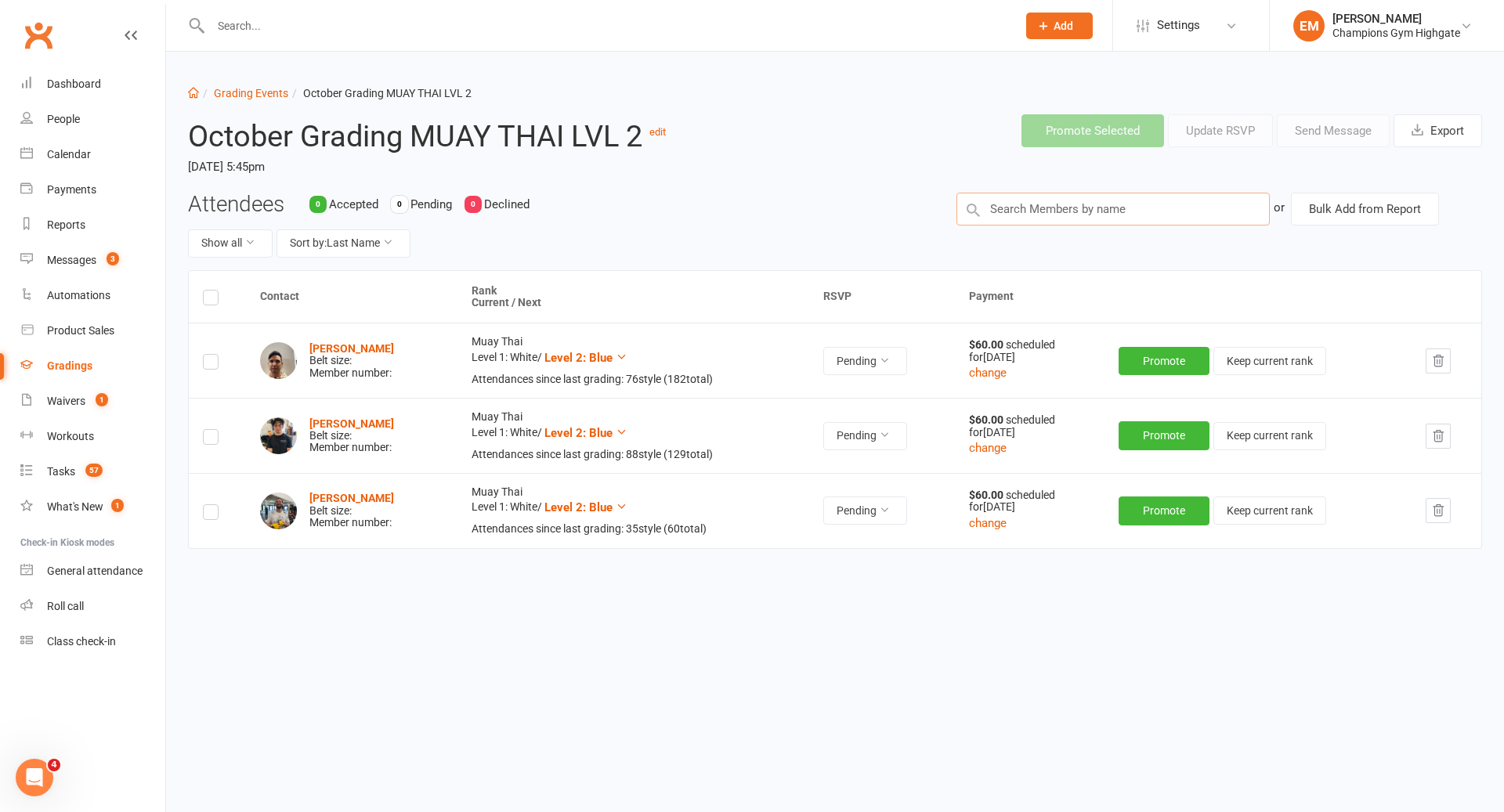
click at [1058, 218] on input "text" at bounding box center [1113, 209] width 313 height 33
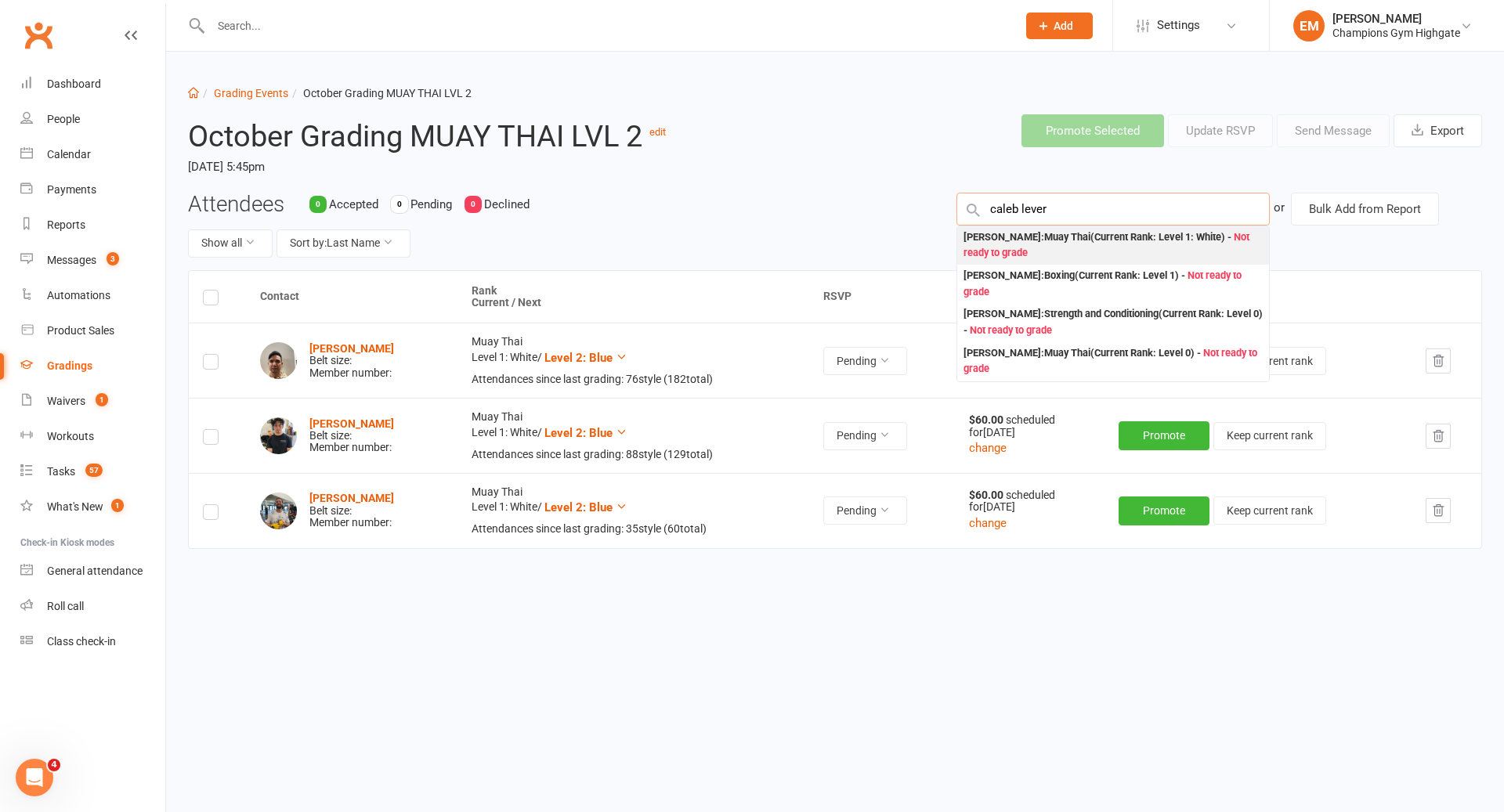
type input "caleb lever"
click at [1071, 246] on div "[PERSON_NAME] : Muay Thai (Current Rank: Level 1: White ) - Not ready to grade" at bounding box center [1112, 245] width 299 height 32
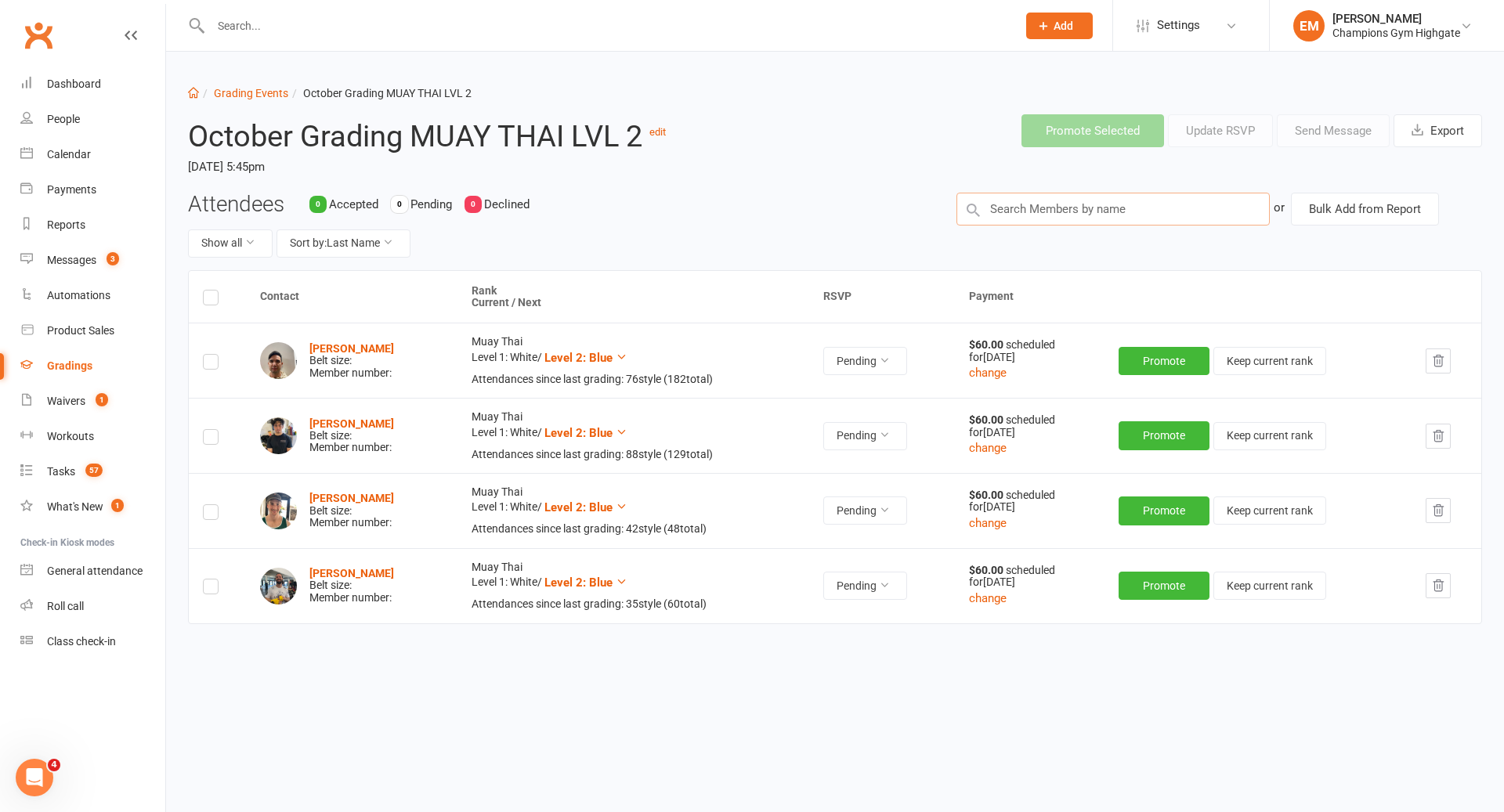
click at [1059, 209] on input "text" at bounding box center [1113, 209] width 313 height 33
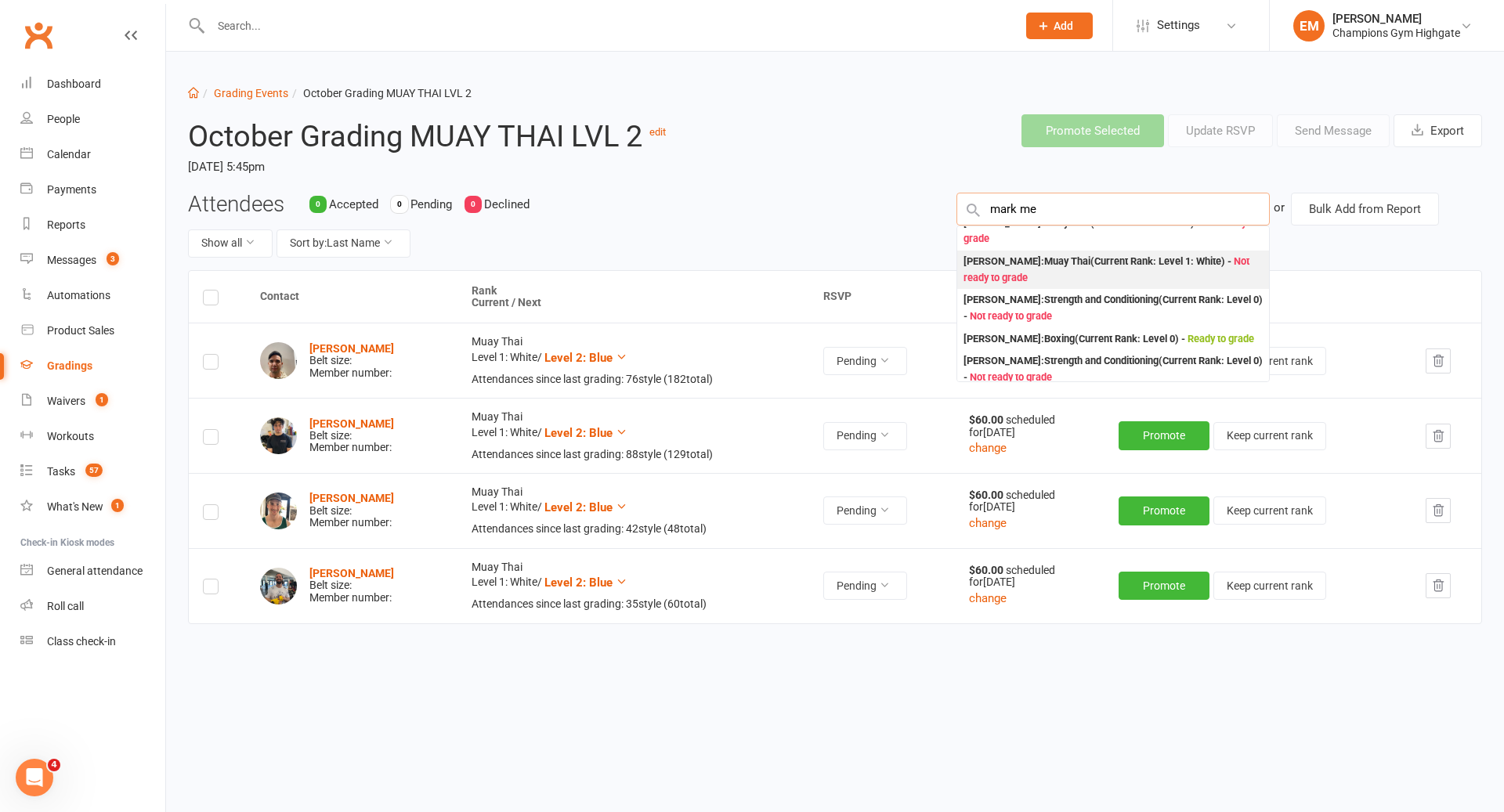
scroll to position [73, 0]
type input "mark me"
click at [1114, 256] on div "[PERSON_NAME] : Muay Thai (Current Rank: Level 1: White ) - Not ready to grade" at bounding box center [1112, 272] width 299 height 32
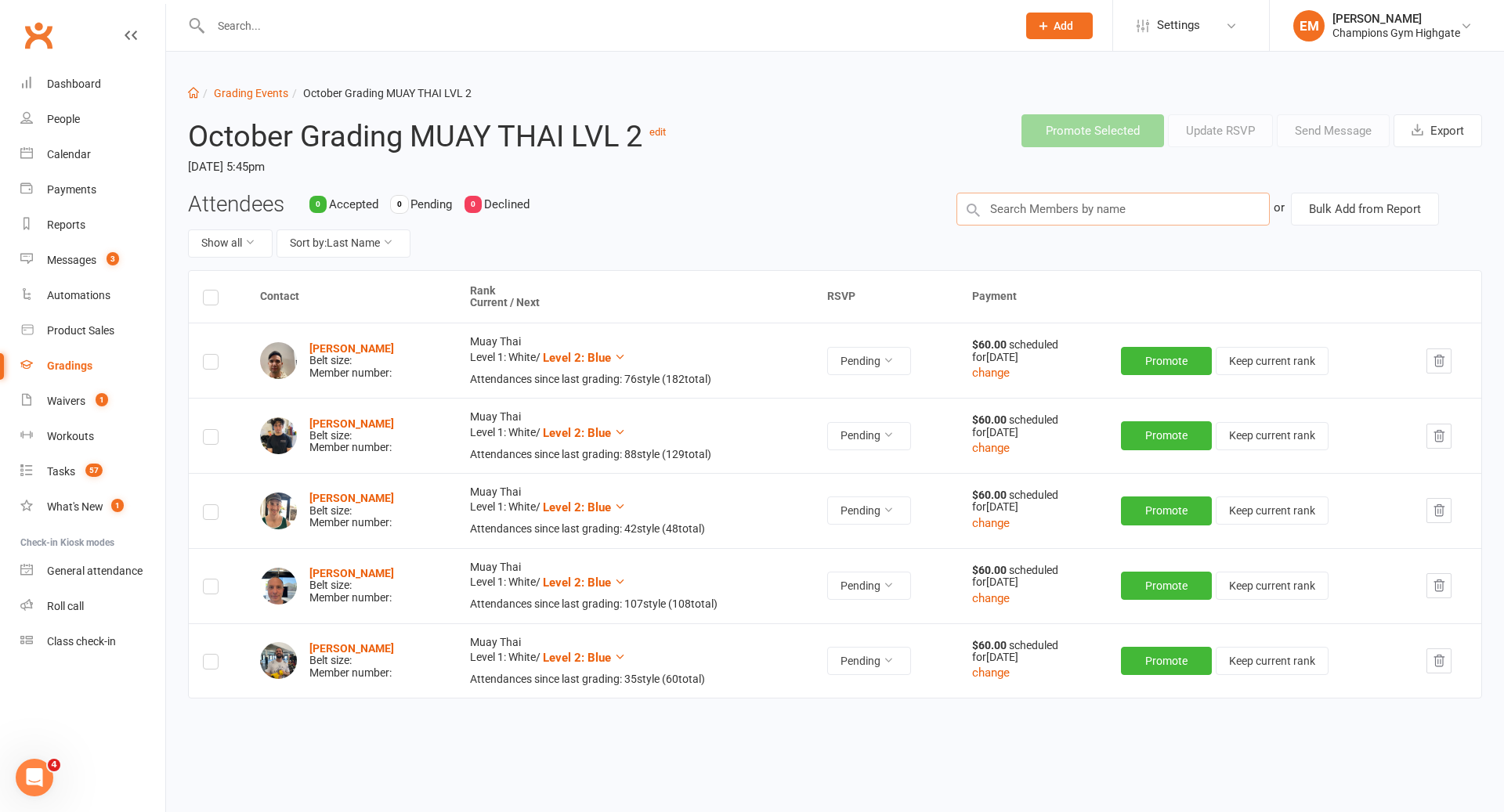
click at [1091, 214] on input "text" at bounding box center [1113, 209] width 313 height 33
click at [999, 226] on div "Attendees 0 Accepted 0 Pending 0 Declined Show all Sort by: Last Name or Bulk A…" at bounding box center [835, 231] width 1317 height 77
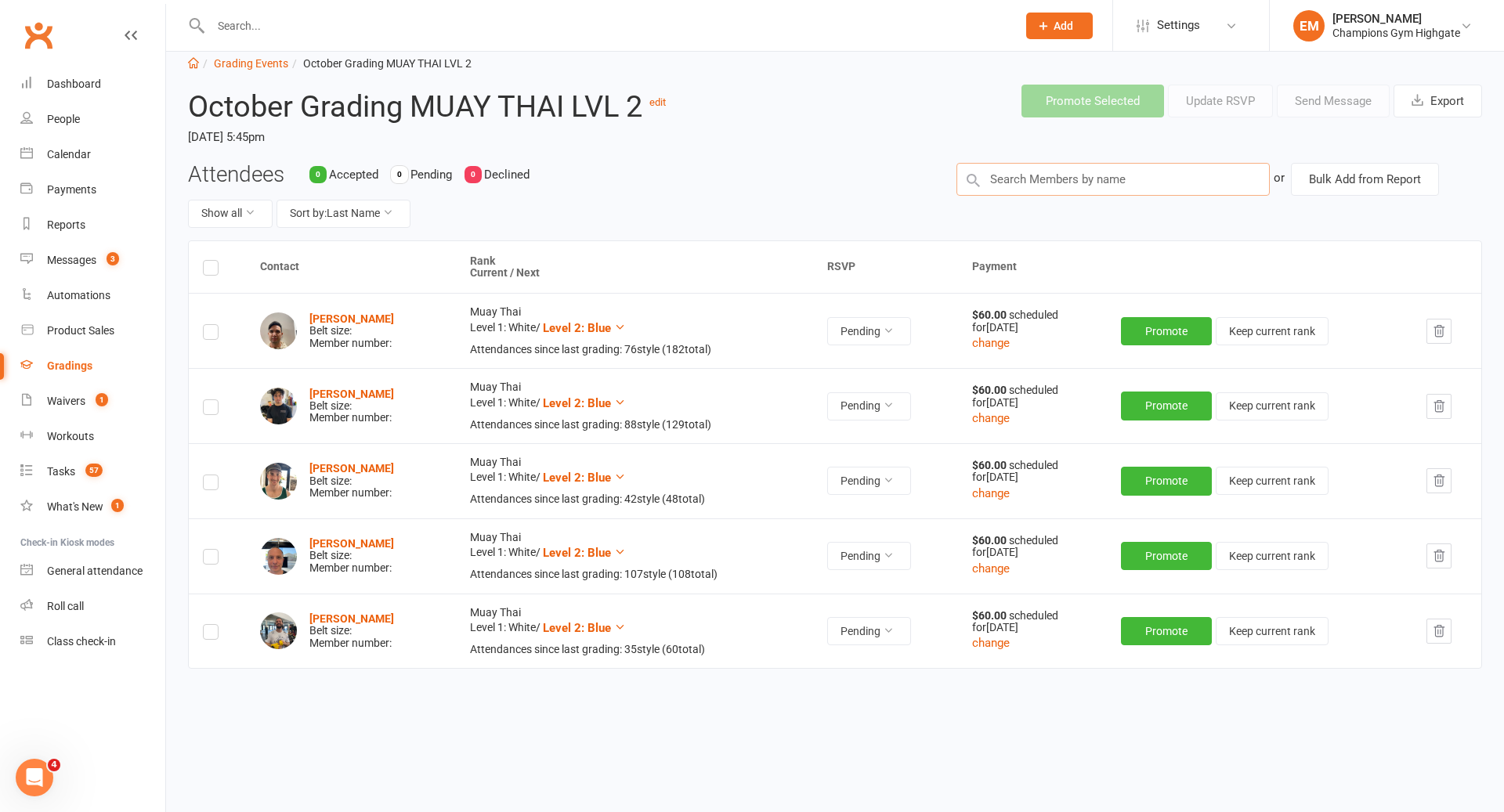
click at [1064, 180] on input "text" at bounding box center [1113, 179] width 313 height 33
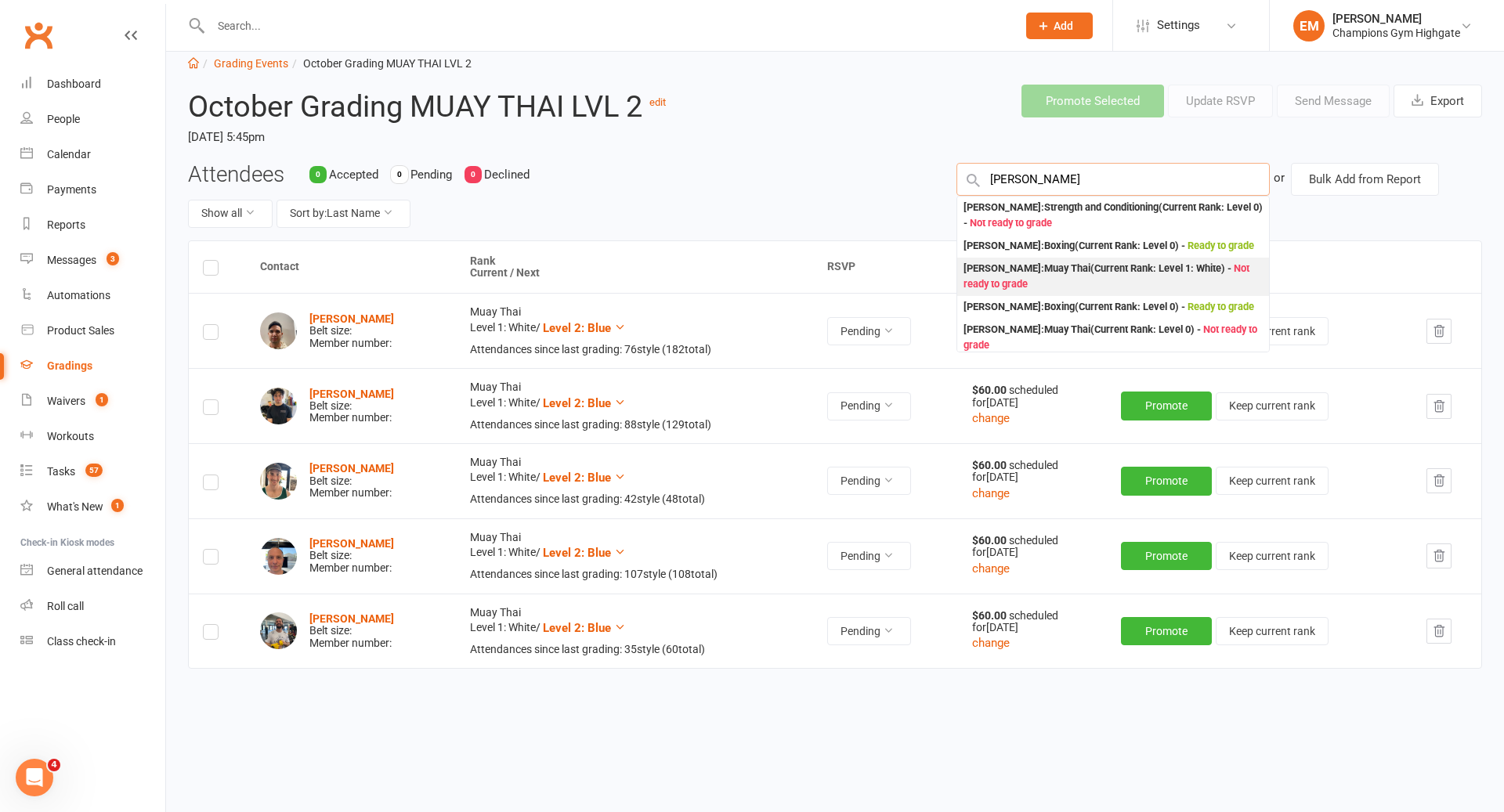
type input "[PERSON_NAME]"
click at [1143, 270] on div "[PERSON_NAME] : Muay Thai (Current Rank: Level 1: White ) - Not ready to grade" at bounding box center [1112, 277] width 299 height 32
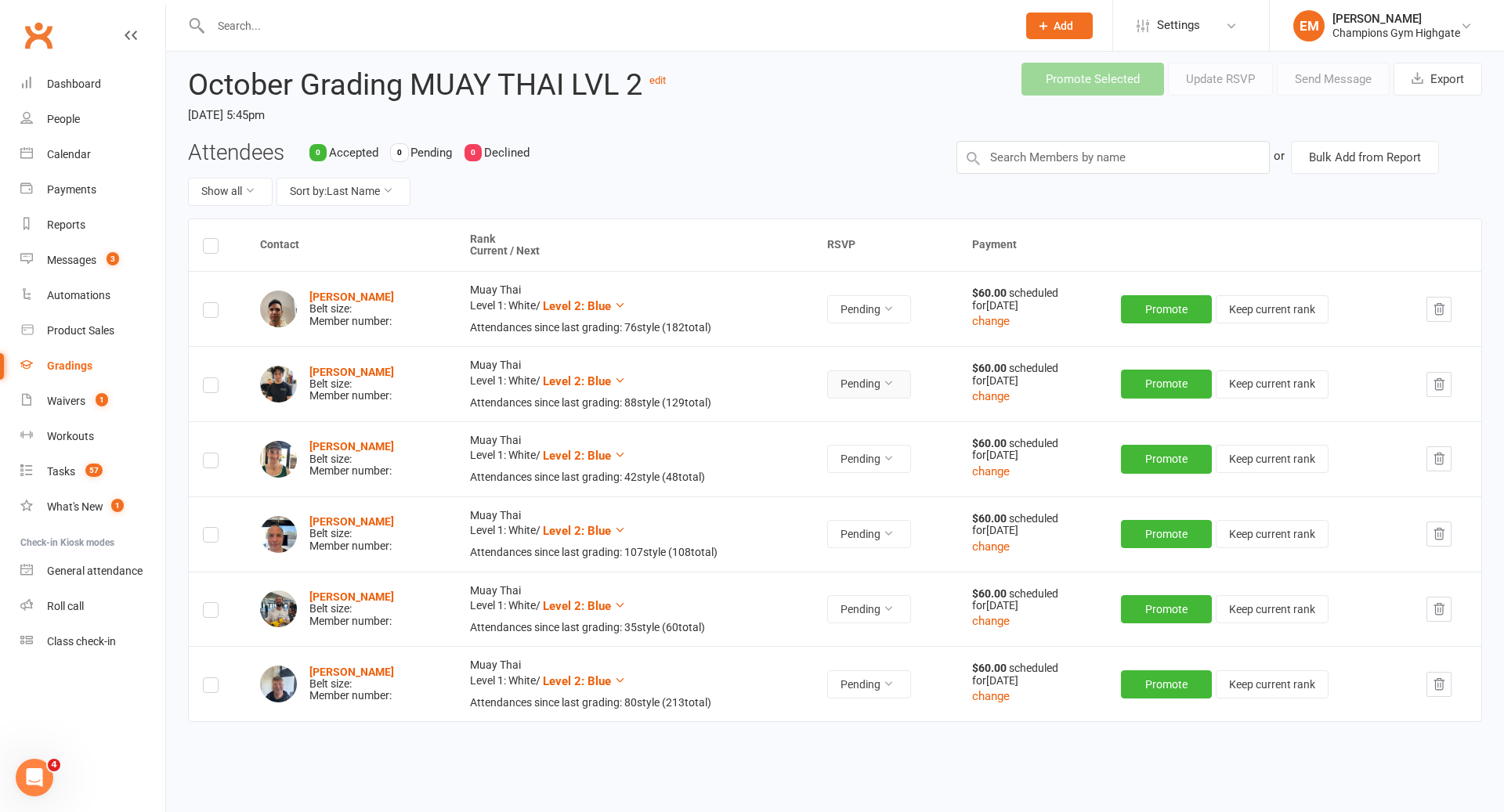
scroll to position [54, 0]
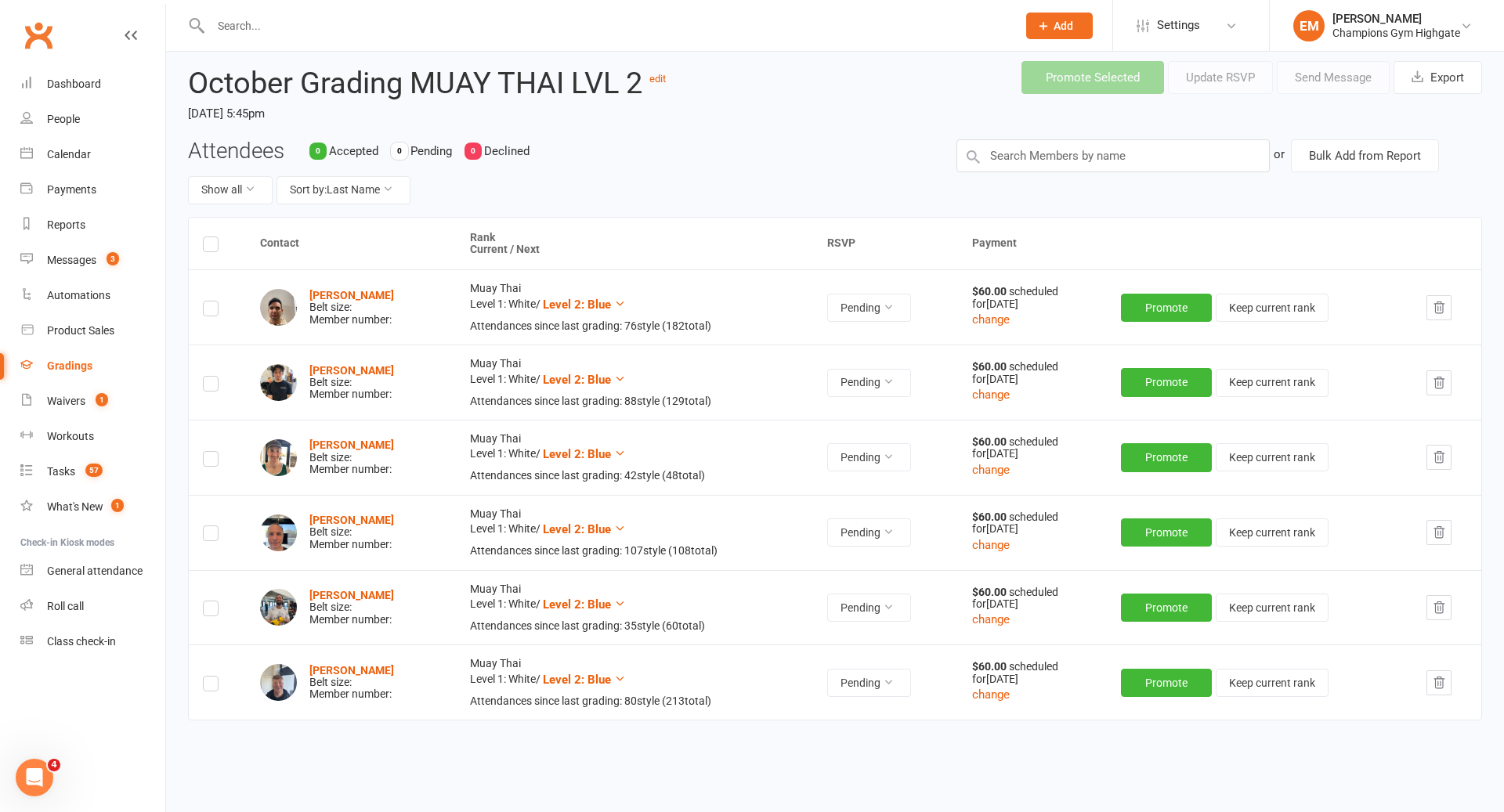
click at [210, 254] on th at bounding box center [217, 244] width 57 height 53
click at [216, 247] on label at bounding box center [210, 247] width 15 height 0
click at [216, 237] on input "checkbox" at bounding box center [210, 237] width 15 height 0
click at [1337, 71] on button "Send Message" at bounding box center [1333, 77] width 112 height 33
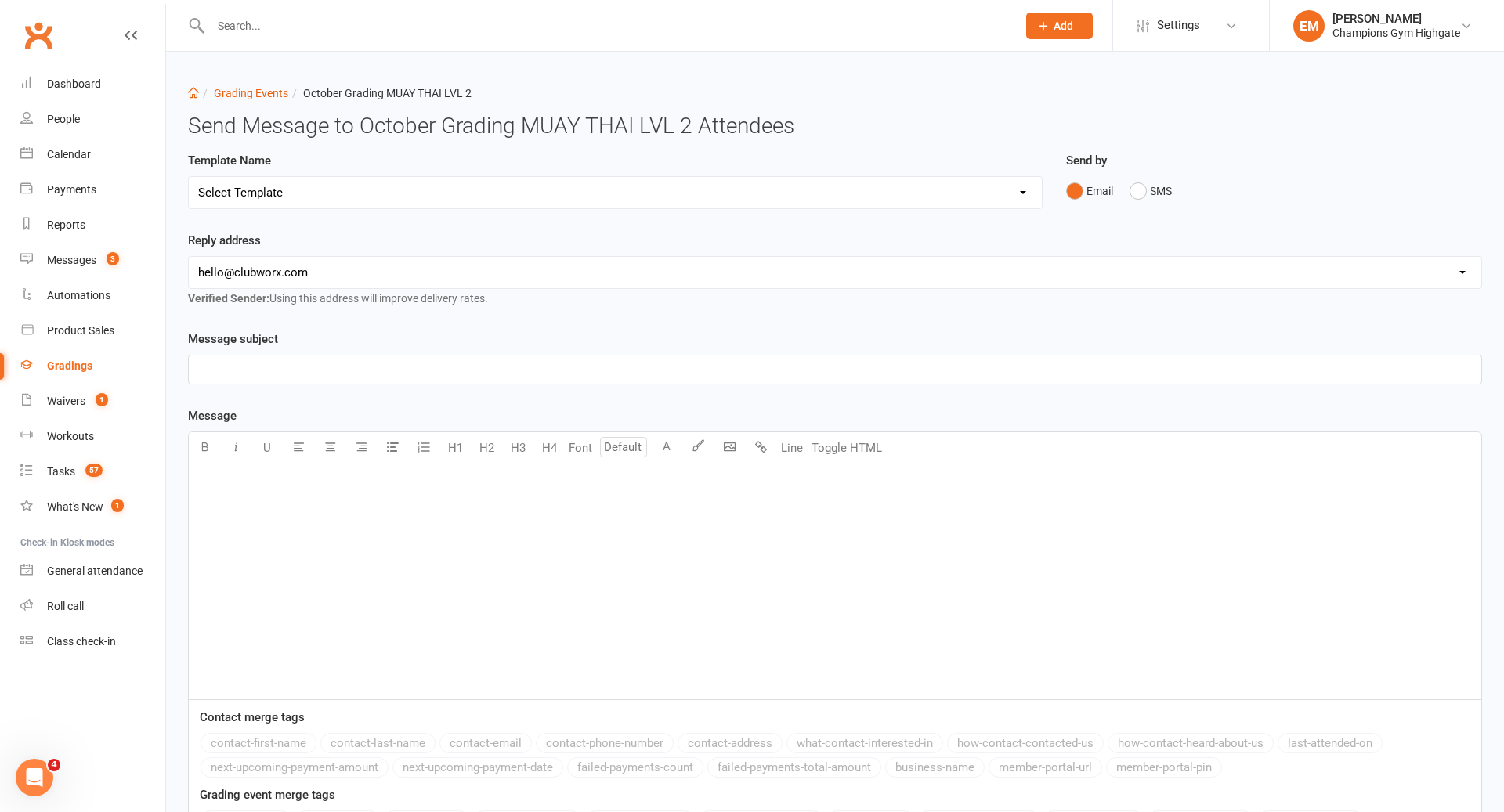
click at [725, 578] on div "﻿" at bounding box center [835, 581] width 1292 height 235
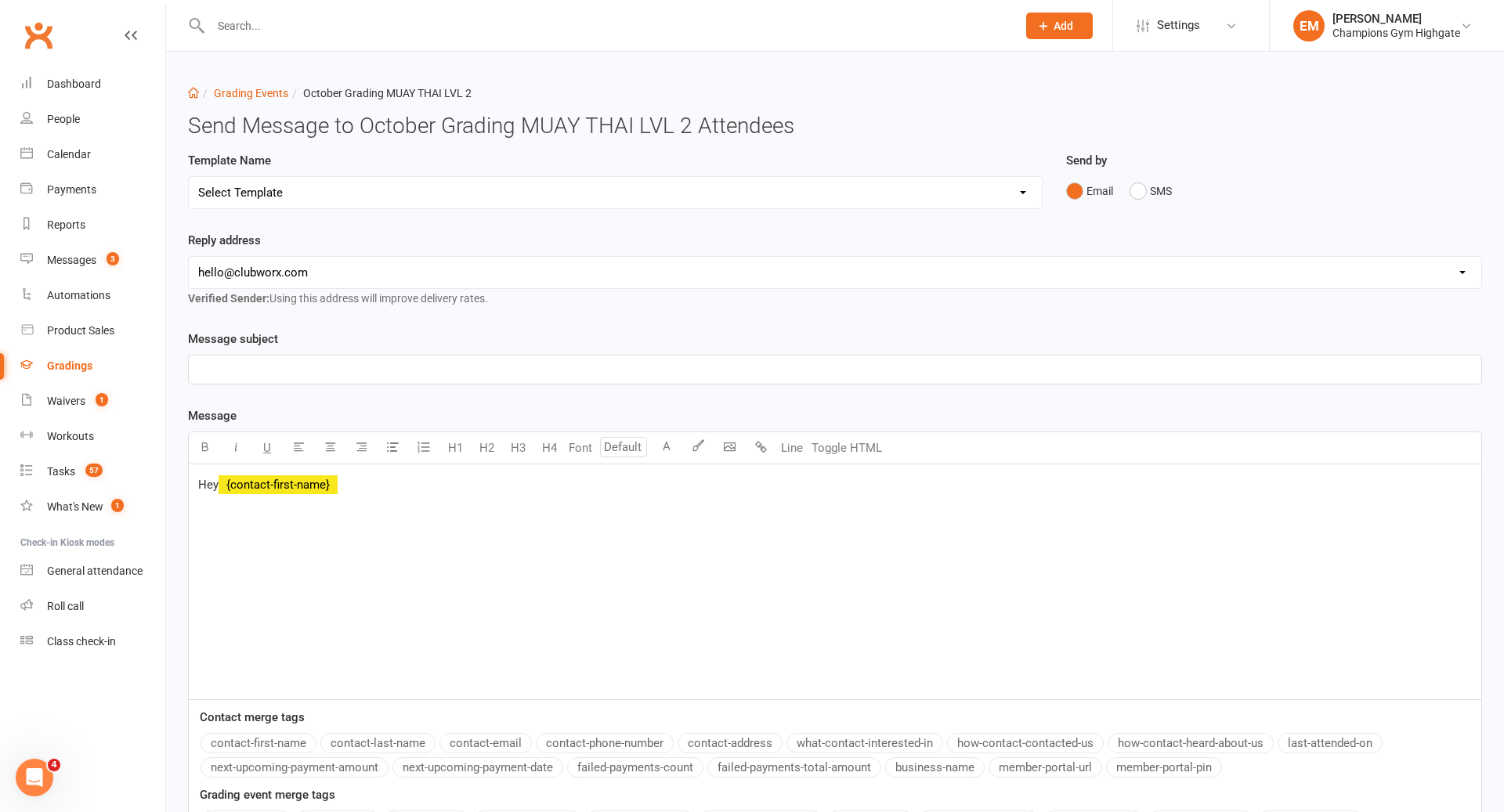
click at [253, 740] on button "contact-first-name" at bounding box center [258, 743] width 116 height 20
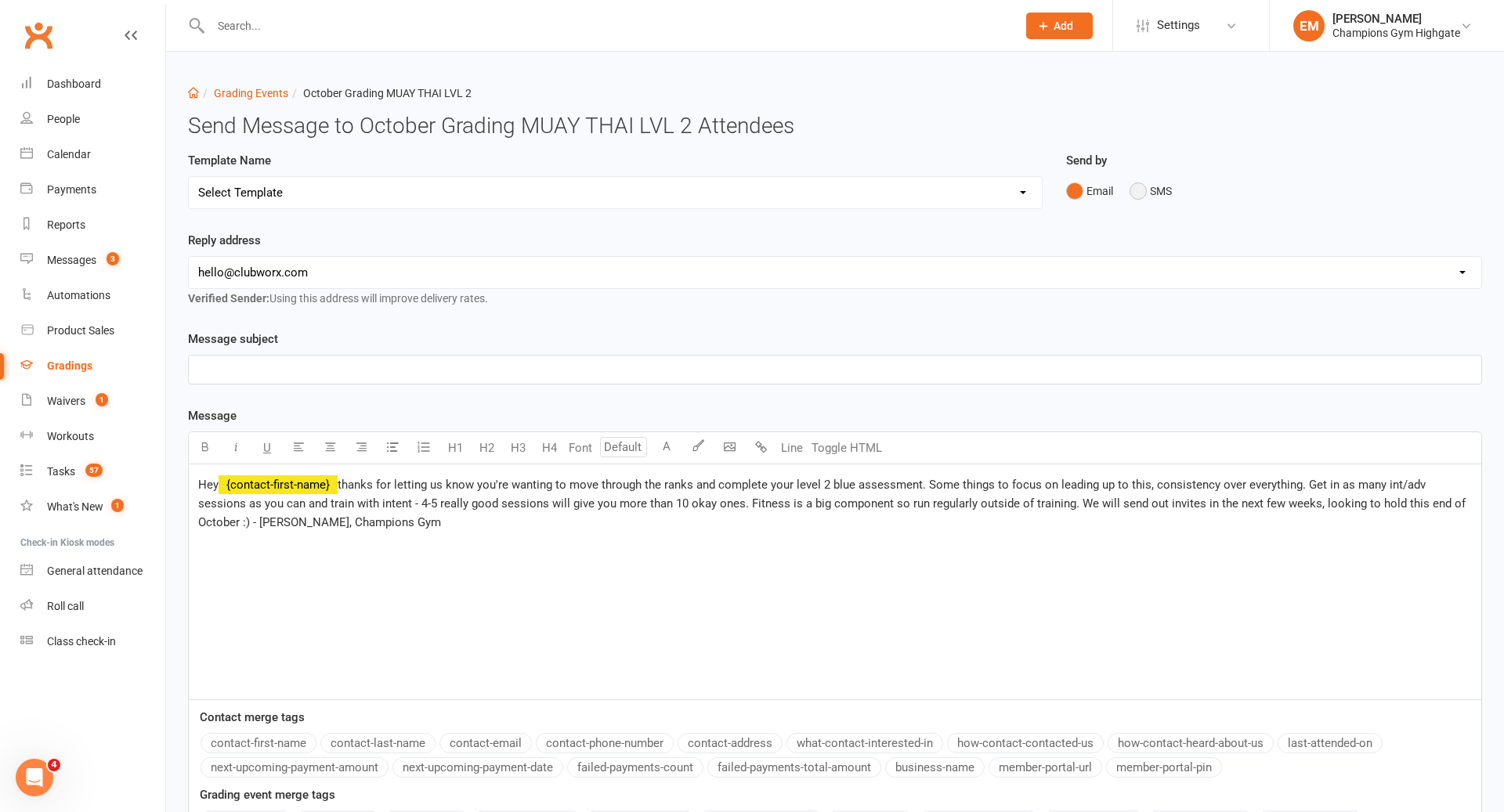
click at [1151, 191] on button "SMS" at bounding box center [1151, 191] width 43 height 30
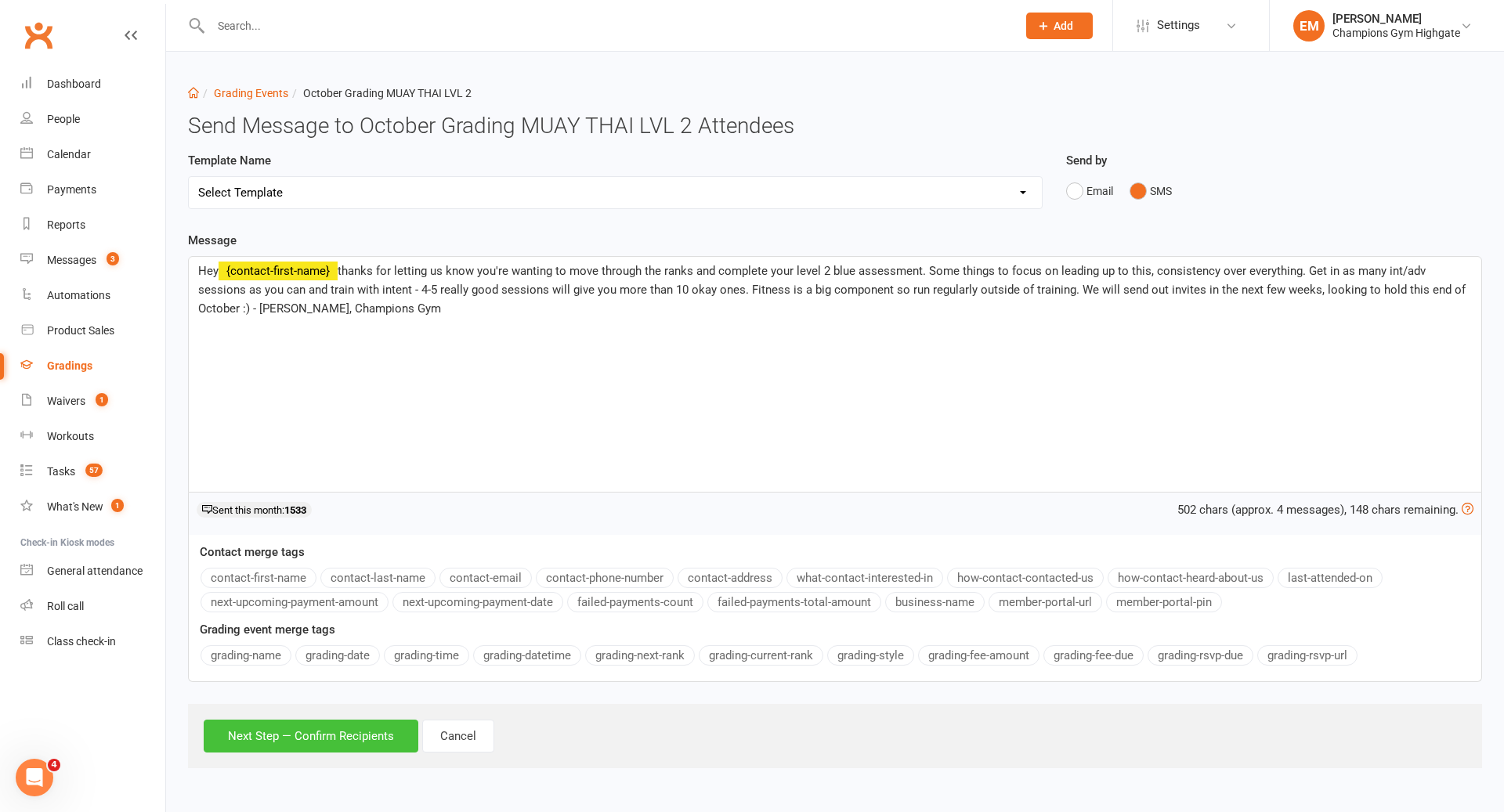
click at [348, 727] on button "Next Step — Confirm Recipients" at bounding box center [311, 735] width 215 height 33
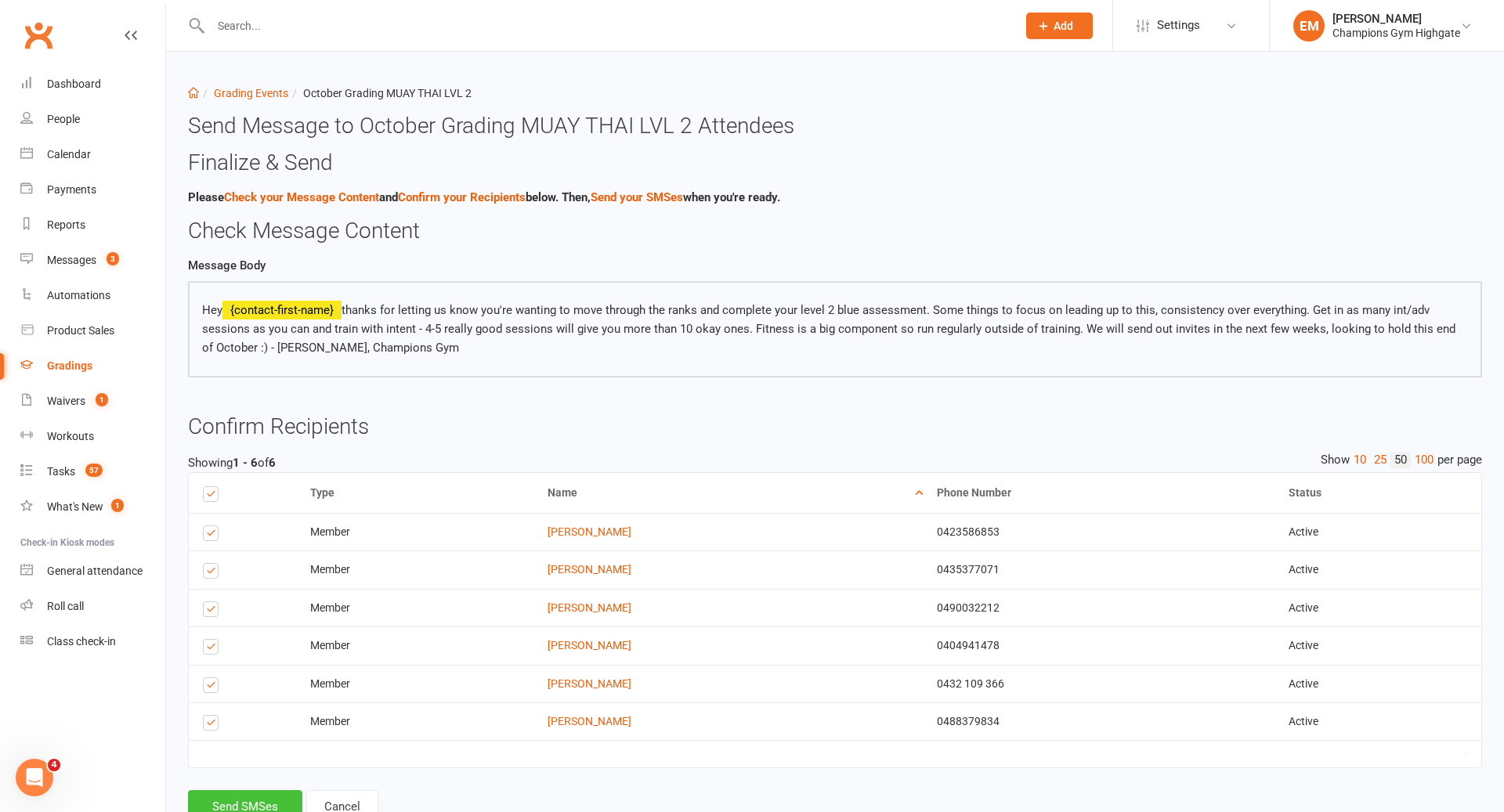
click at [269, 797] on button "Send SMSes" at bounding box center [245, 806] width 114 height 33
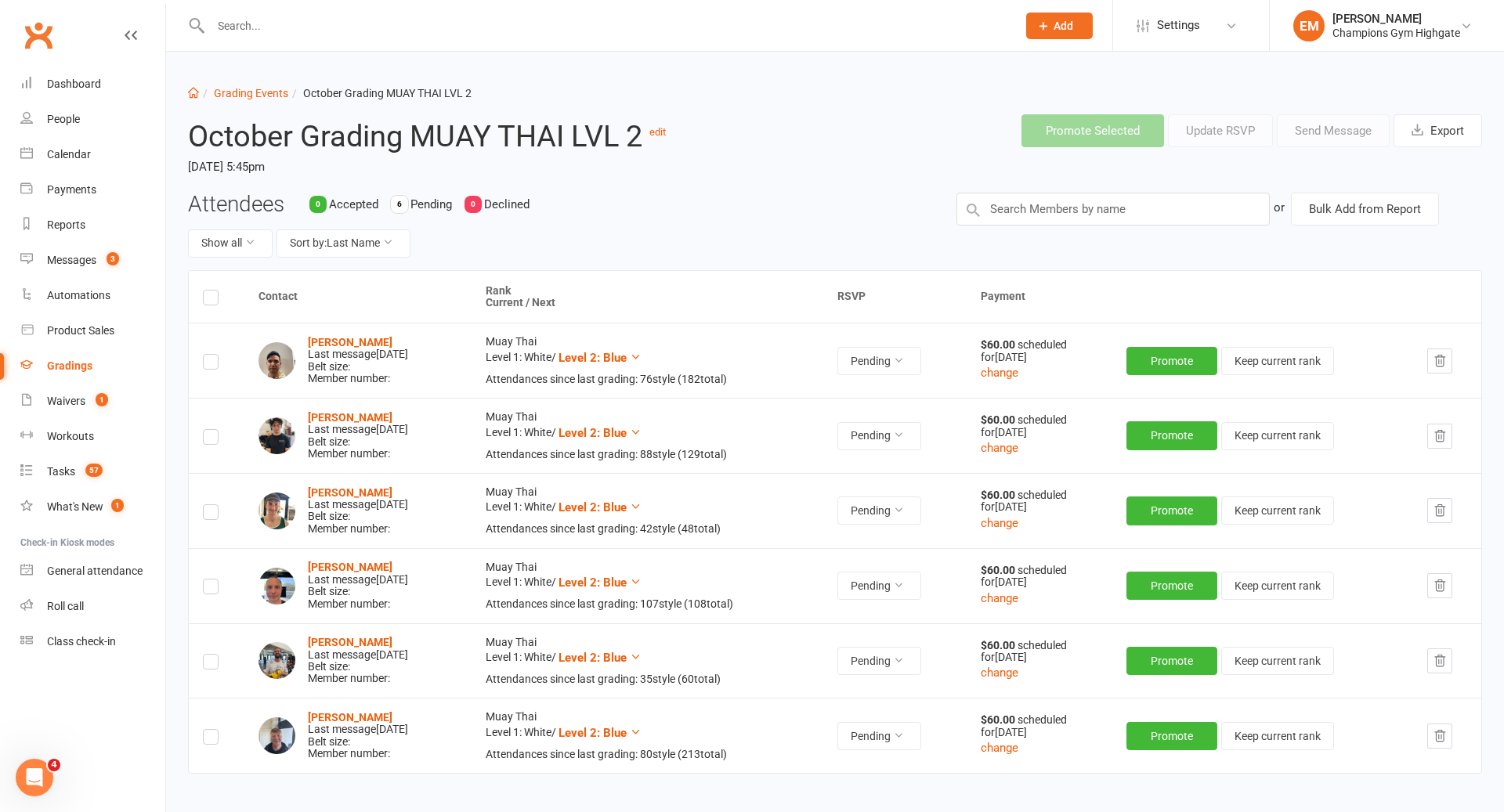
scroll to position [104, 0]
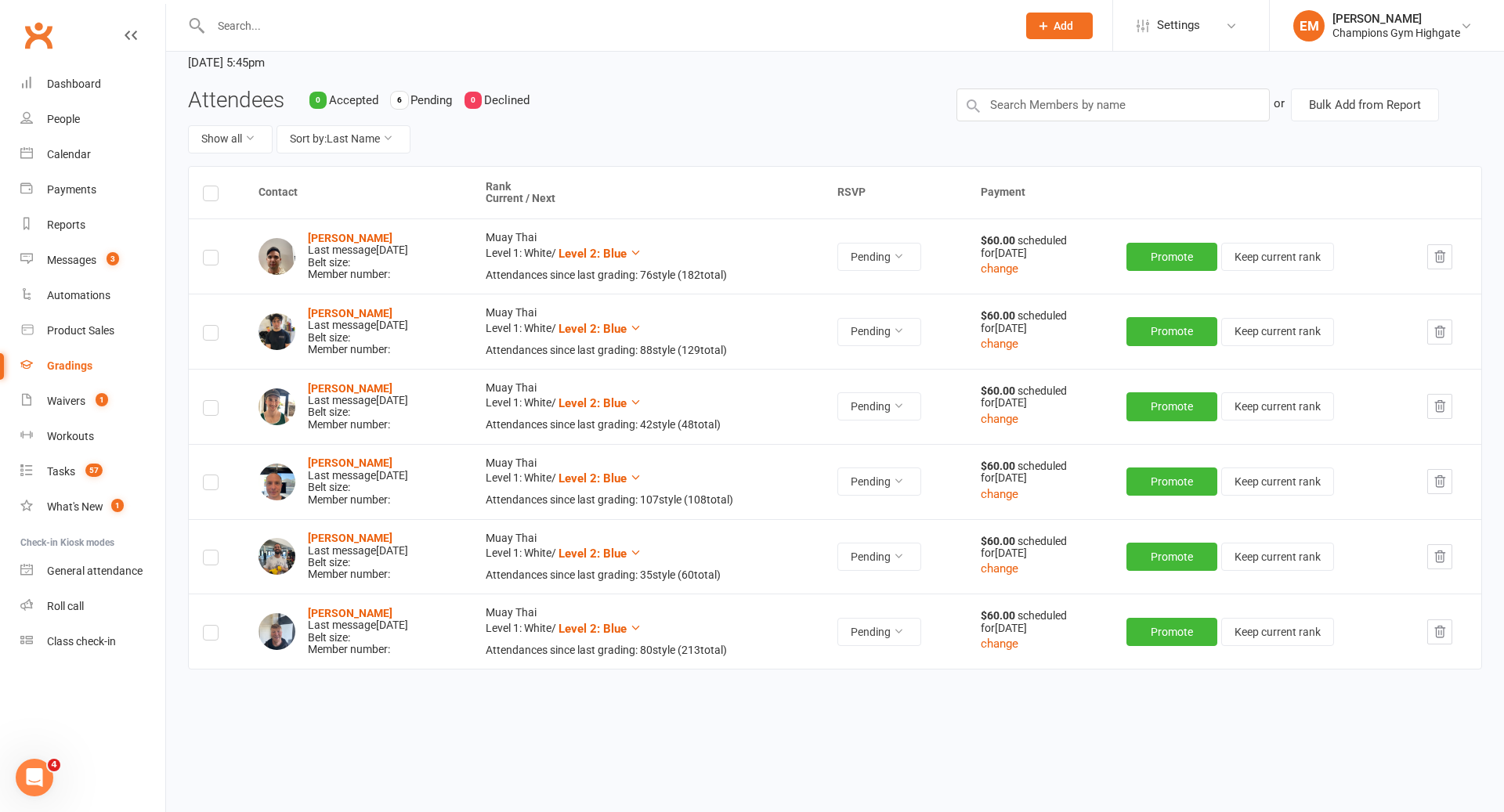
click at [297, 13] on div at bounding box center [597, 26] width 818 height 51
click at [290, 17] on input "text" at bounding box center [606, 26] width 800 height 22
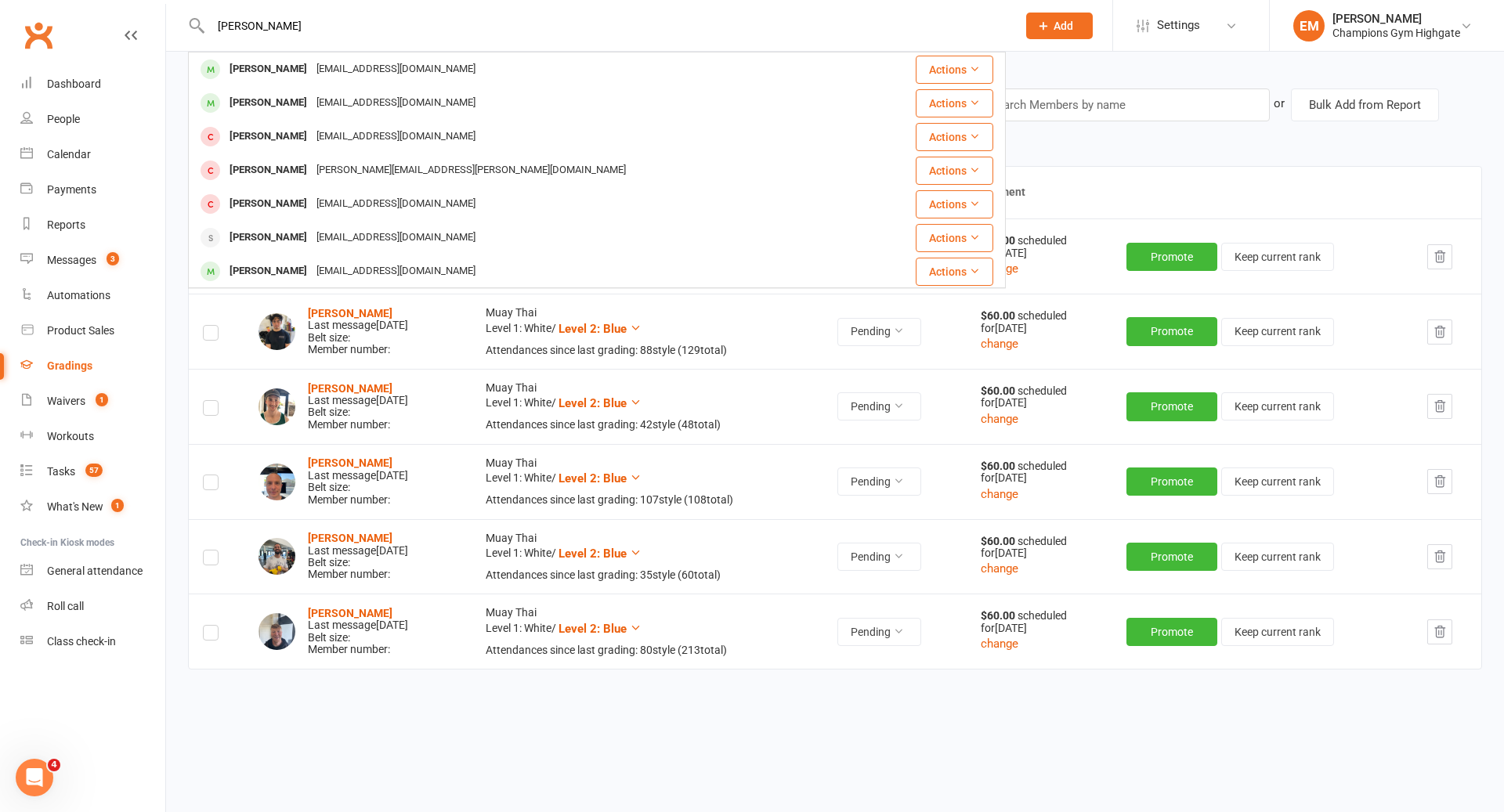
type input "[PERSON_NAME]"
click at [312, 73] on div "[EMAIL_ADDRESS][DOMAIN_NAME]" at bounding box center [396, 69] width 169 height 23
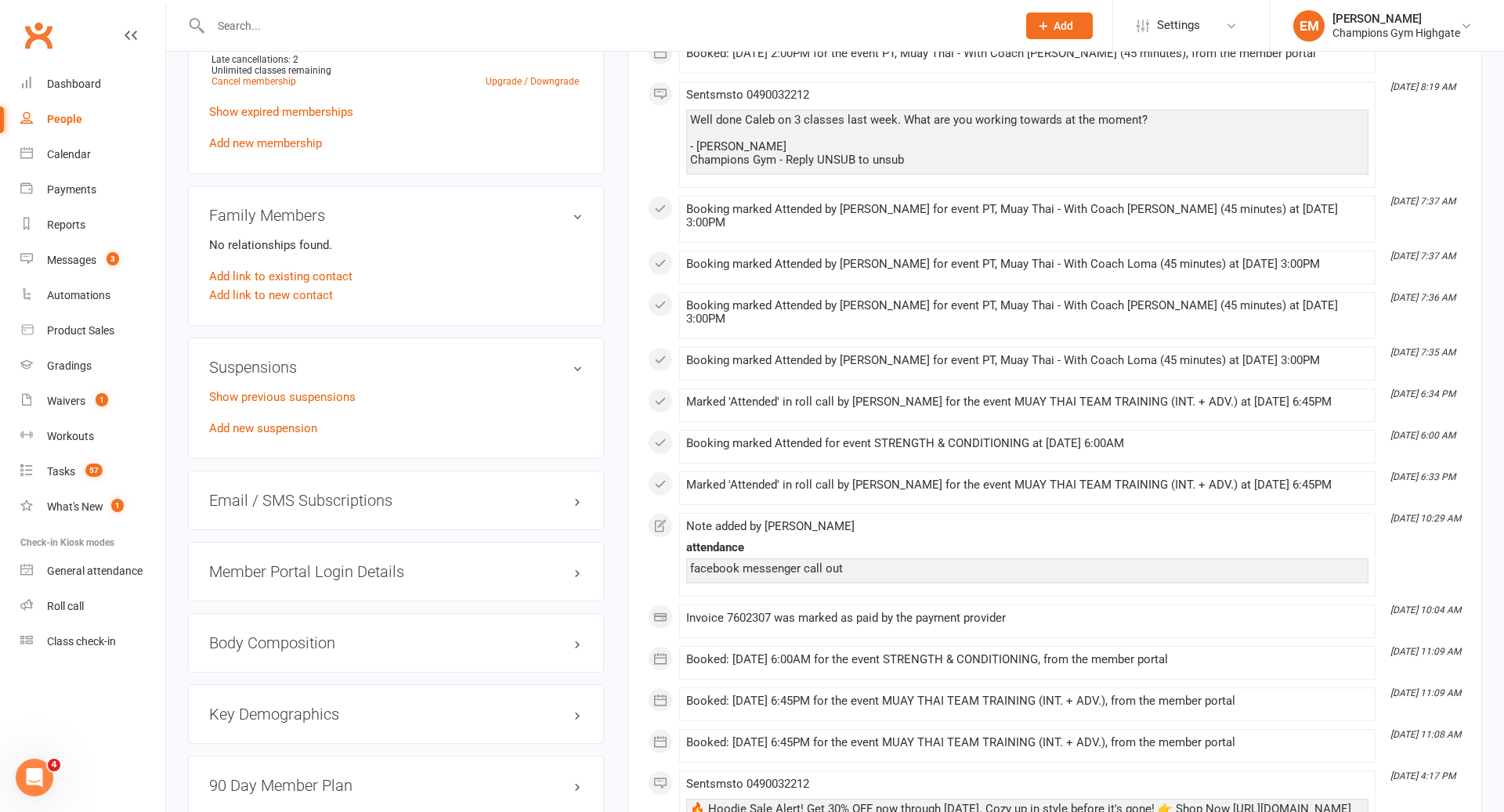
scroll to position [959, 0]
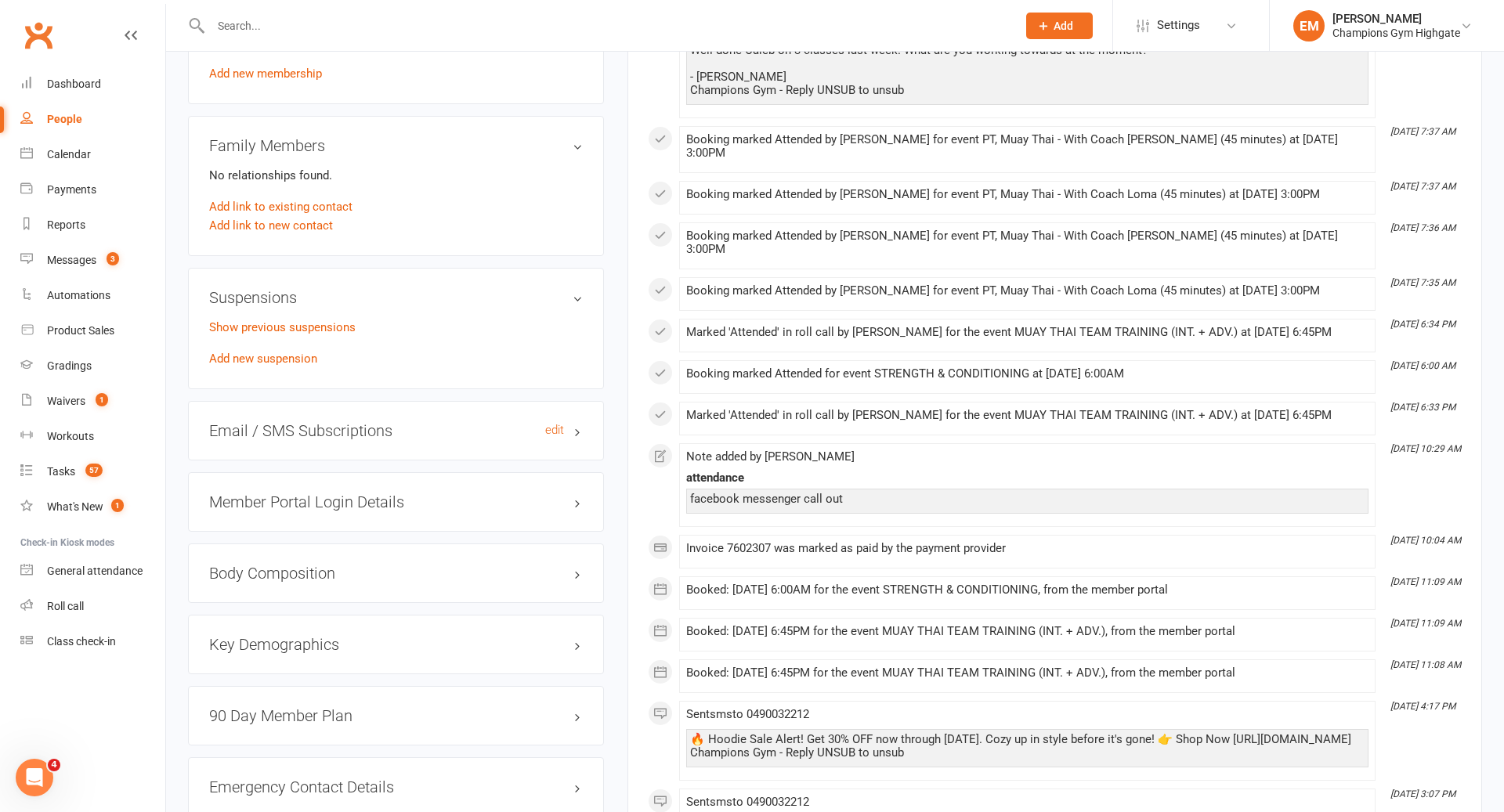
click at [385, 427] on h3 "Email / SMS Subscriptions edit" at bounding box center [396, 431] width 374 height 17
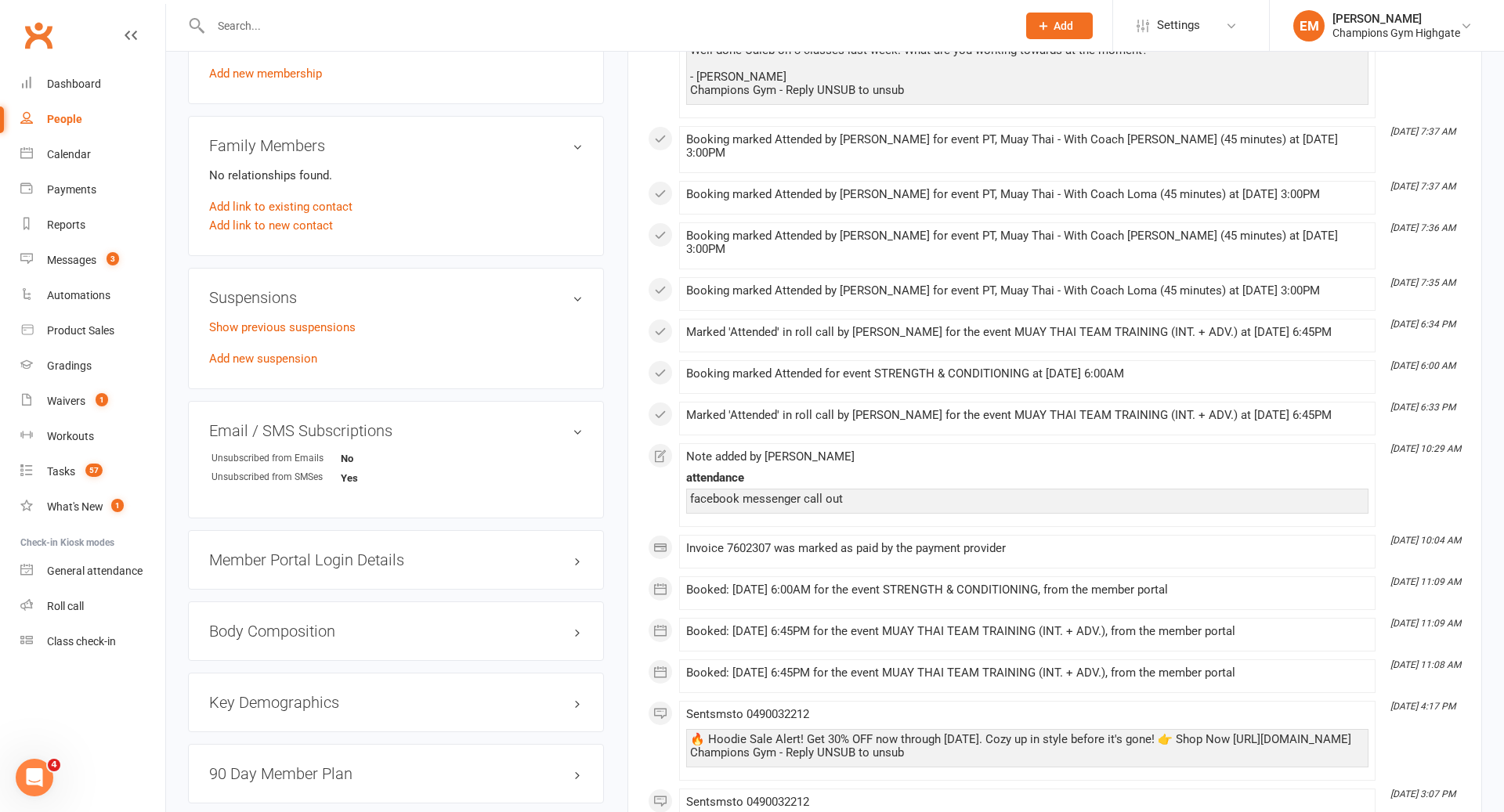
click at [583, 417] on div "Email / SMS Subscriptions edit Unsubscribed from Emails No Unsubscribed from SM…" at bounding box center [396, 460] width 416 height 117
click at [577, 422] on h3 "Email / SMS Subscriptions edit" at bounding box center [396, 431] width 374 height 17
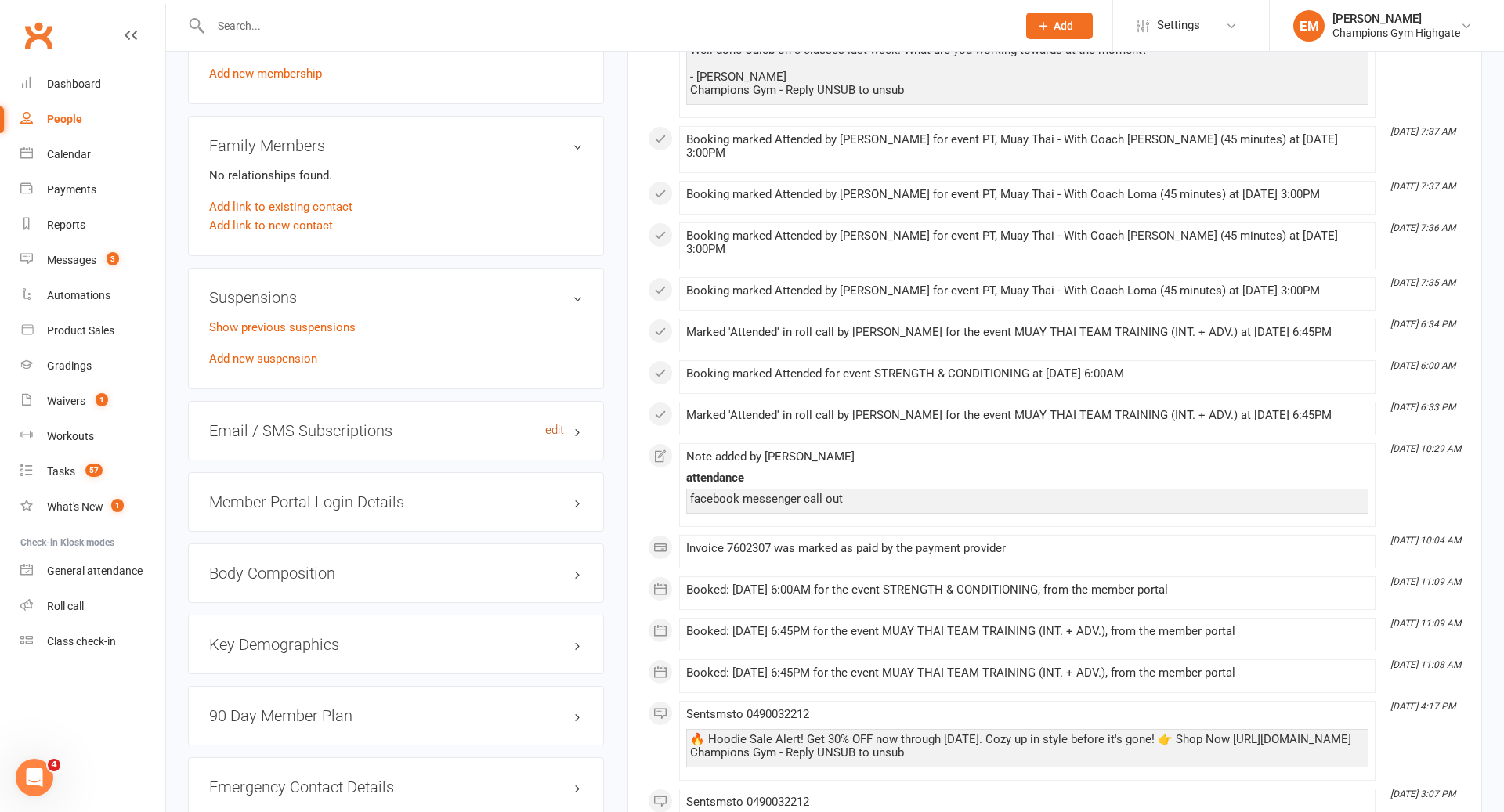
click at [561, 424] on link "edit" at bounding box center [554, 431] width 19 height 14
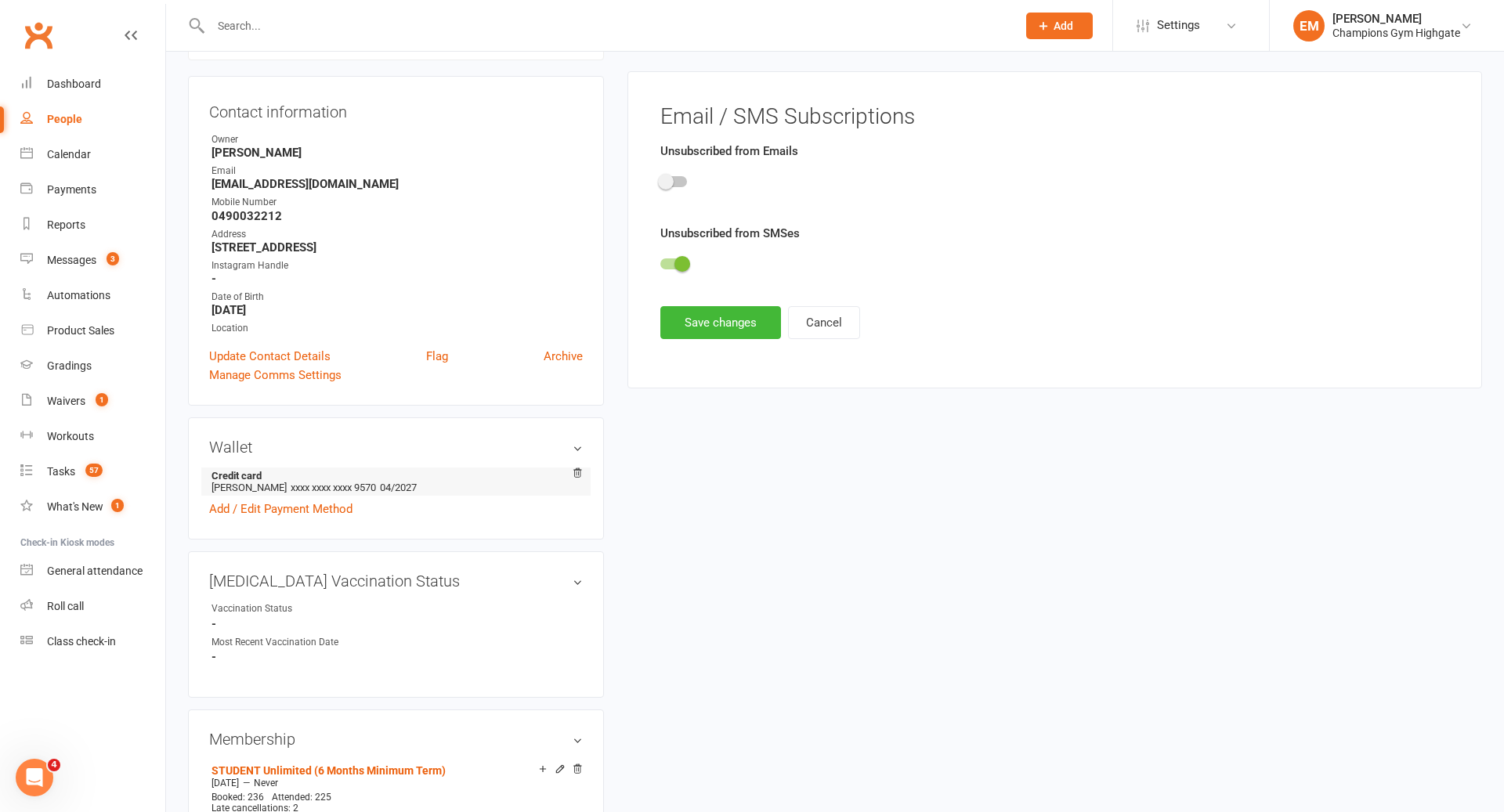
scroll to position [133, 0]
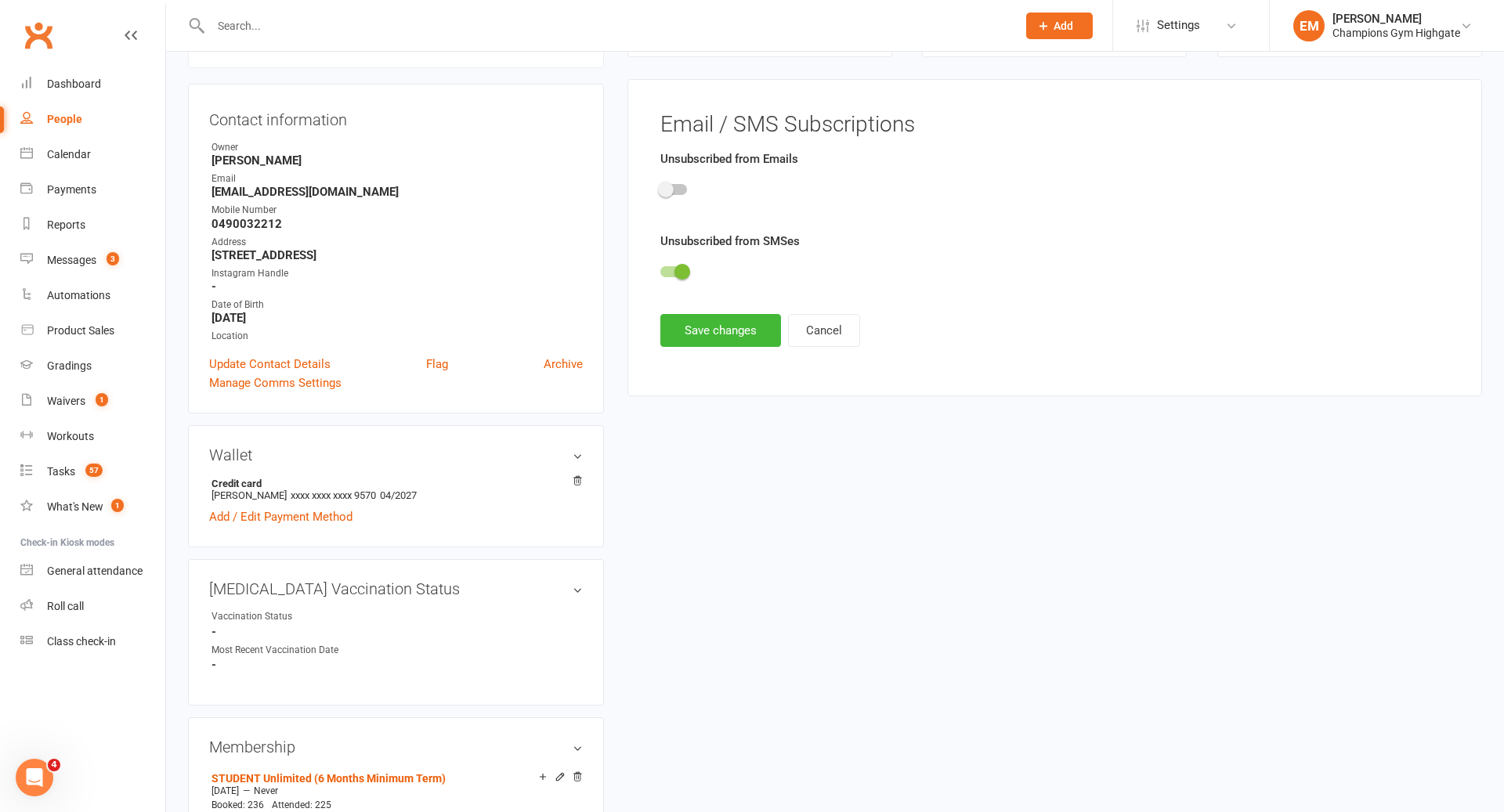
click at [683, 272] on span at bounding box center [682, 272] width 15 height 15
click at [660, 269] on input "checkbox" at bounding box center [660, 269] width 0 height 0
click at [741, 333] on button "Save changes" at bounding box center [720, 330] width 121 height 33
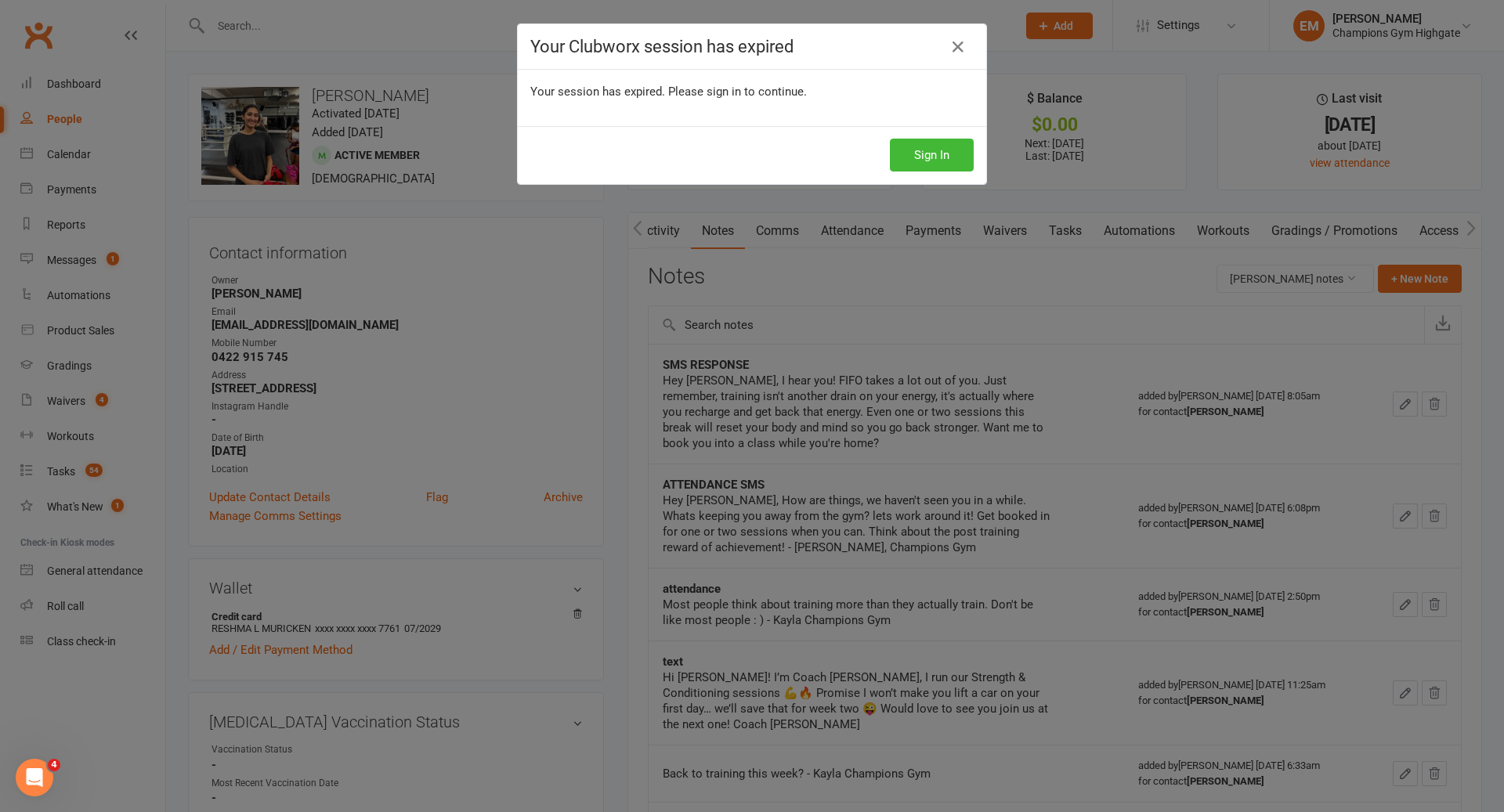
scroll to position [0, 2]
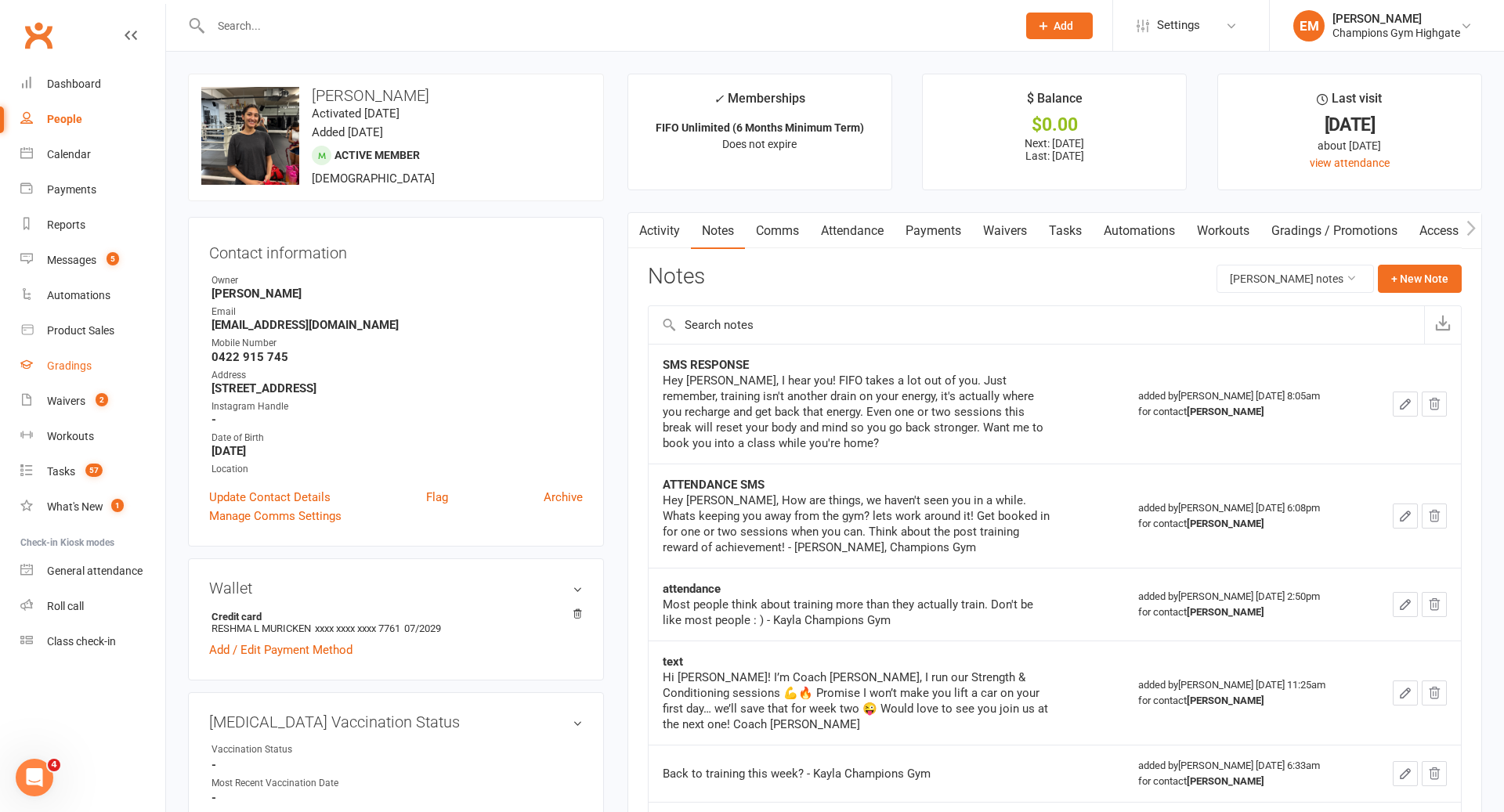
click at [82, 356] on link "Gradings" at bounding box center [93, 365] width 145 height 35
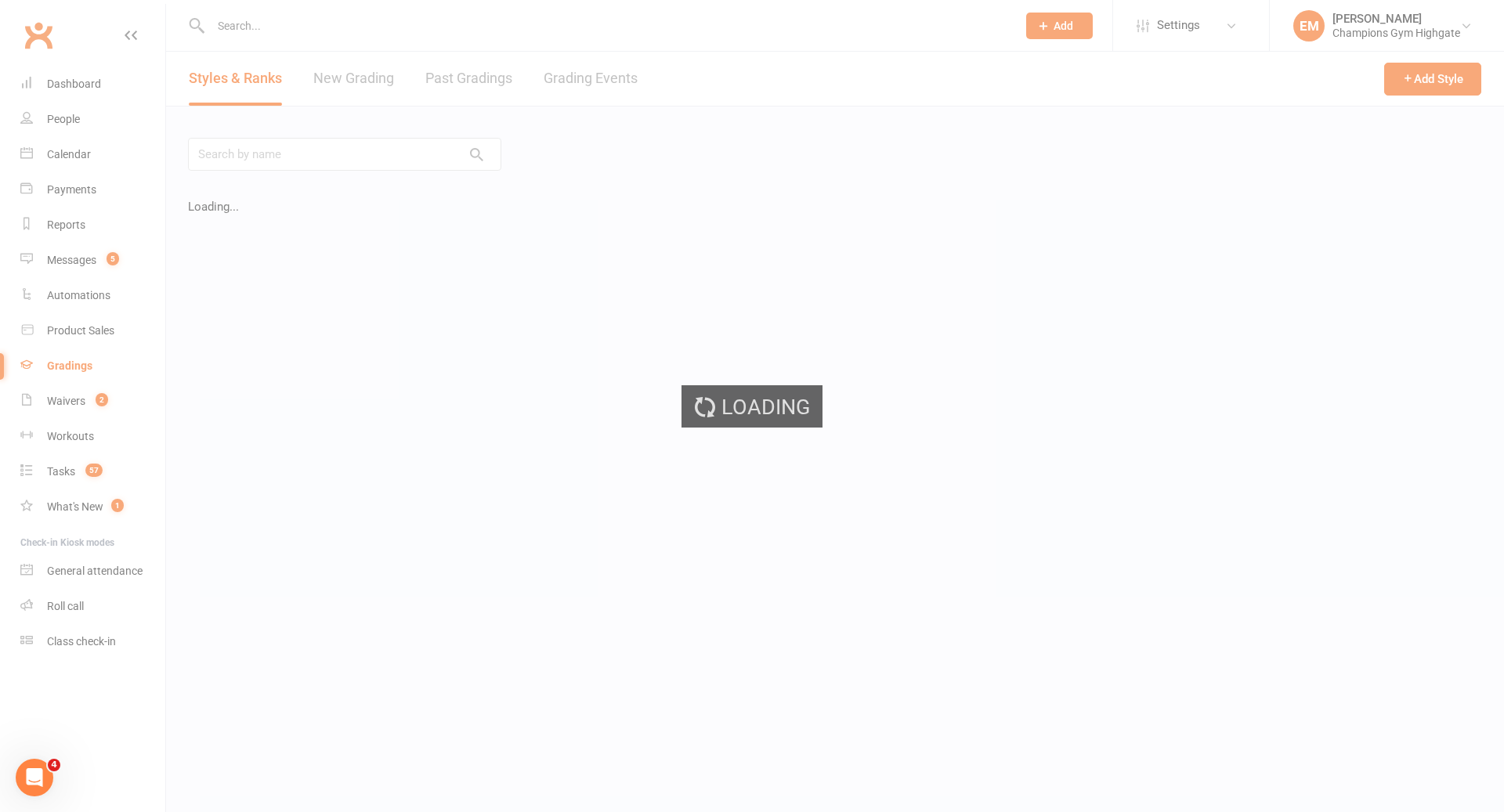
click at [614, 83] on ui-view "Prospect Member Non-attending contact Class / event Appointment Grading event T…" at bounding box center [752, 352] width 1504 height 697
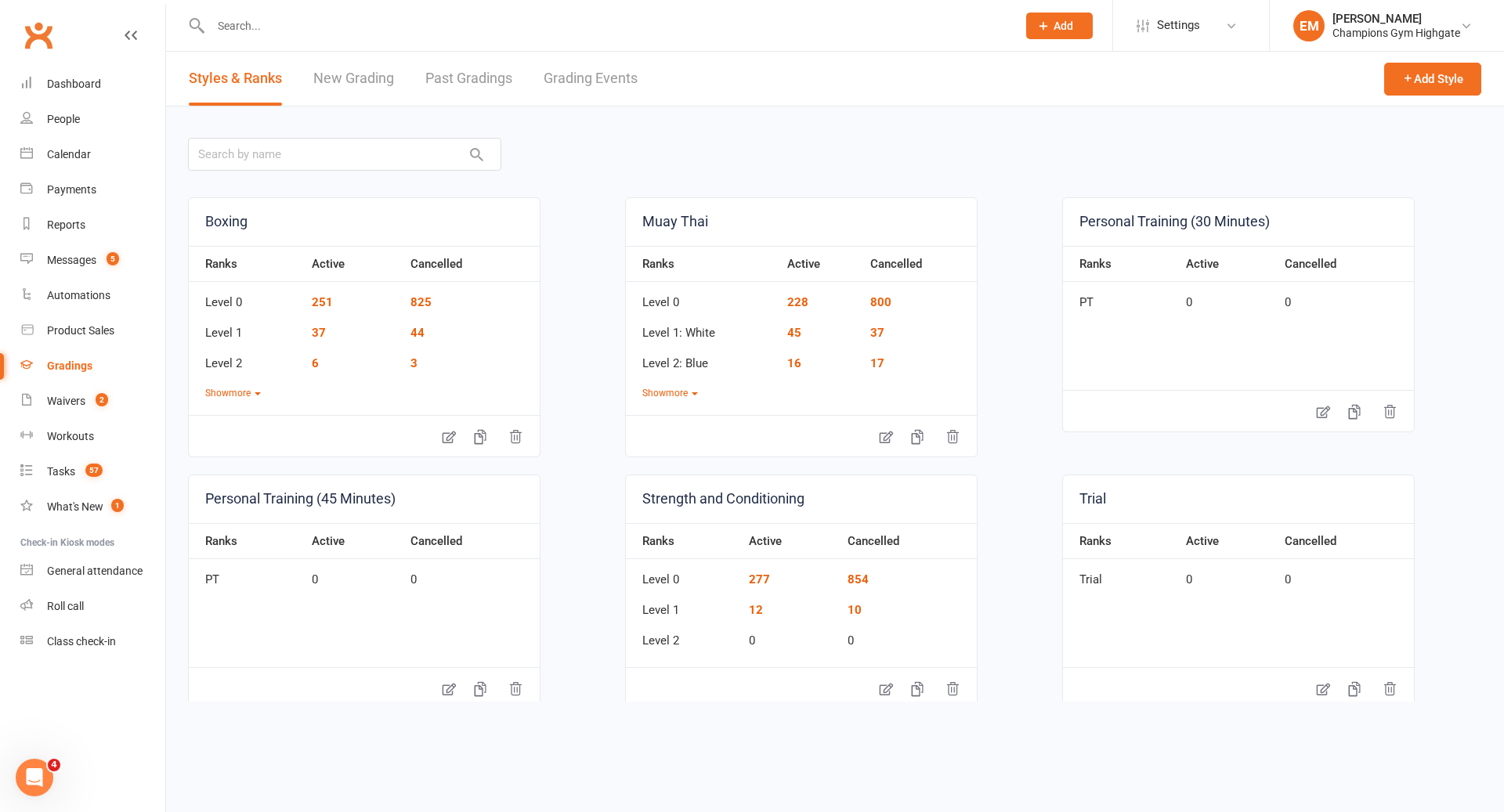
click at [605, 86] on link "Grading Events" at bounding box center [590, 78] width 94 height 54
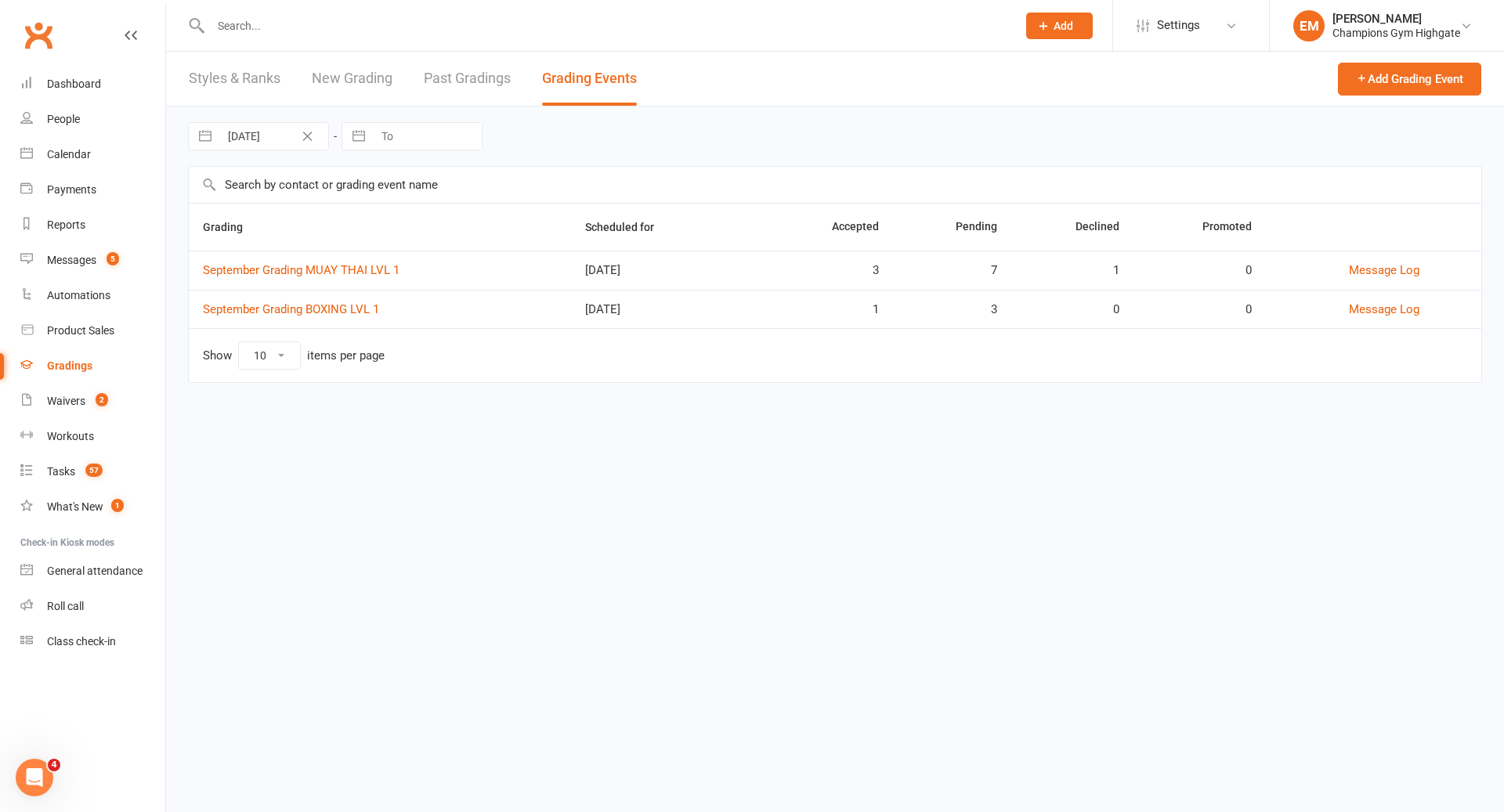
click at [588, 14] on input "text" at bounding box center [606, 26] width 800 height 22
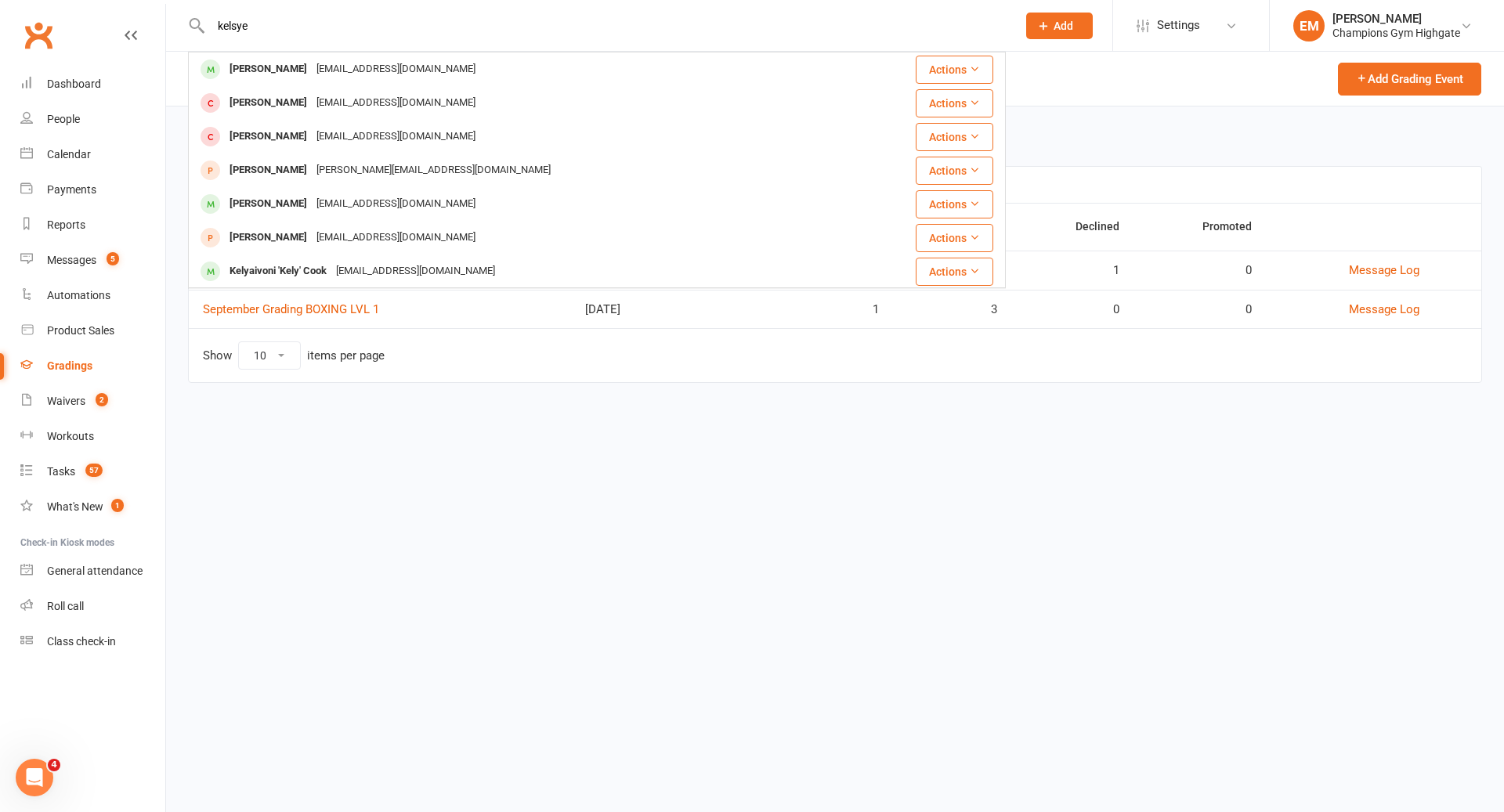
type input "kelsye"
click at [390, 60] on div "[EMAIL_ADDRESS][DOMAIN_NAME]" at bounding box center [396, 69] width 169 height 23
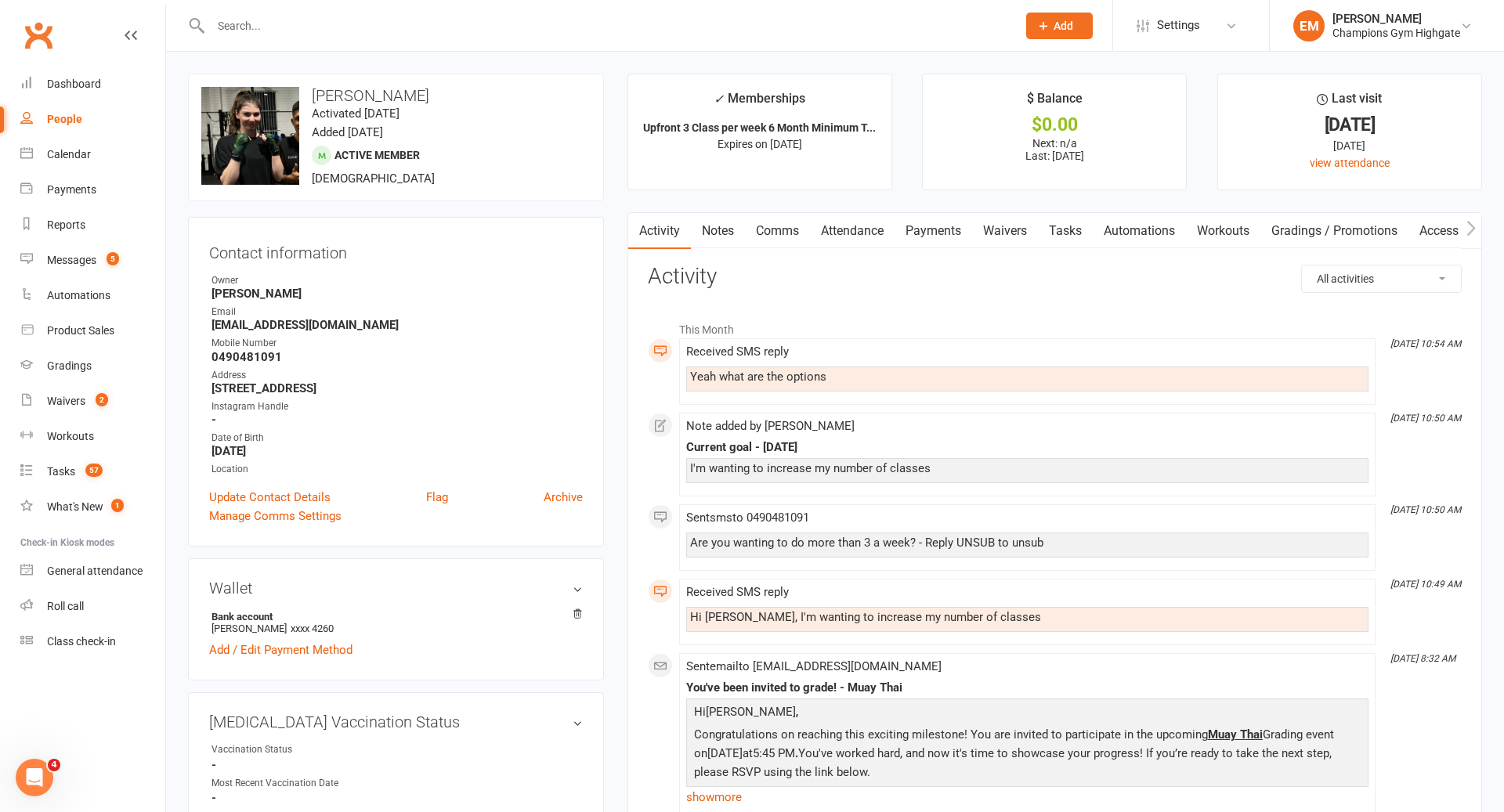
click at [826, 235] on link "Attendance" at bounding box center [852, 231] width 84 height 36
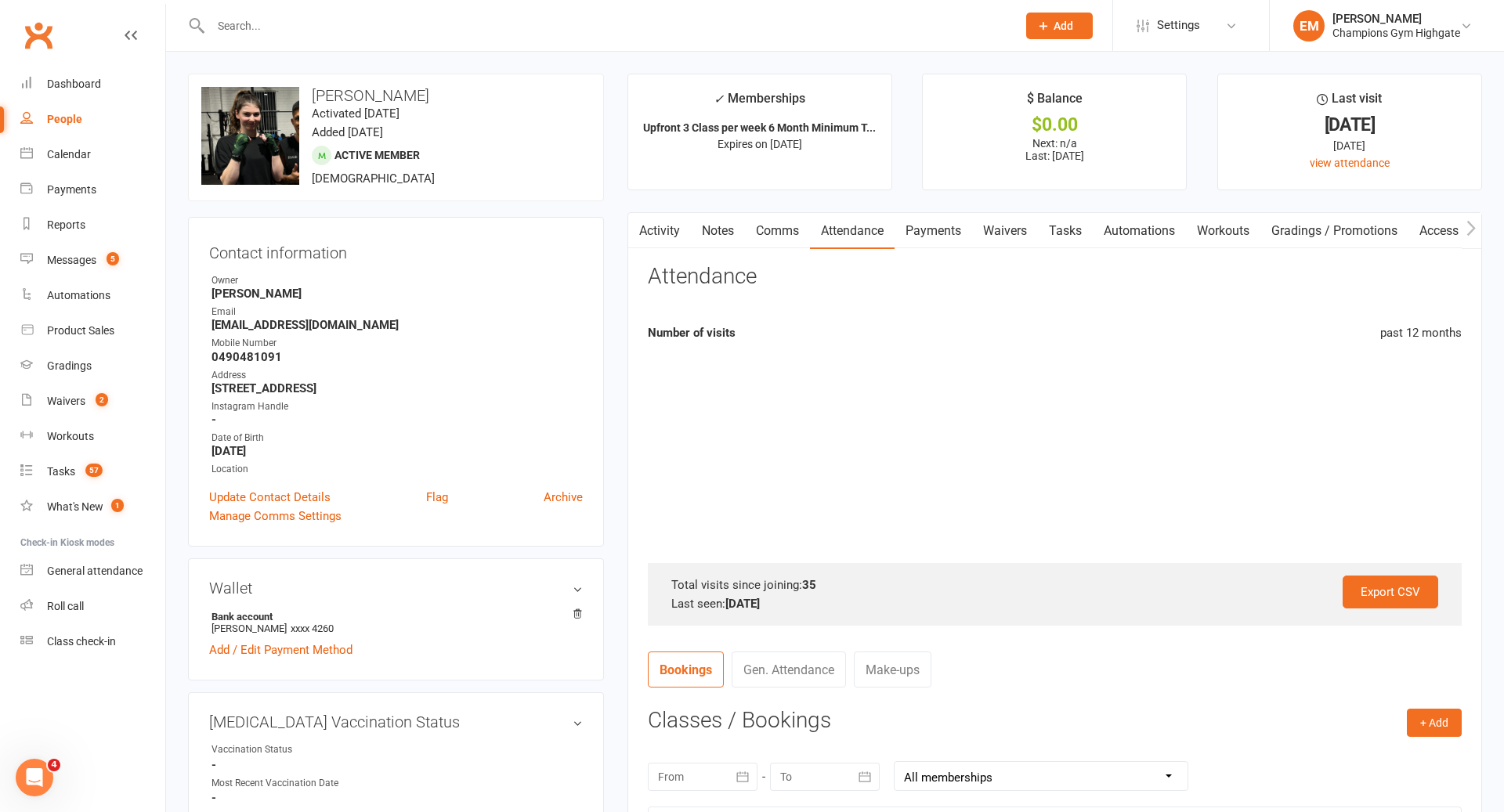
scroll to position [398, 0]
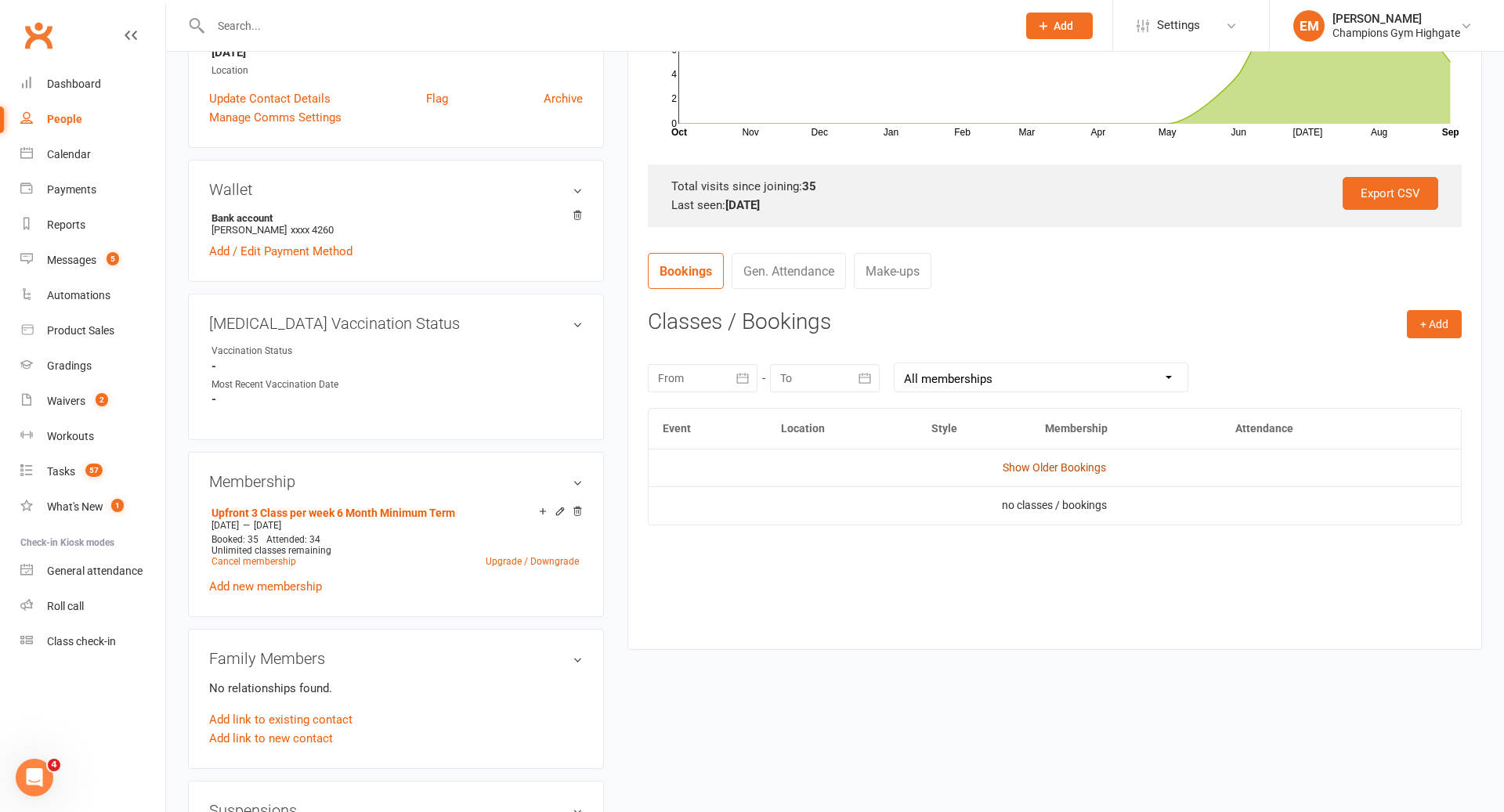
click at [1068, 464] on link "Show Older Bookings" at bounding box center [1053, 467] width 103 height 13
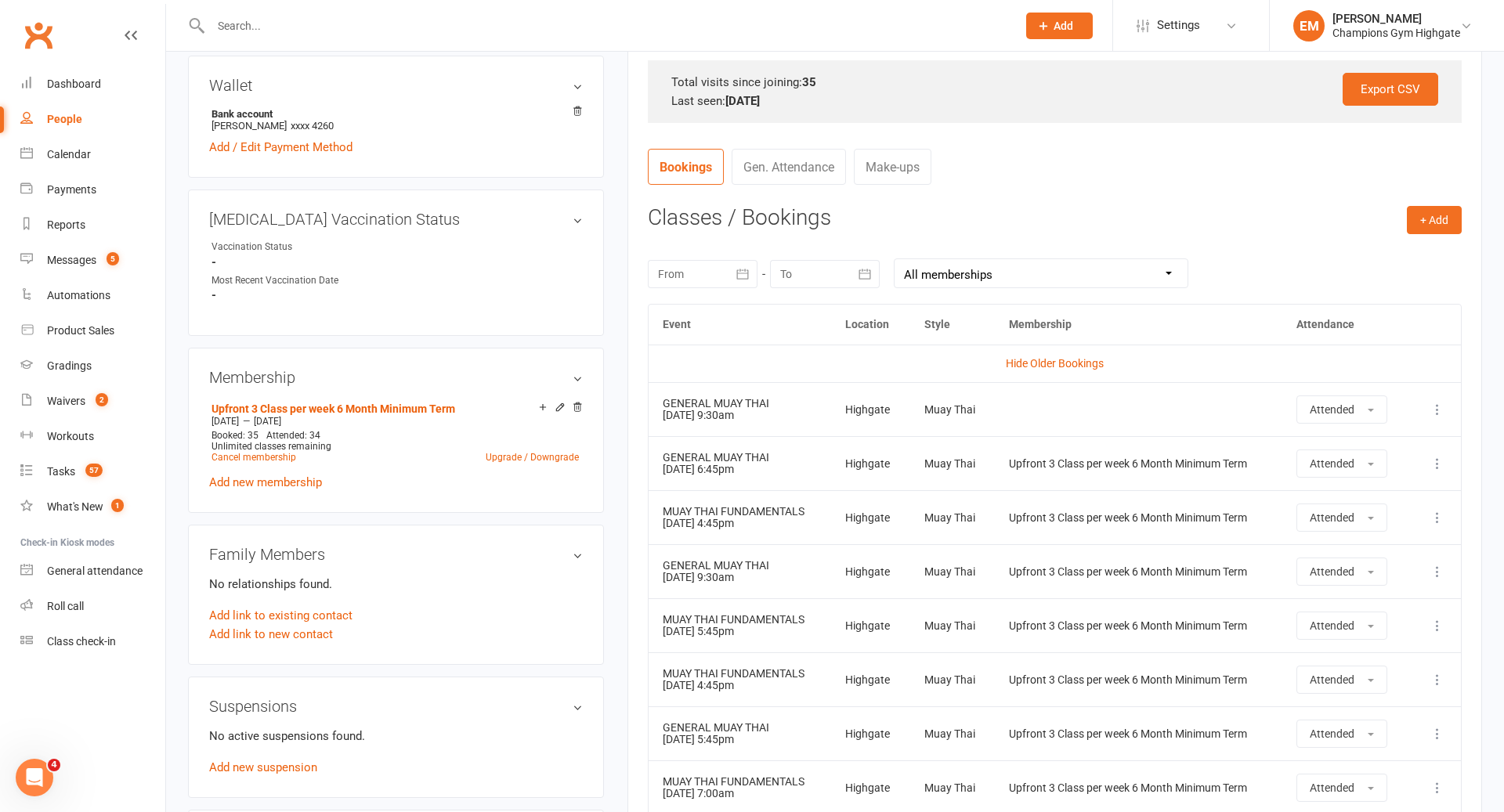
scroll to position [0, 0]
